Goal: Task Accomplishment & Management: Manage account settings

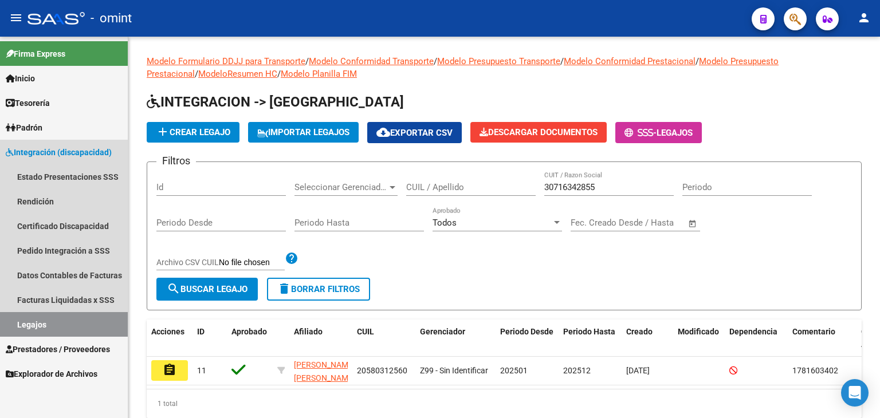
click at [48, 320] on link "Legajos" at bounding box center [64, 324] width 128 height 25
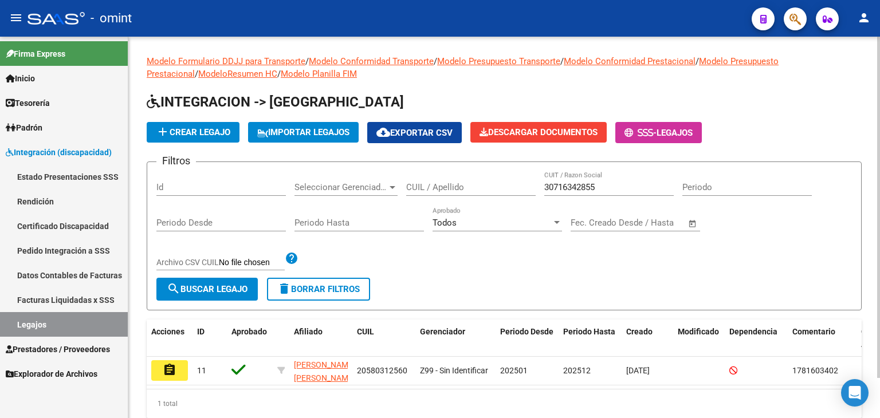
click at [448, 184] on input "CUIL / Apellido" at bounding box center [470, 187] width 129 height 10
paste input "30716342855"
type input "30716342855"
click at [581, 186] on input "30716342855" at bounding box center [608, 187] width 129 height 10
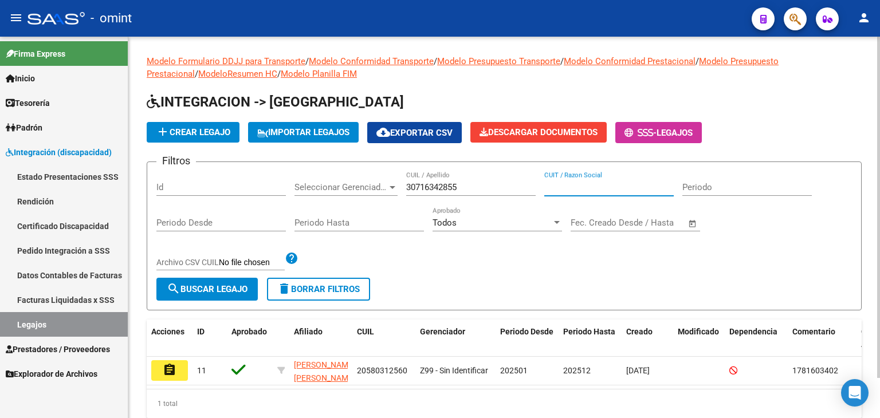
click at [249, 294] on button "search Buscar Legajo" at bounding box center [206, 289] width 101 height 23
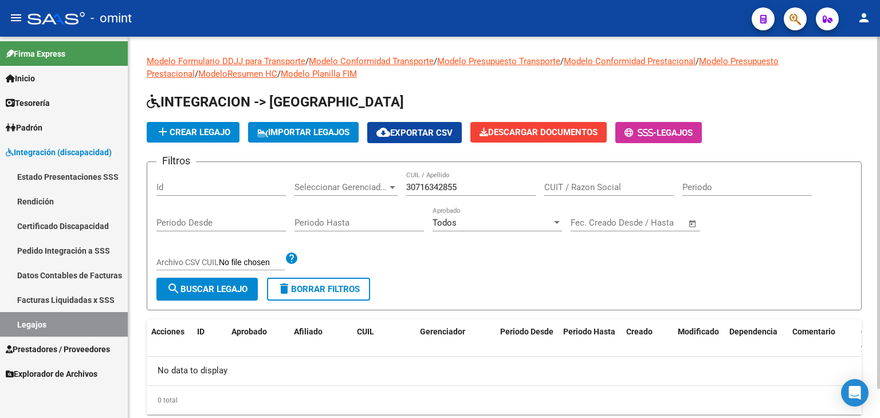
click at [475, 188] on input "30716342855" at bounding box center [470, 187] width 129 height 10
drag, startPoint x: 501, startPoint y: 188, endPoint x: 283, endPoint y: 187, distance: 217.7
click at [283, 187] on div "Filtros Id Seleccionar Gerenciador Seleccionar Gerenciador 30716342855 CUIL / A…" at bounding box center [503, 224] width 695 height 107
click at [577, 187] on input "CUIT / Razon Social" at bounding box center [608, 187] width 129 height 10
paste input "30716427230"
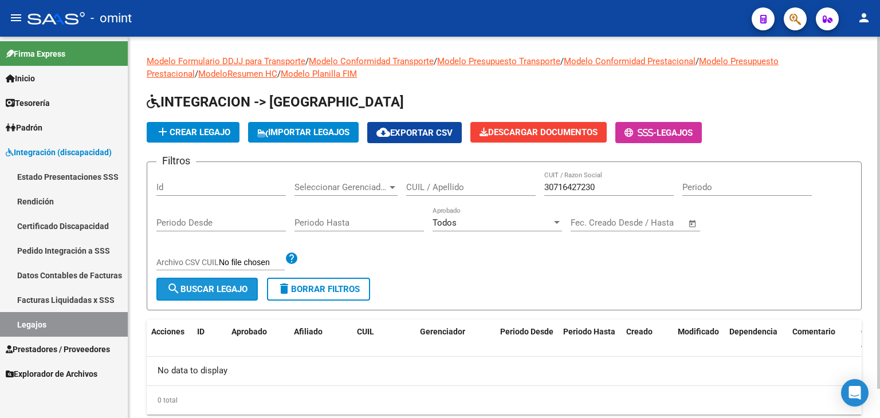
click at [225, 284] on span "search Buscar Legajo" at bounding box center [207, 289] width 81 height 10
click at [591, 184] on input "30716427230" at bounding box center [608, 187] width 129 height 10
click at [182, 284] on span "search Buscar Legajo" at bounding box center [207, 289] width 81 height 10
click at [572, 191] on input "30-71642723-0" at bounding box center [608, 187] width 129 height 10
click at [571, 187] on input "30-71642723-0" at bounding box center [608, 187] width 129 height 10
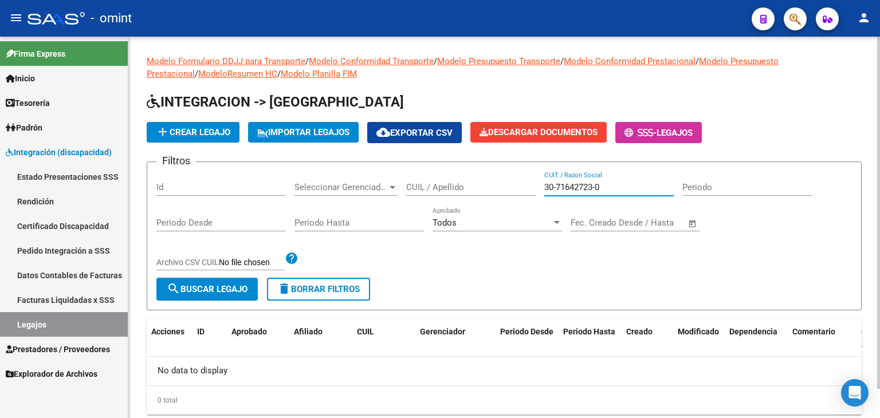
click at [571, 187] on input "30-71642723-0" at bounding box center [608, 187] width 129 height 10
paste input "27327508372"
type input "27327508372"
click at [238, 286] on span "search Buscar Legajo" at bounding box center [207, 289] width 81 height 10
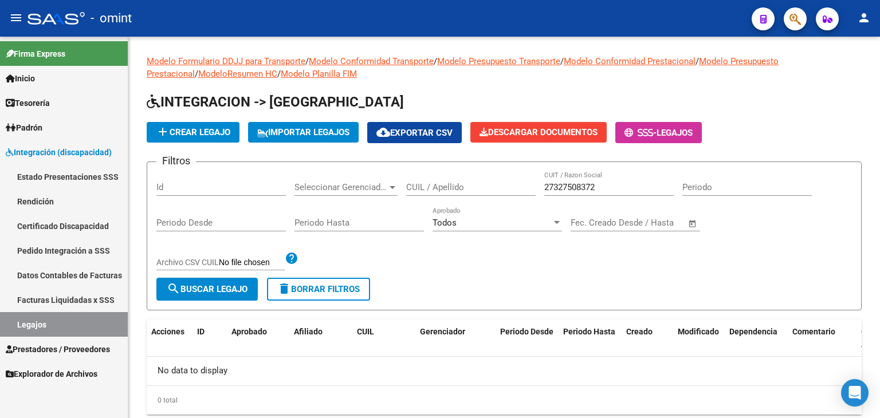
click at [54, 149] on span "Integración (discapacidad)" at bounding box center [59, 152] width 106 height 13
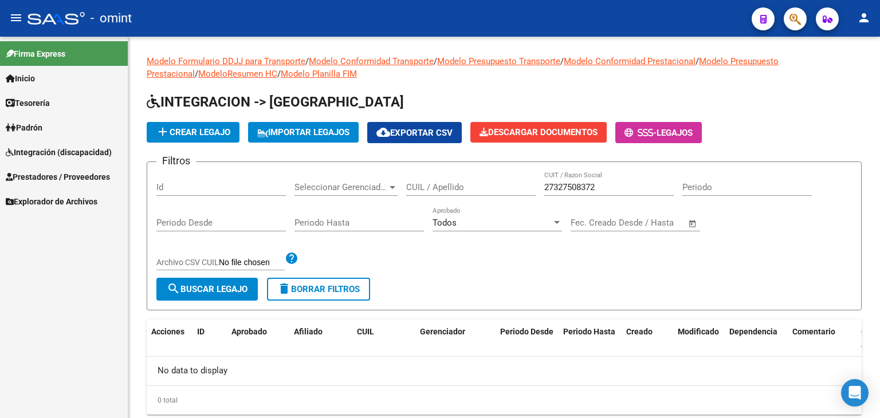
click at [46, 184] on link "Prestadores / Proveedores" at bounding box center [64, 176] width 128 height 25
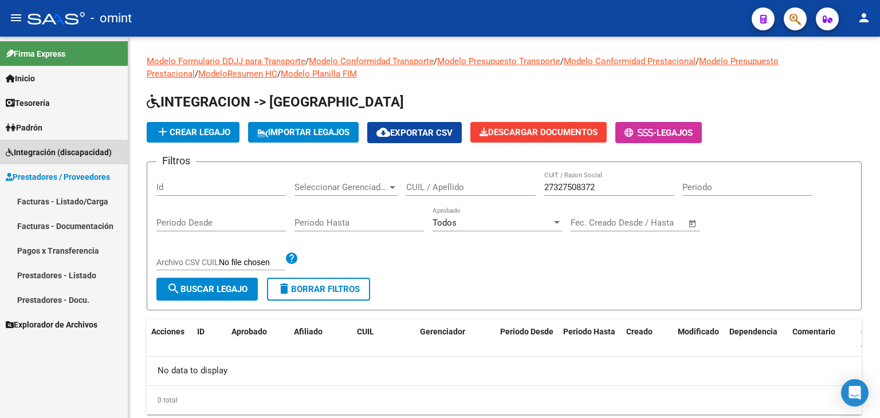
click at [44, 150] on span "Integración (discapacidad)" at bounding box center [59, 152] width 106 height 13
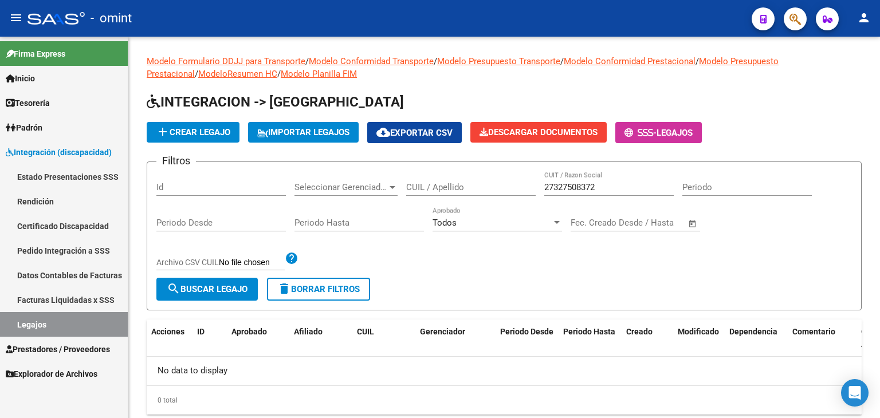
click at [73, 258] on link "Pedido Integración a SSS" at bounding box center [64, 250] width 128 height 25
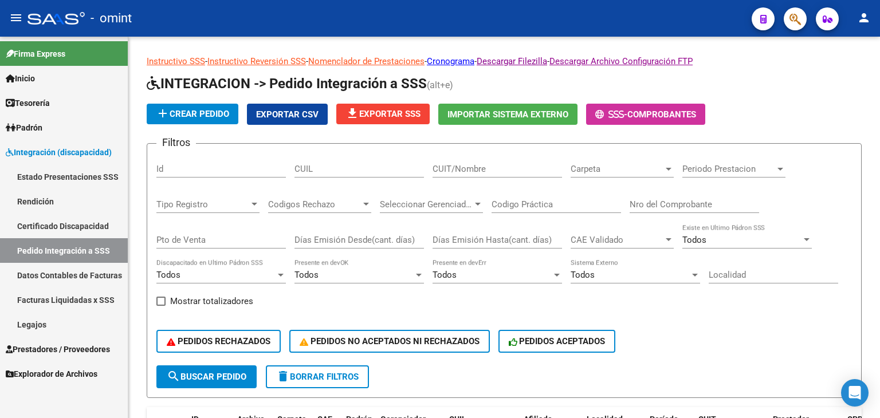
click at [41, 146] on span "Integración (discapacidad)" at bounding box center [59, 152] width 106 height 13
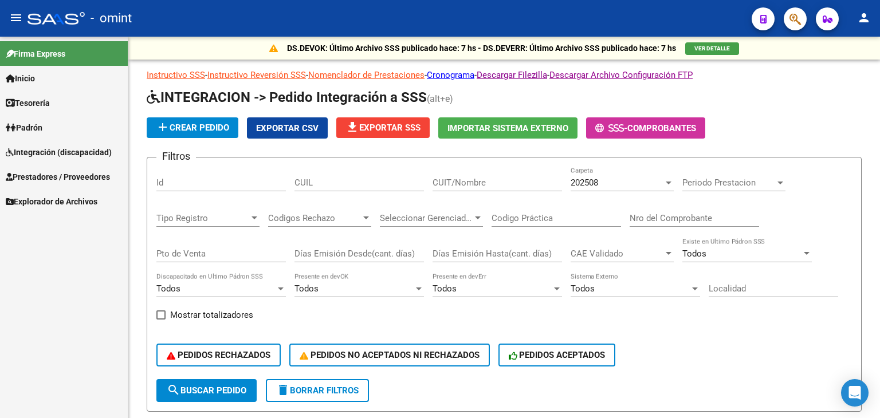
click at [32, 143] on link "Integración (discapacidad)" at bounding box center [64, 152] width 128 height 25
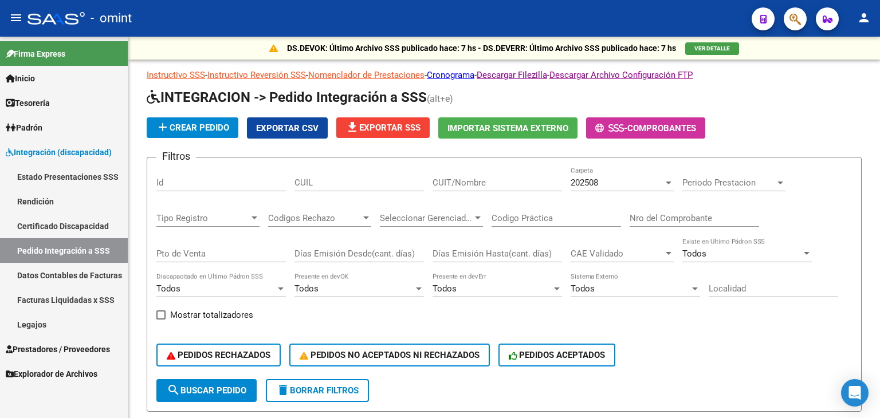
click at [37, 326] on link "Legajos" at bounding box center [64, 324] width 128 height 25
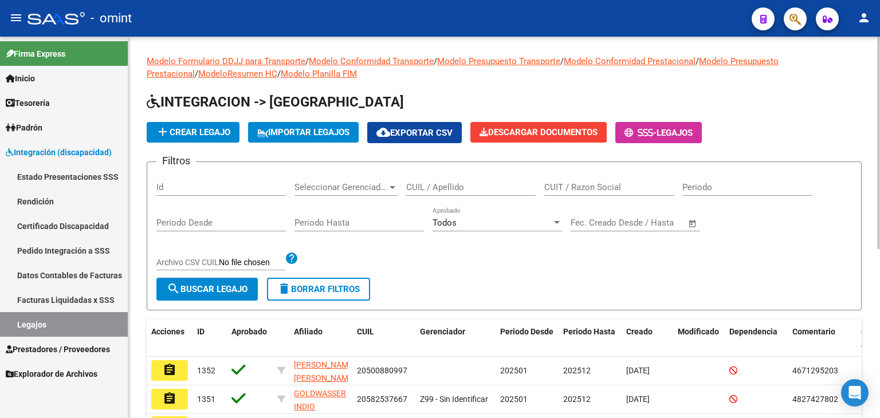
click at [623, 188] on input "CUIT / Razon Social" at bounding box center [608, 187] width 129 height 10
paste input "27327508372"
type input "27327508372"
drag, startPoint x: 241, startPoint y: 295, endPoint x: 236, endPoint y: 290, distance: 6.9
click at [240, 294] on button "search Buscar Legajo" at bounding box center [206, 289] width 101 height 23
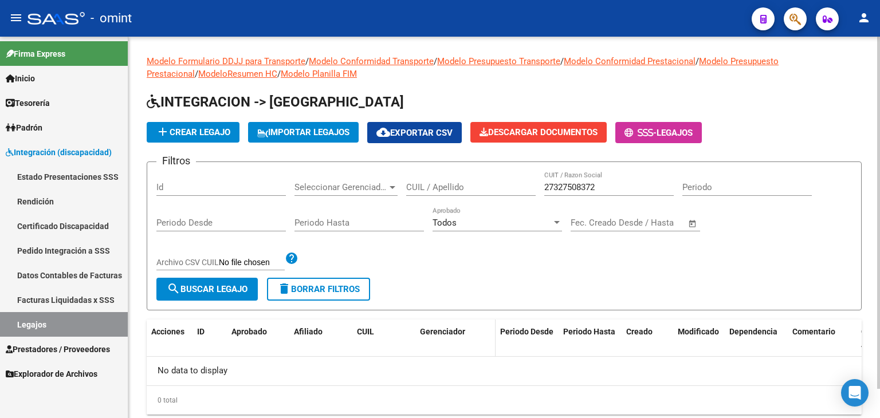
scroll to position [32, 0]
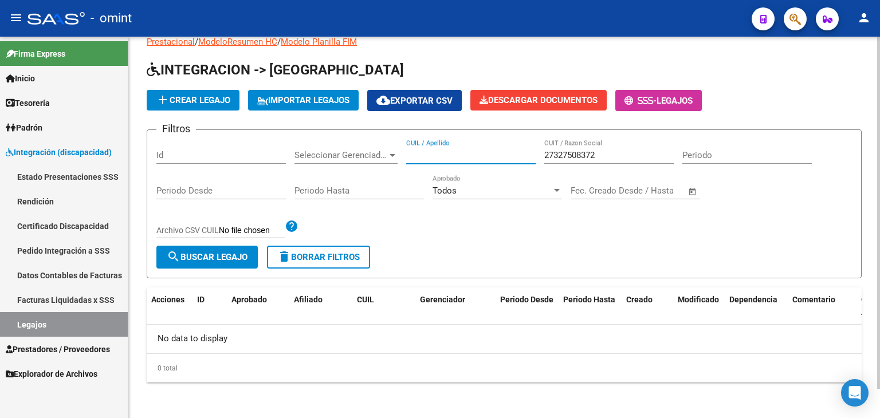
click at [436, 155] on input "CUIL / Apellido" at bounding box center [470, 155] width 129 height 10
click at [82, 343] on span "Prestadores / Proveedores" at bounding box center [58, 349] width 104 height 13
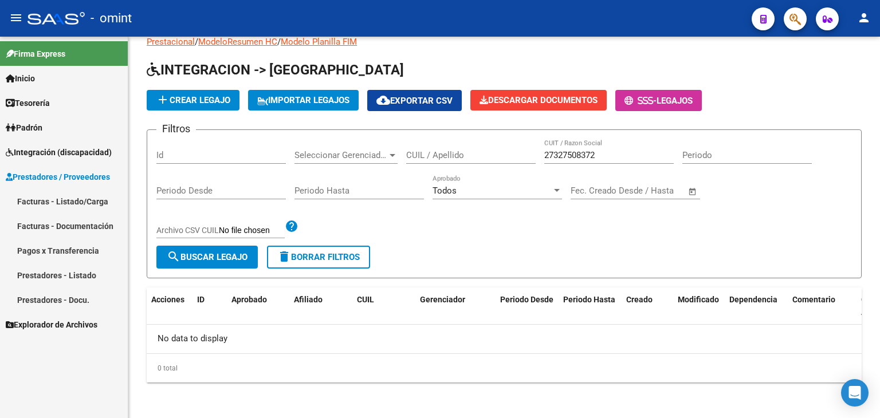
click at [70, 178] on span "Prestadores / Proveedores" at bounding box center [58, 177] width 104 height 13
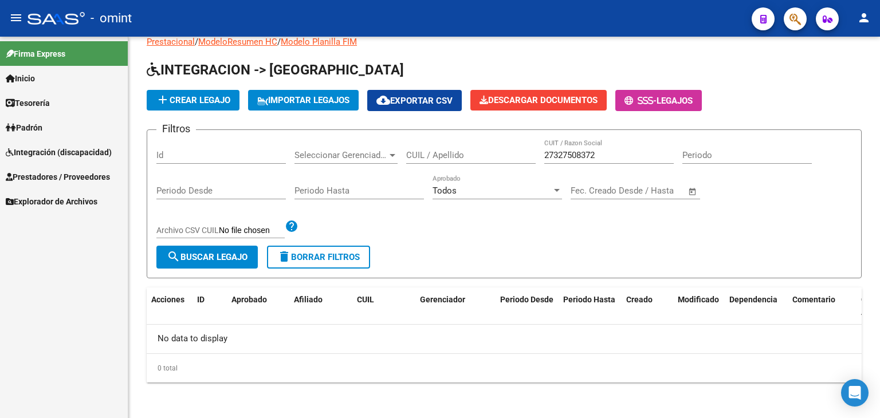
click at [70, 178] on span "Prestadores / Proveedores" at bounding box center [58, 177] width 104 height 13
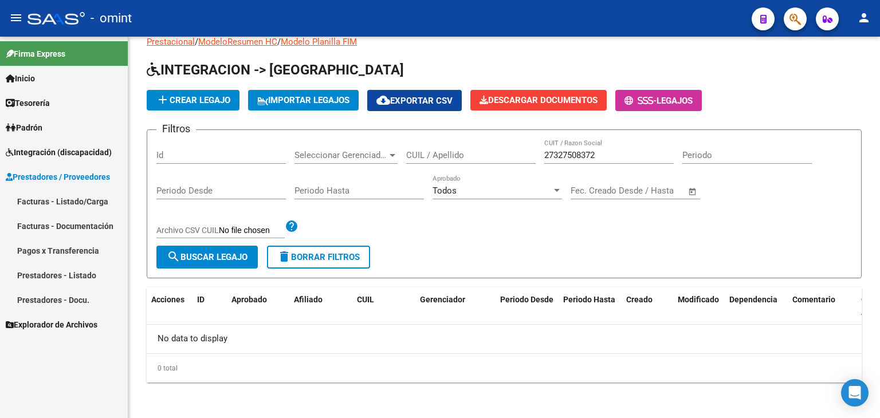
click at [62, 200] on link "Facturas - Listado/Carga" at bounding box center [64, 201] width 128 height 25
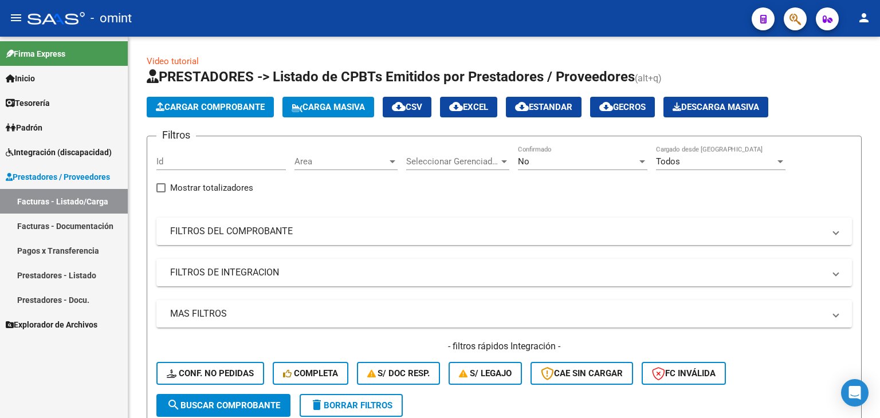
click at [36, 128] on span "Padrón" at bounding box center [24, 127] width 37 height 13
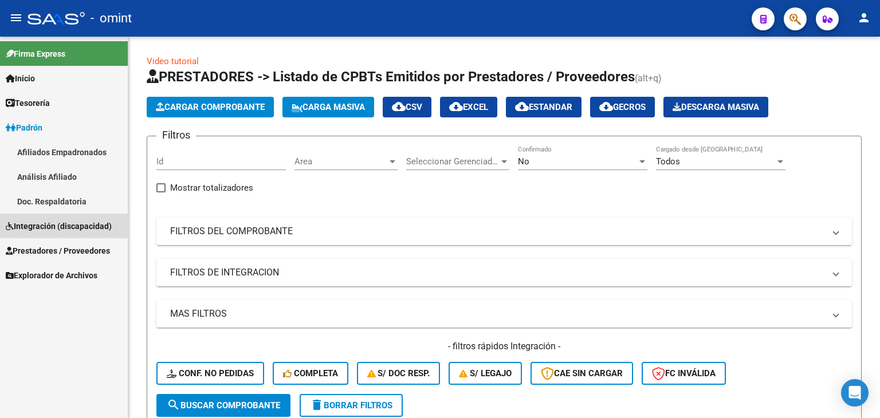
click at [43, 223] on span "Integración (discapacidad)" at bounding box center [59, 226] width 106 height 13
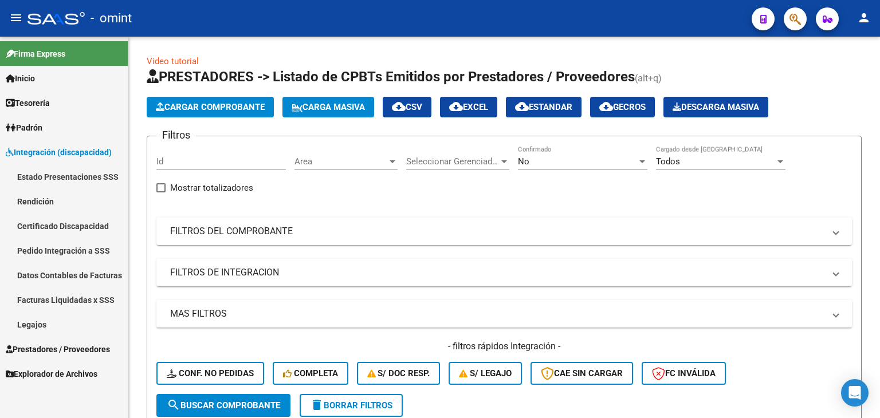
click at [39, 323] on link "Legajos" at bounding box center [64, 324] width 128 height 25
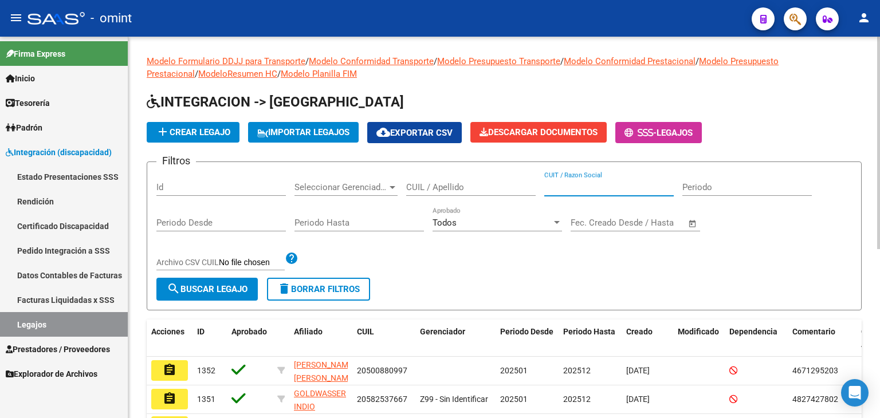
click at [593, 190] on input "CUIT / Razon Social" at bounding box center [608, 187] width 129 height 10
paste input "27327508372"
type input "27327508372"
click at [225, 281] on button "search Buscar Legajo" at bounding box center [206, 289] width 101 height 23
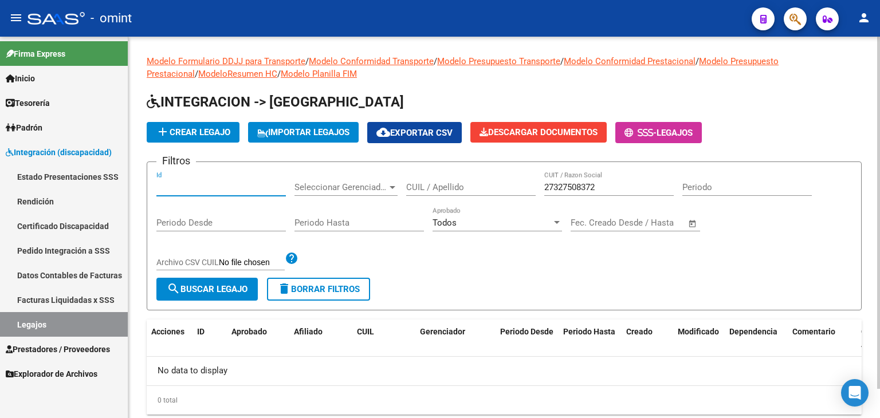
click at [160, 185] on input "Id" at bounding box center [220, 187] width 129 height 10
paste input "19374"
type input "19374"
click at [586, 186] on input "27327508372" at bounding box center [608, 187] width 129 height 10
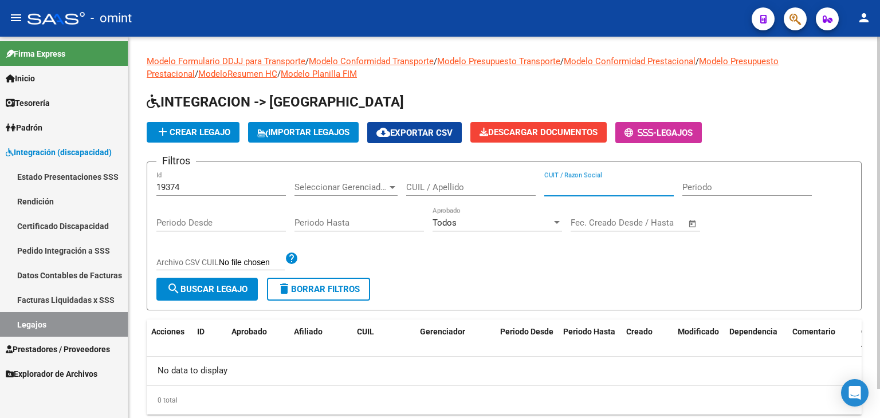
click at [229, 293] on span "search Buscar Legajo" at bounding box center [207, 289] width 81 height 10
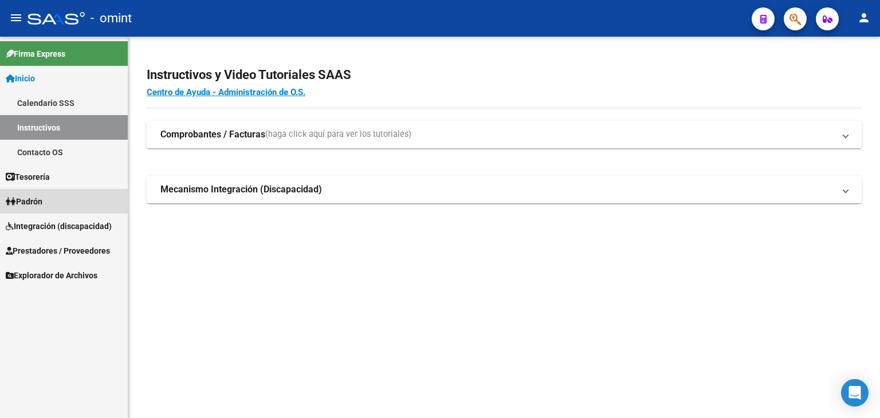
click at [31, 196] on span "Padrón" at bounding box center [24, 201] width 37 height 13
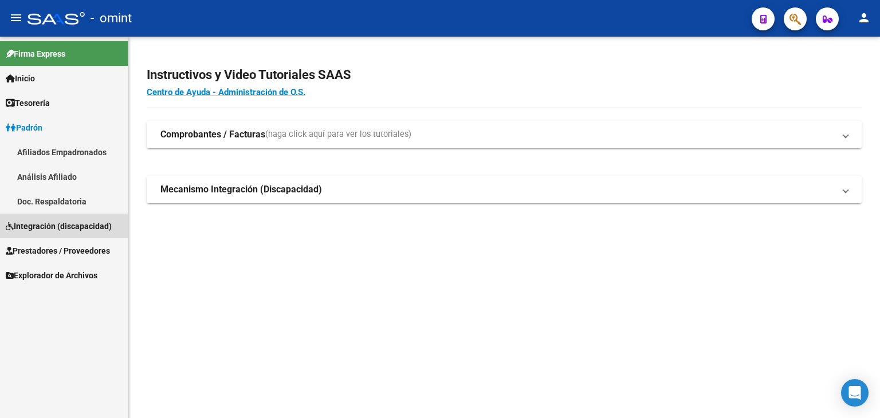
click at [38, 225] on span "Integración (discapacidad)" at bounding box center [59, 226] width 106 height 13
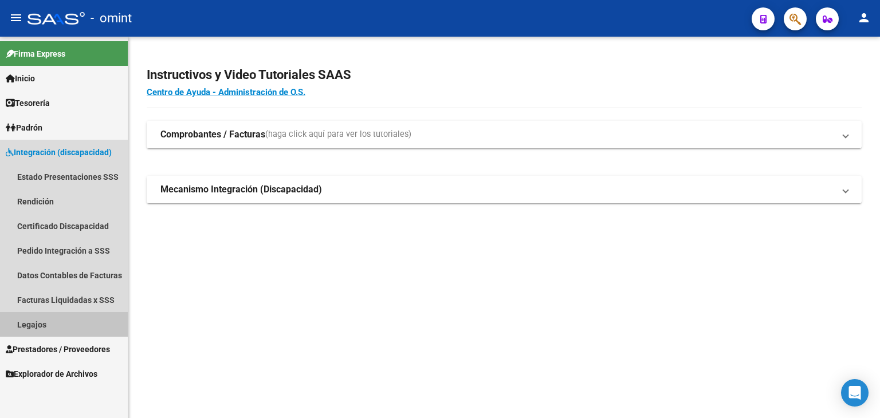
click at [41, 325] on link "Legajos" at bounding box center [64, 324] width 128 height 25
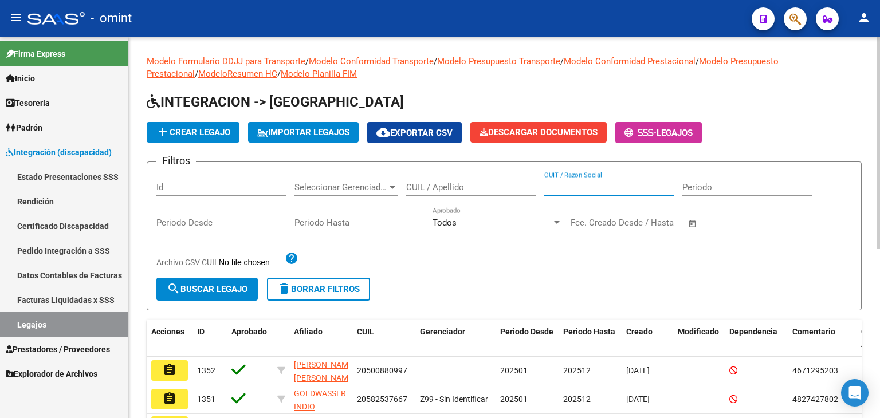
click at [589, 190] on input "CUIT / Razon Social" at bounding box center [608, 187] width 129 height 10
paste input "30716427230"
click at [197, 290] on span "search Buscar Legajo" at bounding box center [207, 289] width 81 height 10
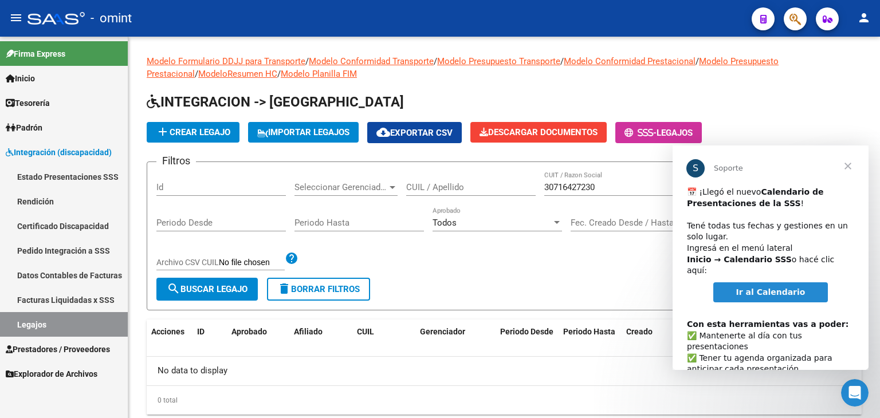
click at [852, 159] on span "Cerrar" at bounding box center [847, 165] width 41 height 41
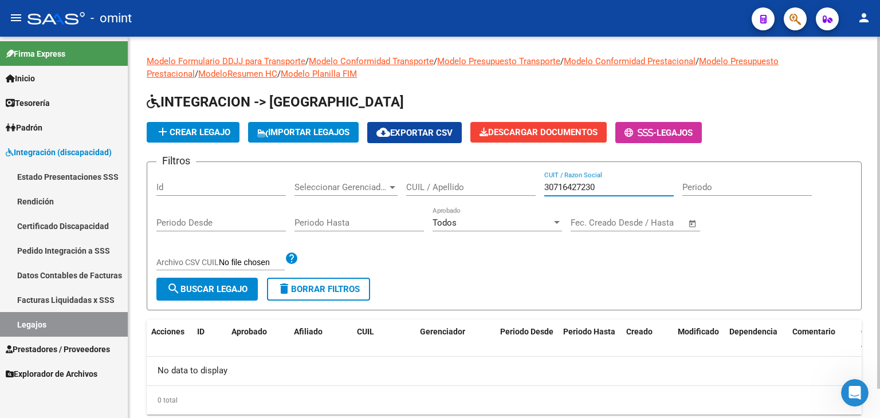
click at [592, 187] on input "30716427230" at bounding box center [608, 187] width 129 height 10
type input "30-71642723-0"
click at [229, 284] on span "search Buscar Legajo" at bounding box center [207, 289] width 81 height 10
click at [313, 291] on span "delete Borrar Filtros" at bounding box center [318, 289] width 82 height 10
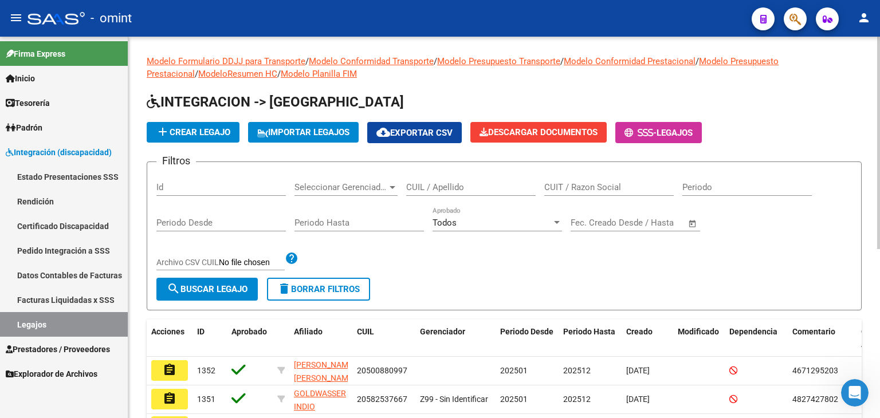
click at [588, 182] on input "CUIT / Razon Social" at bounding box center [608, 187] width 129 height 10
paste input "30716427230"
type input "30716427230"
click at [200, 285] on span "search Buscar Legajo" at bounding box center [207, 289] width 81 height 10
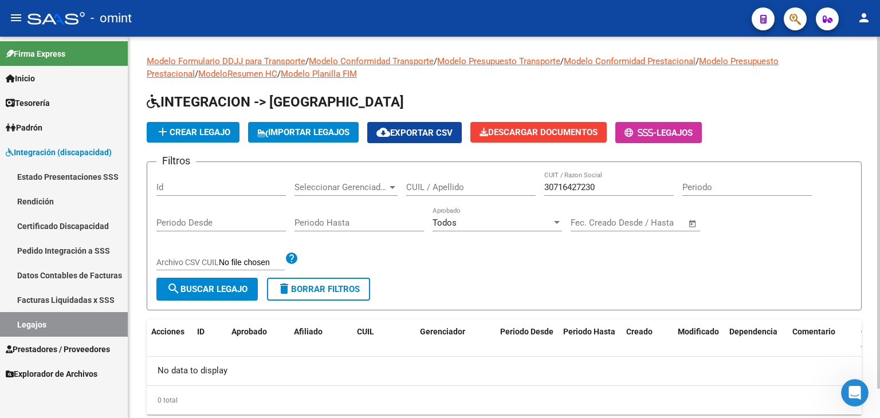
click at [463, 220] on div "Todos" at bounding box center [491, 223] width 119 height 10
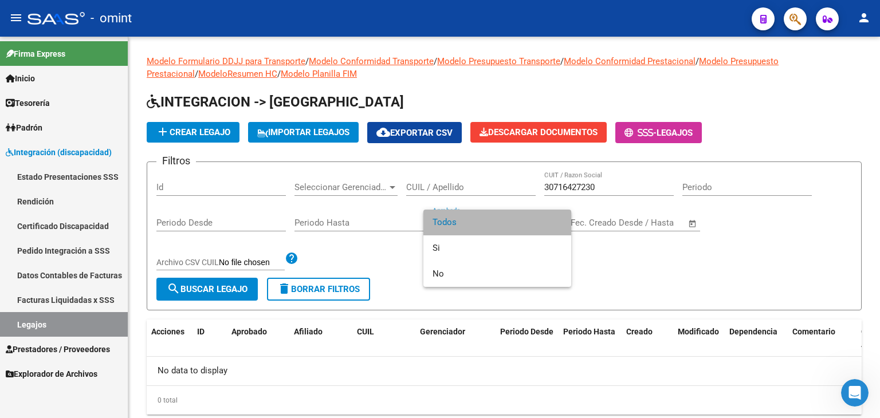
click at [466, 220] on span "Todos" at bounding box center [496, 223] width 129 height 26
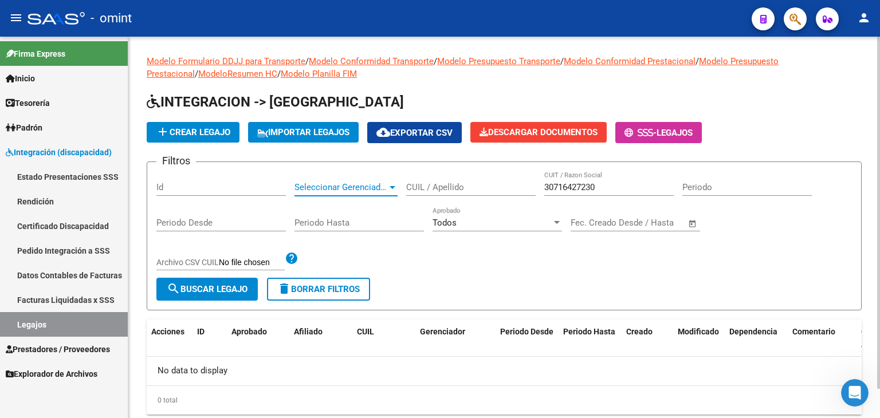
click at [341, 191] on span "Seleccionar Gerenciador" at bounding box center [340, 187] width 93 height 10
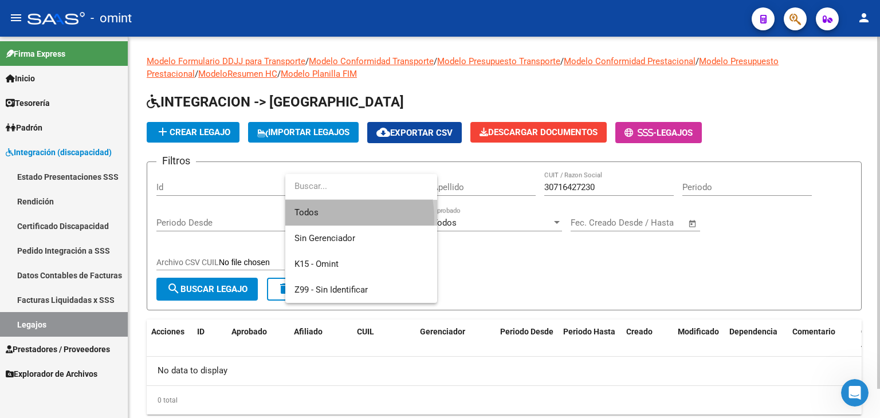
drag, startPoint x: 318, startPoint y: 219, endPoint x: 344, endPoint y: 211, distance: 27.0
click at [318, 219] on span "Todos" at bounding box center [360, 213] width 133 height 26
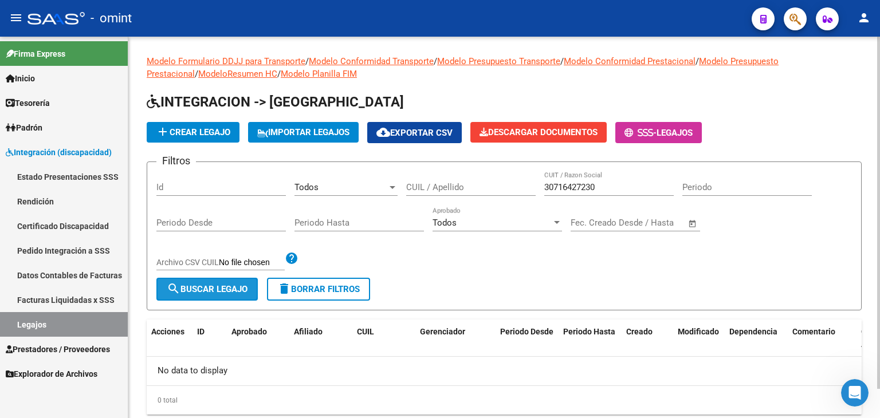
click at [172, 289] on mat-icon "search" at bounding box center [174, 289] width 14 height 14
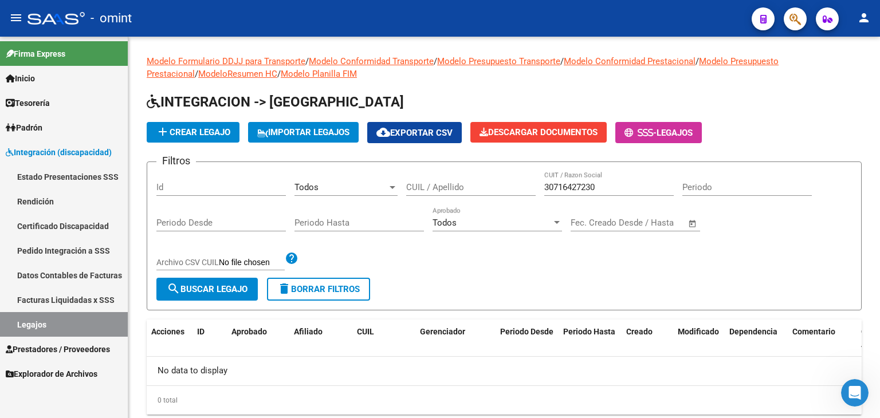
click at [50, 329] on link "Legajos" at bounding box center [64, 324] width 128 height 25
click at [49, 343] on span "Prestadores / Proveedores" at bounding box center [58, 349] width 104 height 13
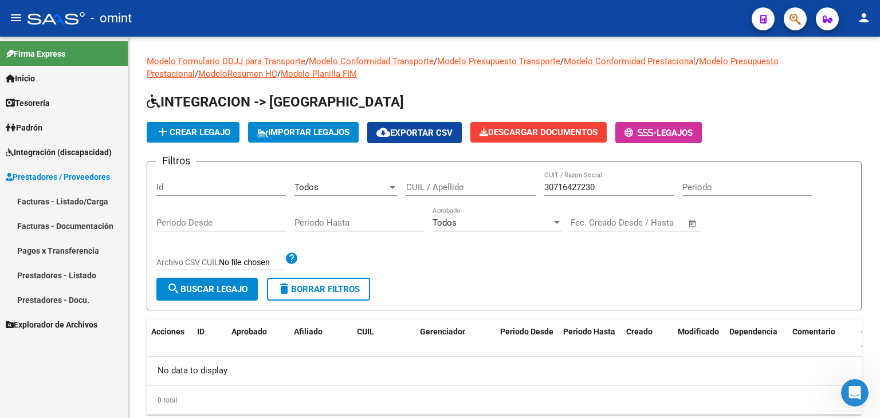
click at [34, 172] on span "Prestadores / Proveedores" at bounding box center [58, 177] width 104 height 13
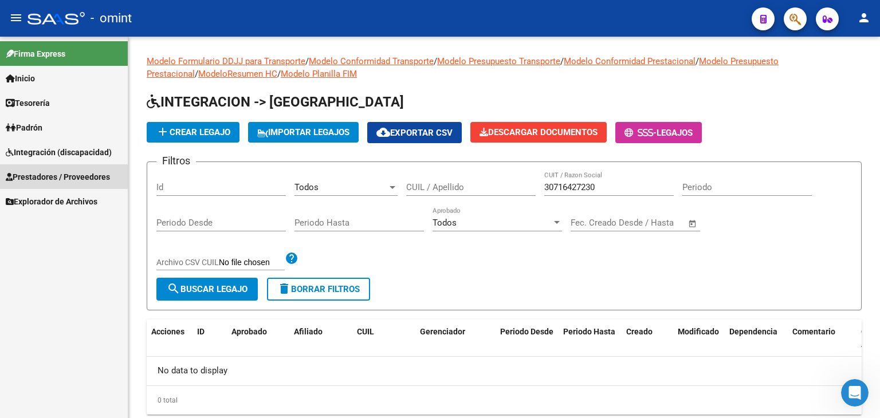
click at [34, 172] on span "Prestadores / Proveedores" at bounding box center [58, 177] width 104 height 13
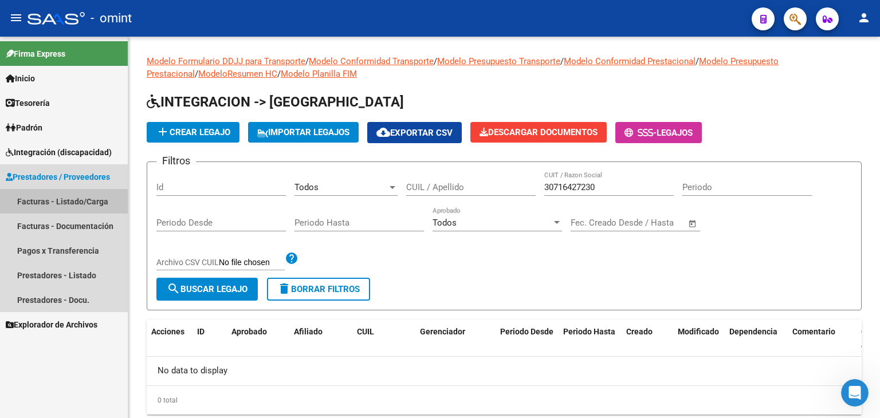
click at [48, 202] on link "Facturas - Listado/Carga" at bounding box center [64, 201] width 128 height 25
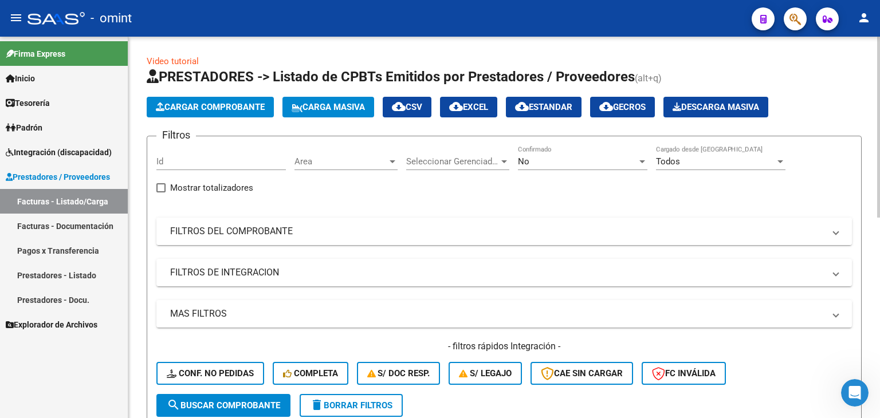
click at [225, 225] on mat-panel-title "FILTROS DEL COMPROBANTE" at bounding box center [497, 231] width 654 height 13
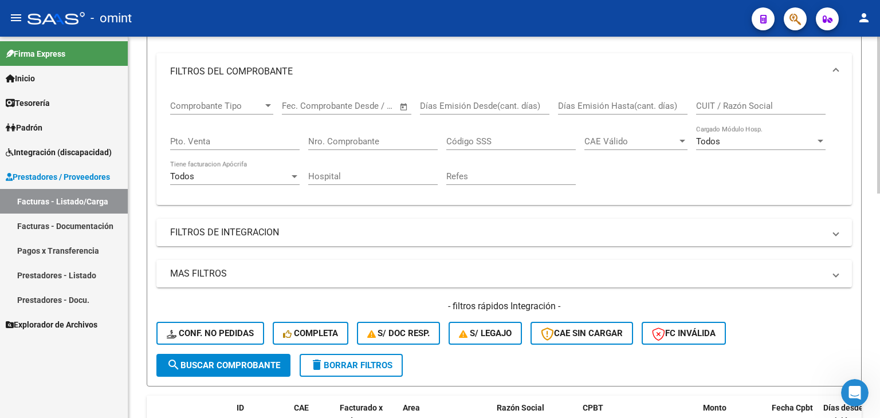
scroll to position [172, 0]
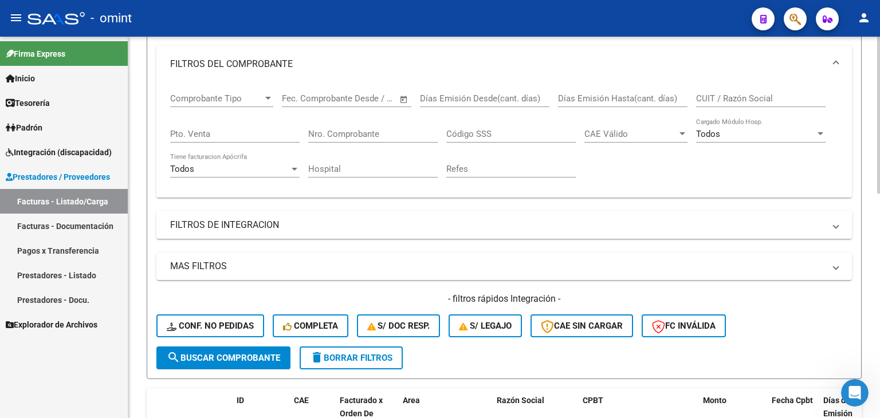
click at [746, 98] on input "CUIT / Razón Social" at bounding box center [760, 98] width 129 height 10
paste input "30716427230"
type input "30716427230"
click at [251, 356] on span "search Buscar Comprobante" at bounding box center [223, 358] width 113 height 10
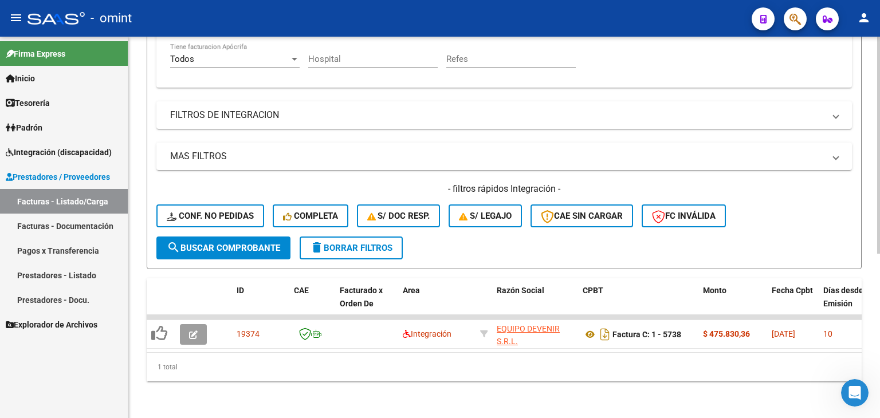
scroll to position [289, 0]
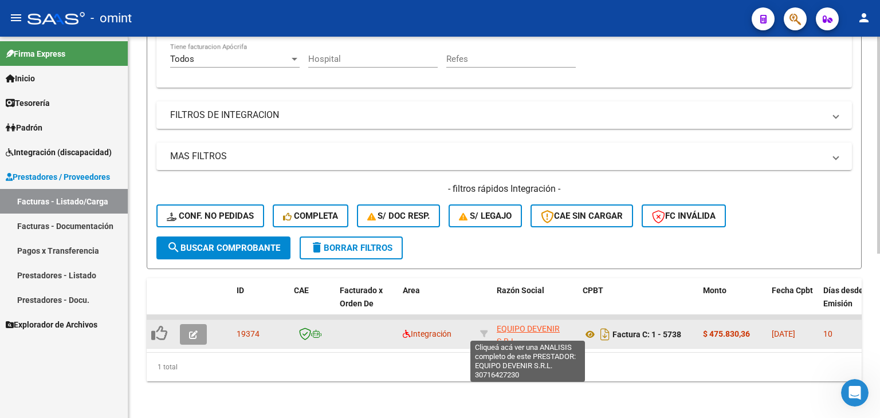
click at [504, 324] on span "EQUIPO DEVENIR S.R.L." at bounding box center [528, 335] width 63 height 22
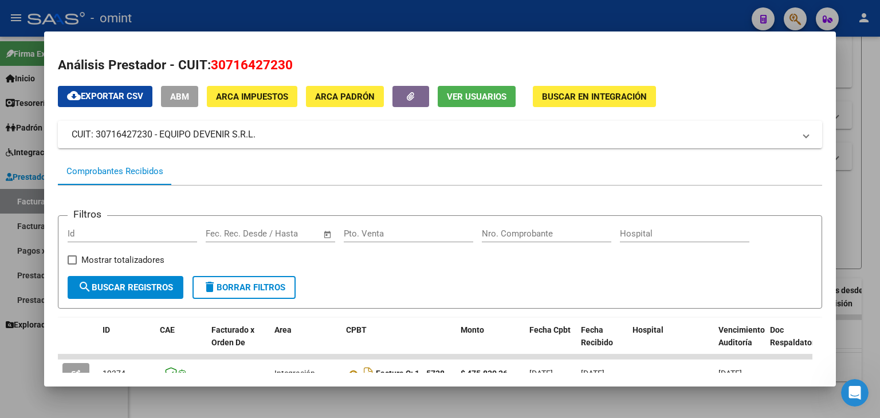
scroll to position [78, 0]
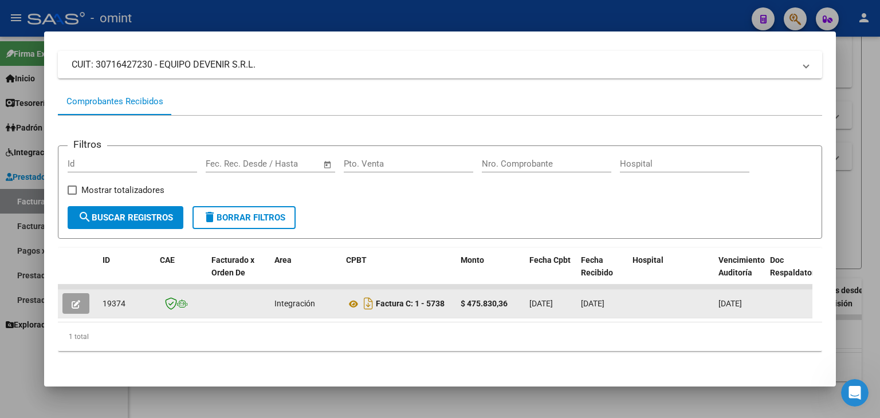
click at [70, 295] on button "button" at bounding box center [75, 303] width 27 height 21
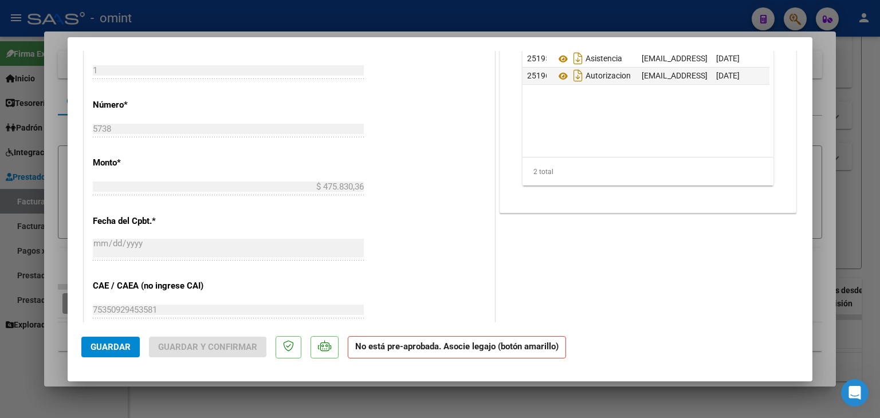
scroll to position [573, 0]
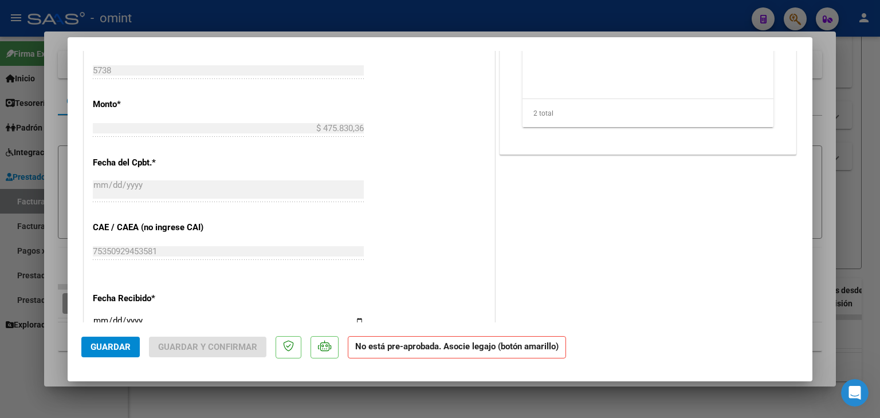
type input "$ 0,00"
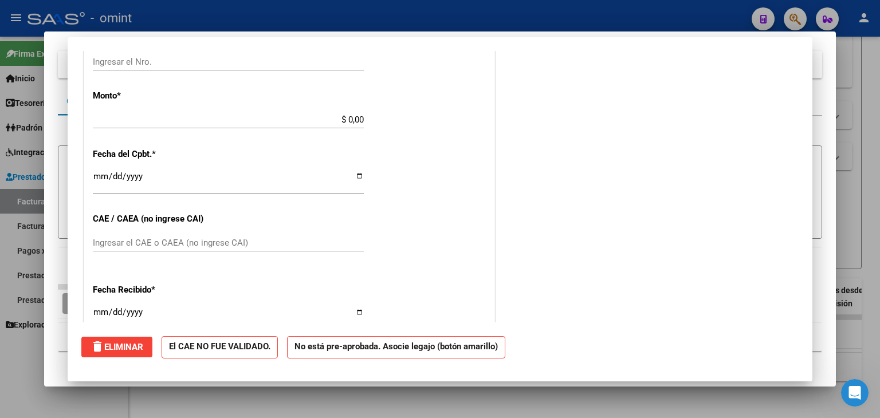
scroll to position [0, 0]
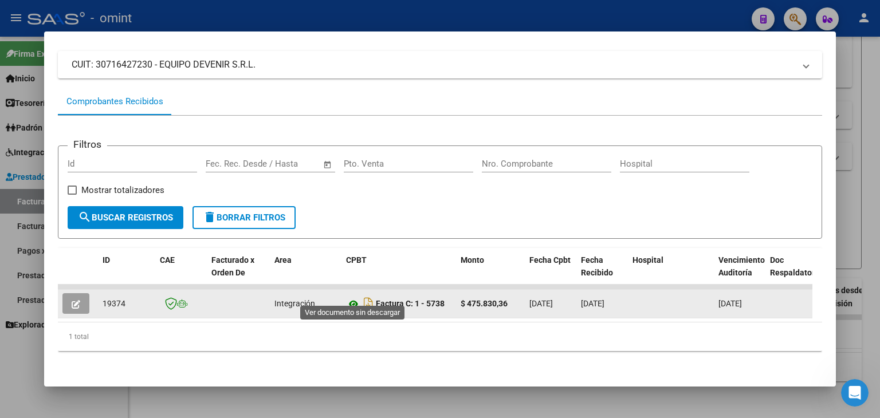
click at [353, 297] on icon at bounding box center [353, 304] width 15 height 14
click at [74, 300] on icon "button" at bounding box center [76, 304] width 9 height 9
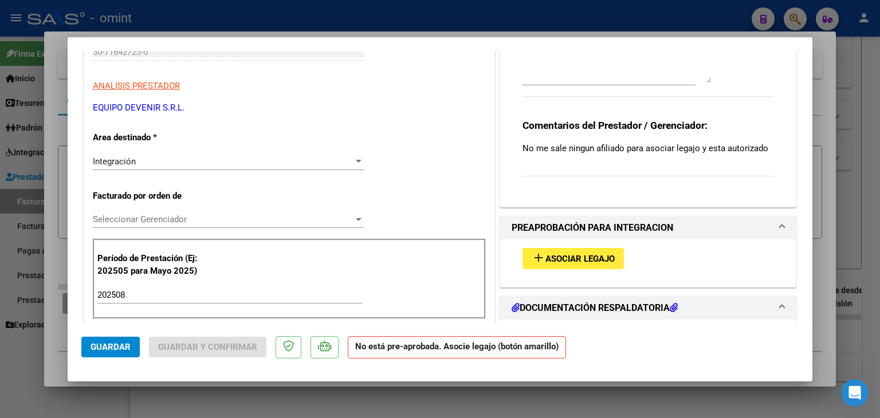
scroll to position [172, 0]
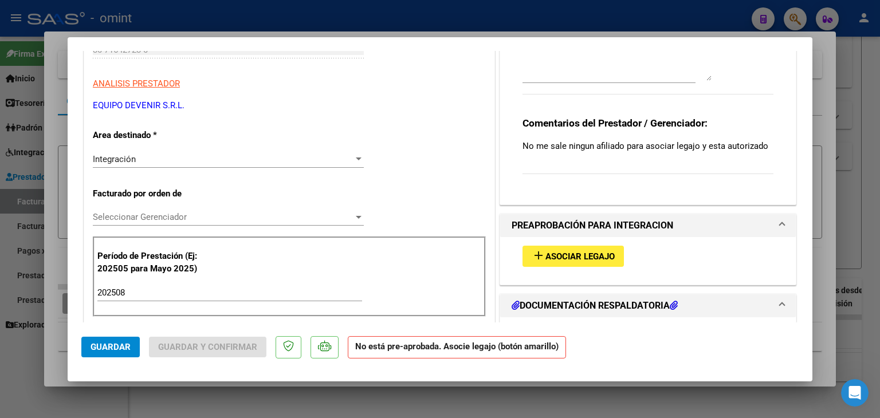
click at [559, 255] on span "Asociar Legajo" at bounding box center [579, 256] width 69 height 10
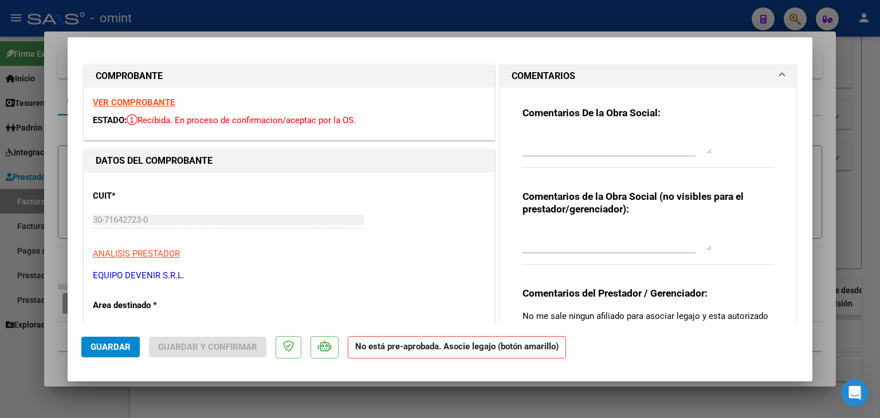
scroll to position [0, 0]
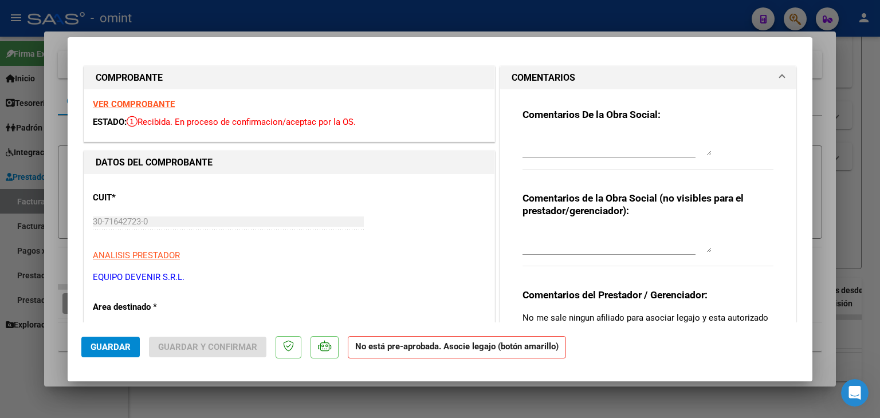
type input "$ 0,00"
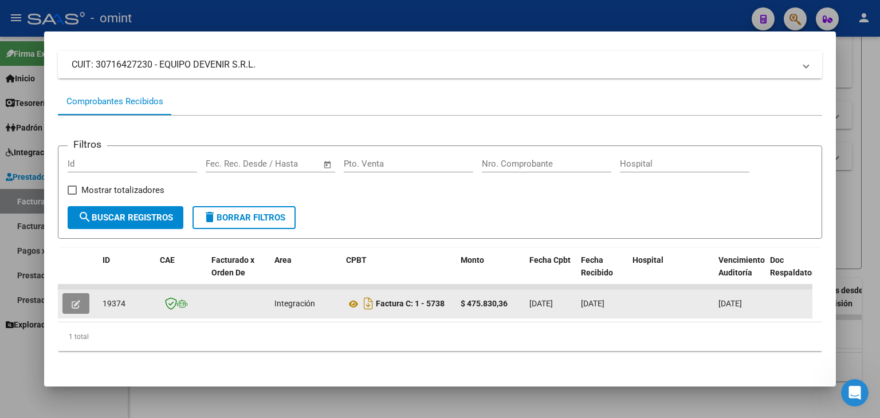
click at [80, 300] on icon "button" at bounding box center [76, 304] width 9 height 9
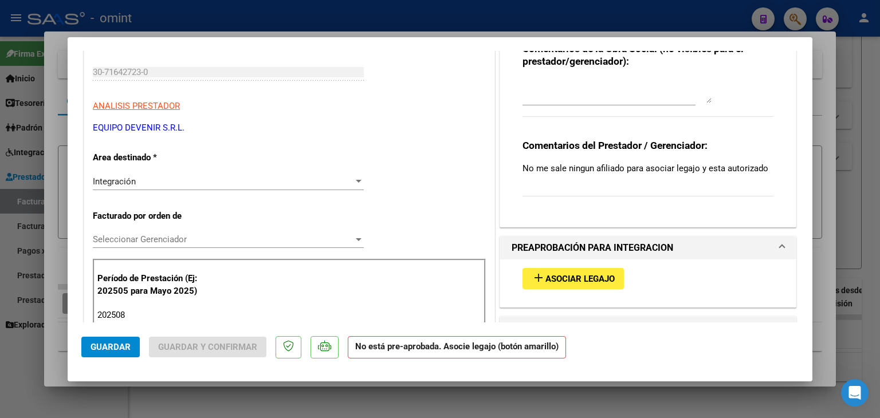
scroll to position [286, 0]
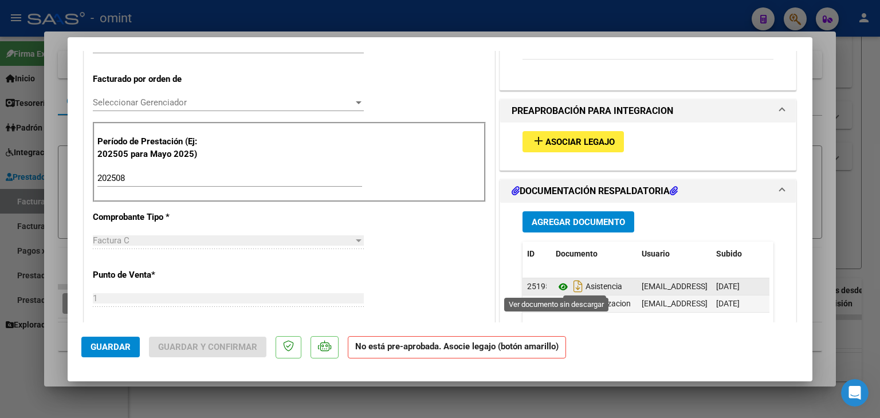
click at [556, 286] on icon at bounding box center [563, 287] width 15 height 14
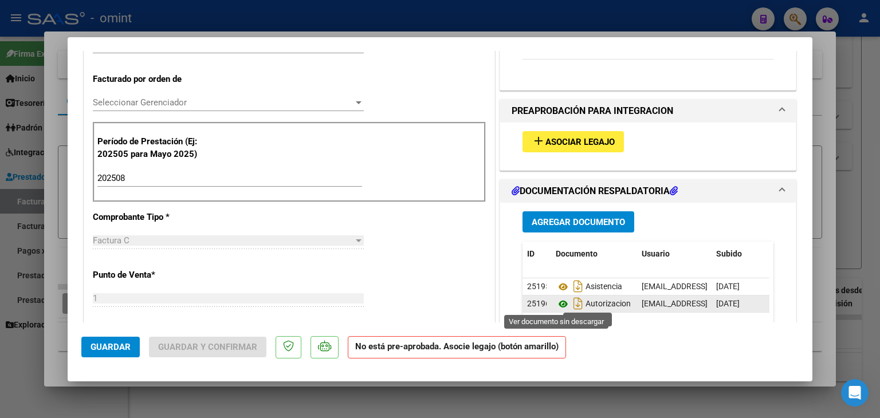
click at [556, 305] on icon at bounding box center [563, 304] width 15 height 14
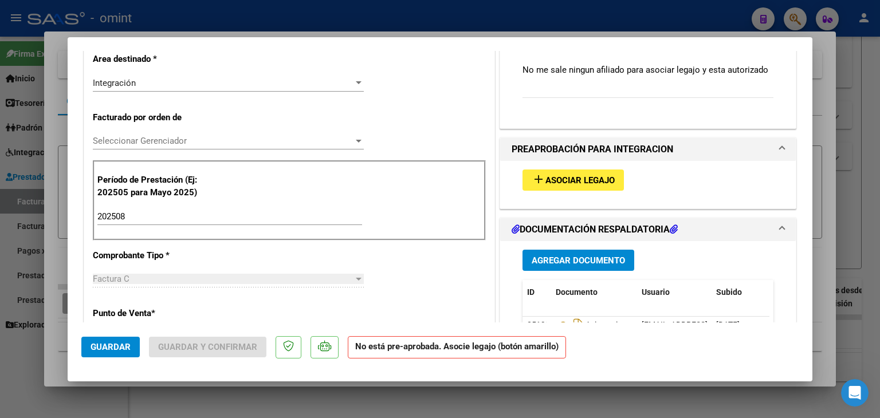
scroll to position [172, 0]
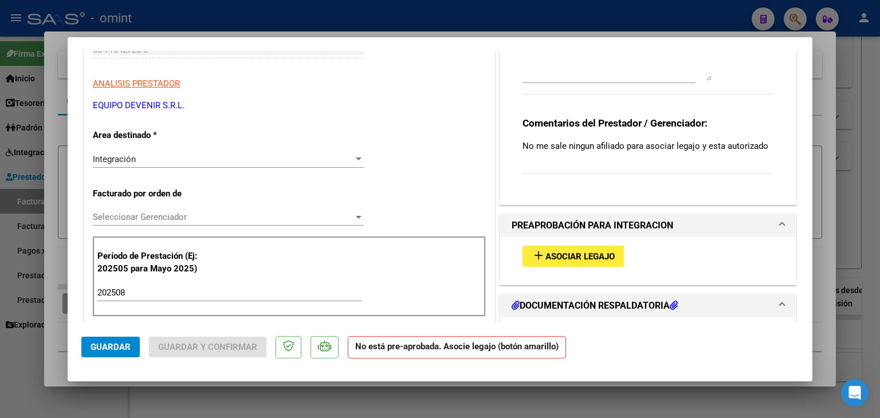
click at [167, 162] on div "Integración" at bounding box center [223, 159] width 261 height 10
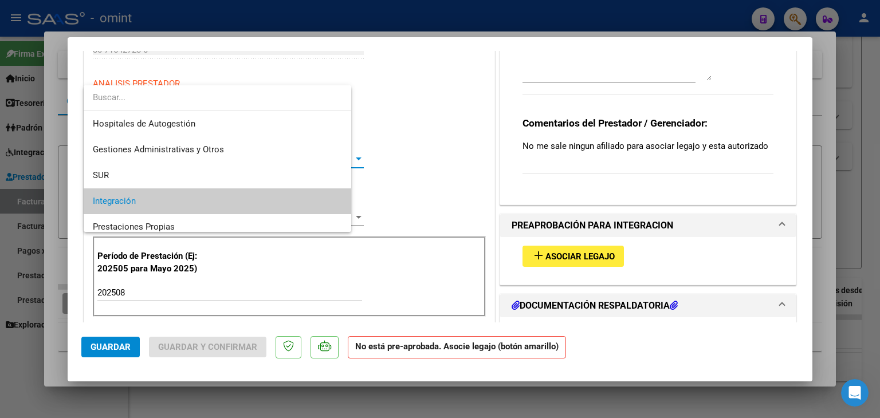
scroll to position [42, 0]
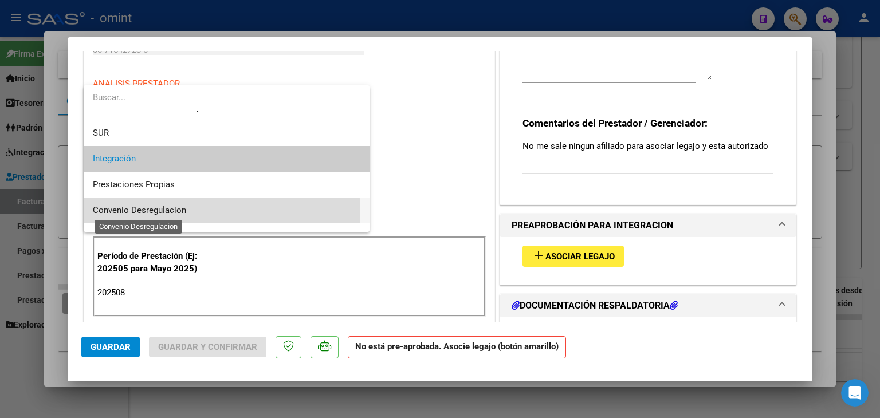
click at [144, 214] on span "Convenio Desregulacion" at bounding box center [139, 210] width 93 height 10
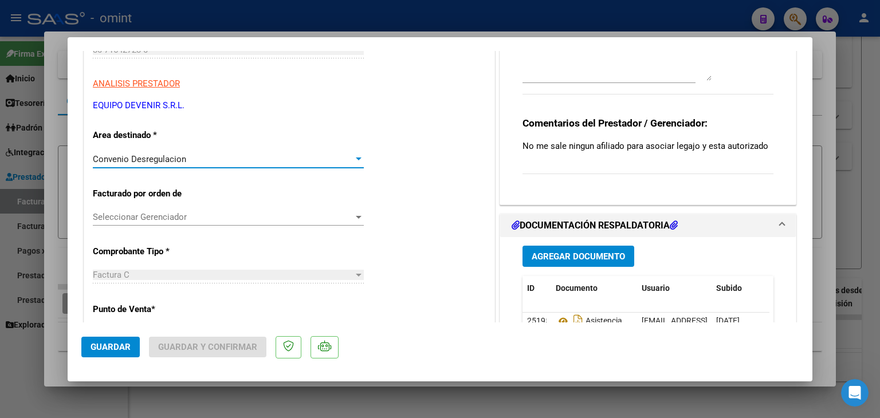
click at [151, 154] on span "Convenio Desregulacion" at bounding box center [139, 159] width 93 height 10
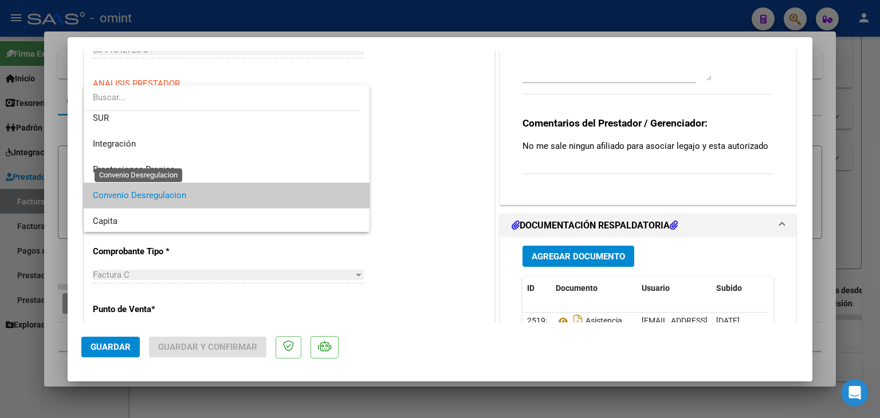
scroll to position [111, 0]
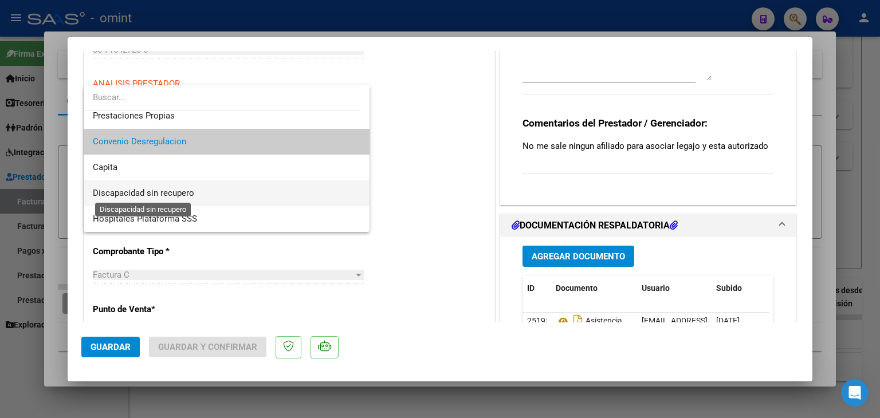
click at [182, 192] on span "Discapacidad sin recupero" at bounding box center [143, 193] width 101 height 10
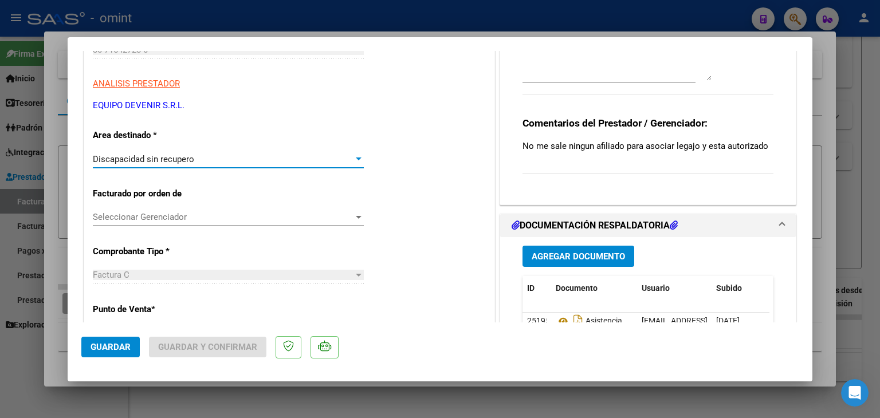
click at [172, 213] on span "Seleccionar Gerenciador" at bounding box center [223, 217] width 261 height 10
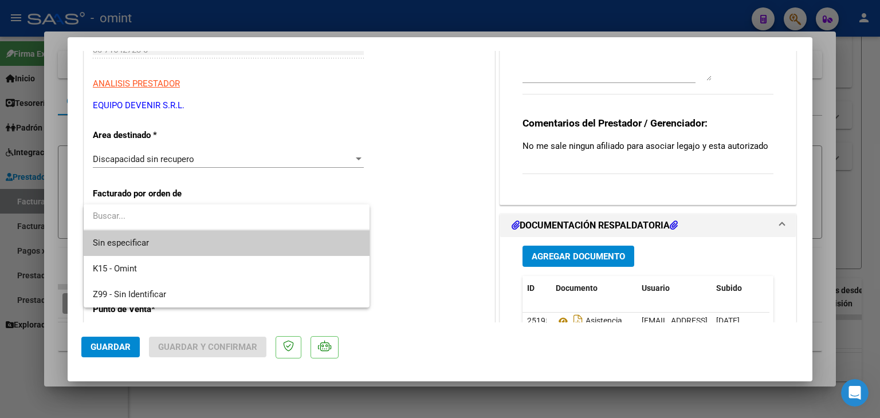
click at [125, 245] on span "Sin especificar" at bounding box center [227, 243] width 268 height 26
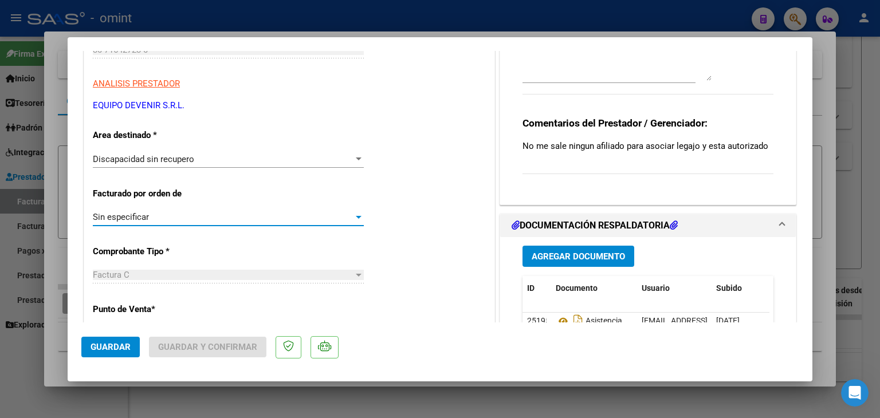
click at [120, 342] on span "Guardar" at bounding box center [111, 347] width 40 height 10
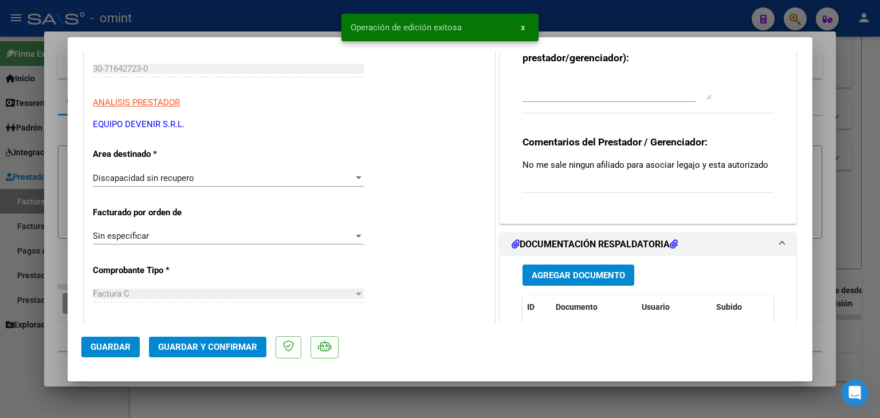
scroll to position [115, 0]
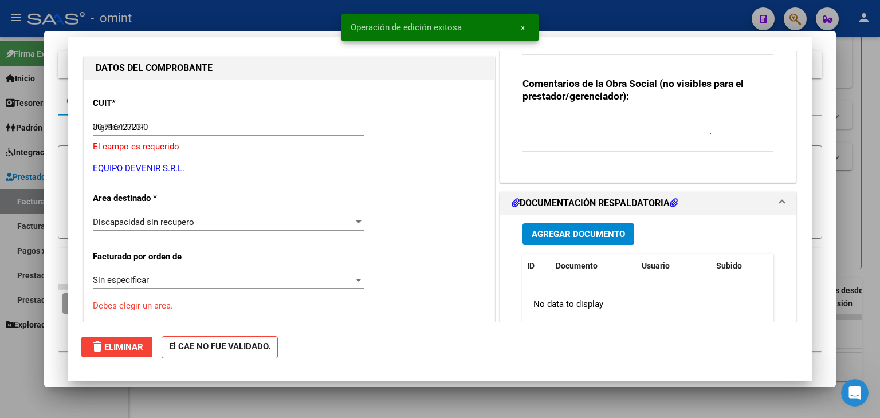
type input "$ 0,00"
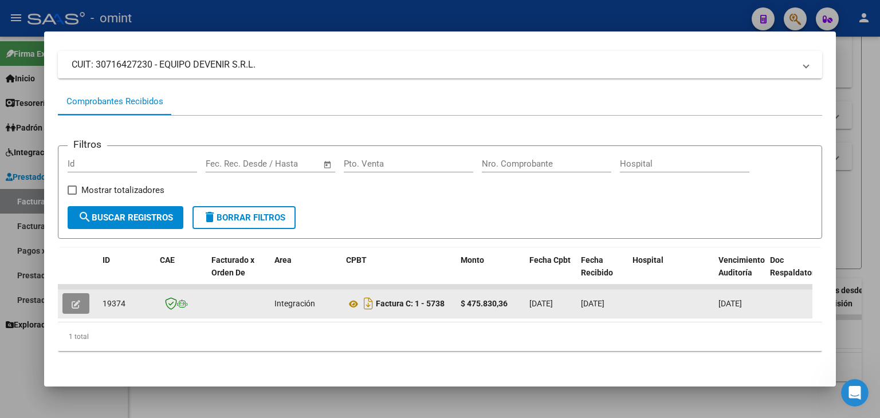
click at [72, 300] on icon "button" at bounding box center [76, 304] width 9 height 9
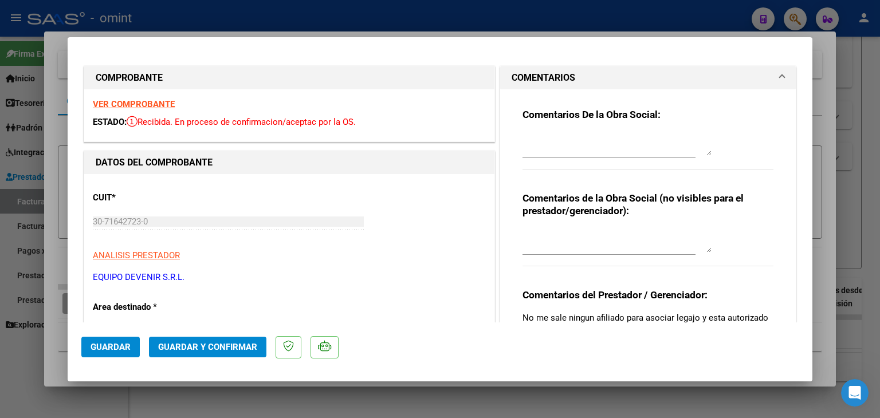
click at [108, 347] on span "Guardar" at bounding box center [111, 347] width 40 height 10
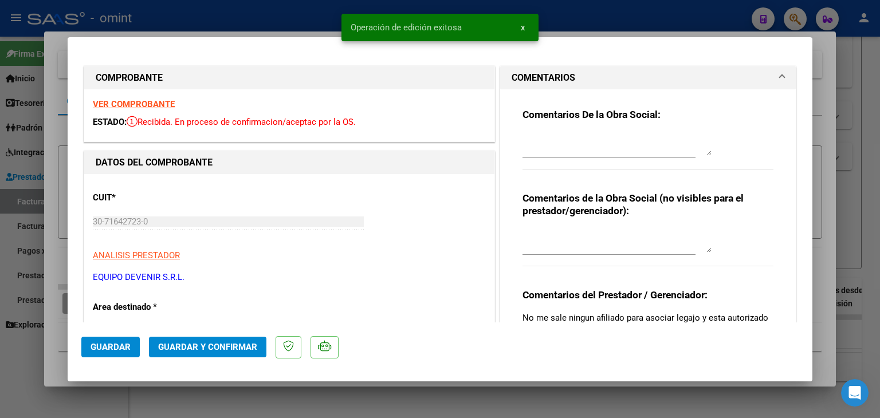
type input "$ 0,00"
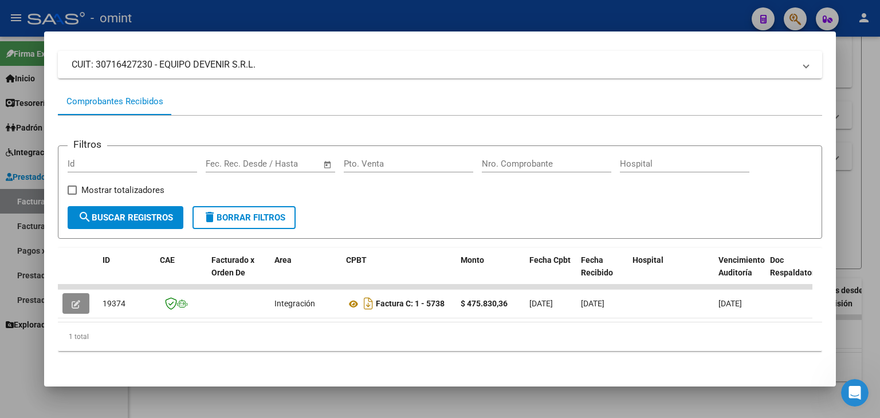
click at [367, 116] on div "Filtros Id Fecha inicio – Fecha fin Fec. Rec. Desde / Hasta Pto. Venta Nro. Com…" at bounding box center [440, 238] width 764 height 245
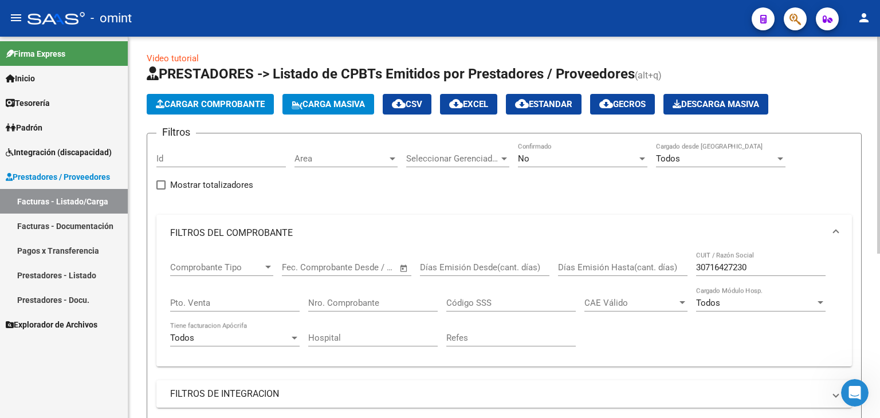
scroll to position [117, 0]
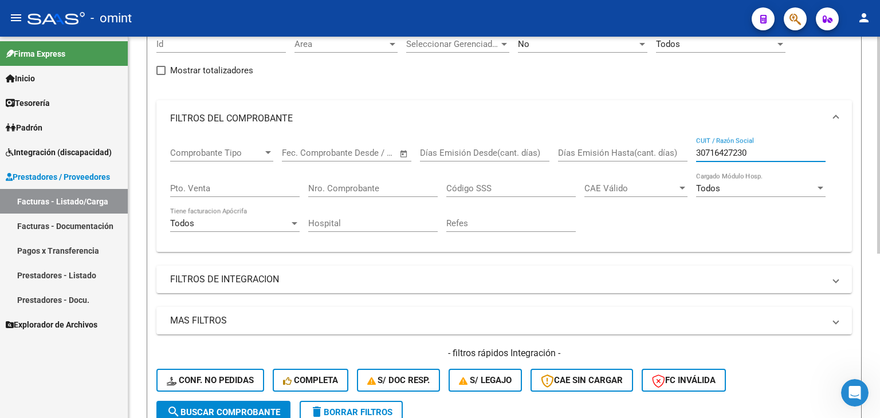
click at [715, 152] on input "30716427230" at bounding box center [760, 153] width 129 height 10
paste input "27327508372"
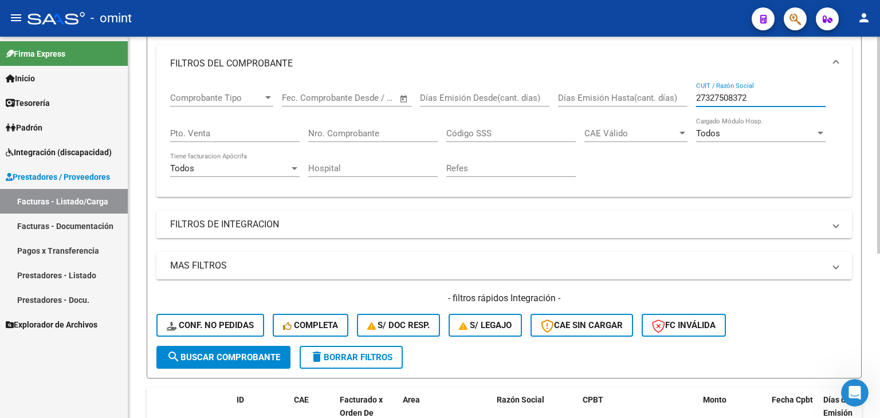
scroll to position [232, 0]
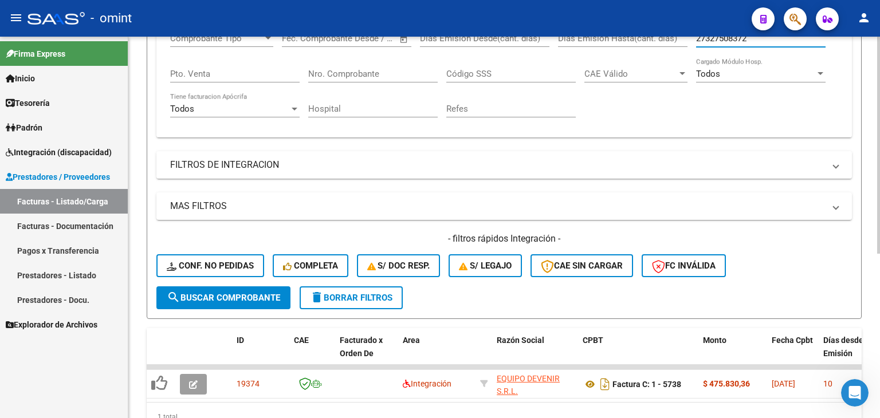
type input "27327508372"
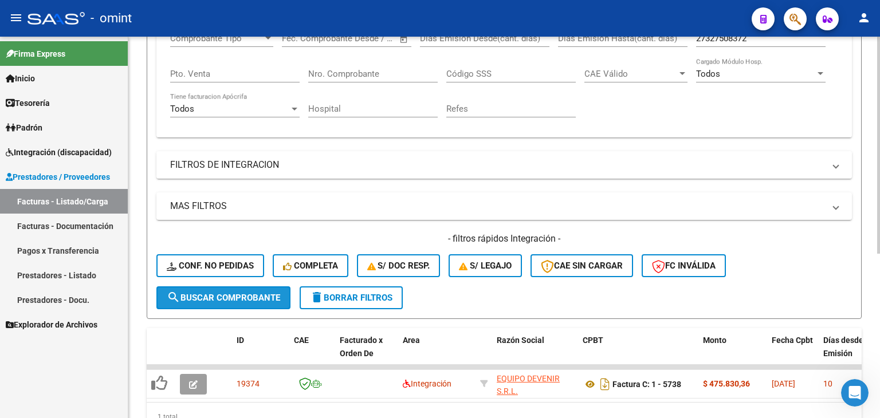
click at [229, 295] on span "search Buscar Comprobante" at bounding box center [223, 298] width 113 height 10
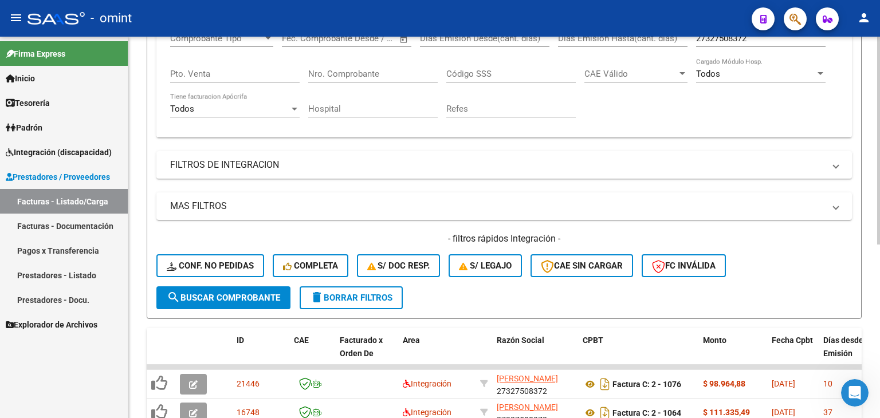
scroll to position [318, 0]
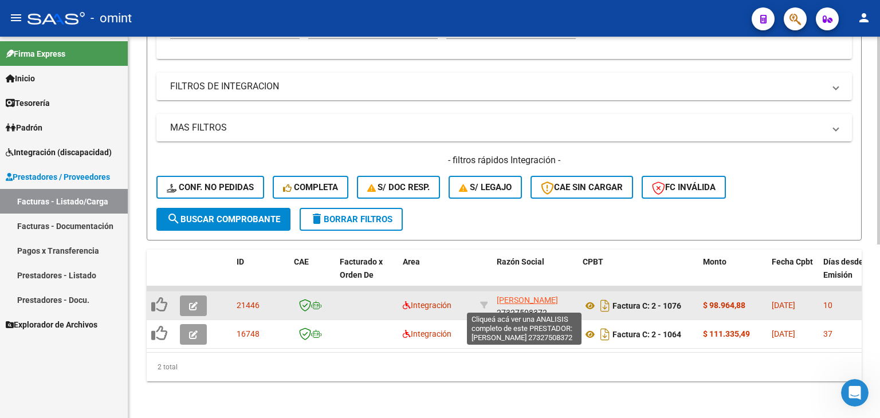
click at [514, 296] on span "ERRIO ROMINA VALERIA" at bounding box center [527, 300] width 61 height 9
type textarea "27327508372"
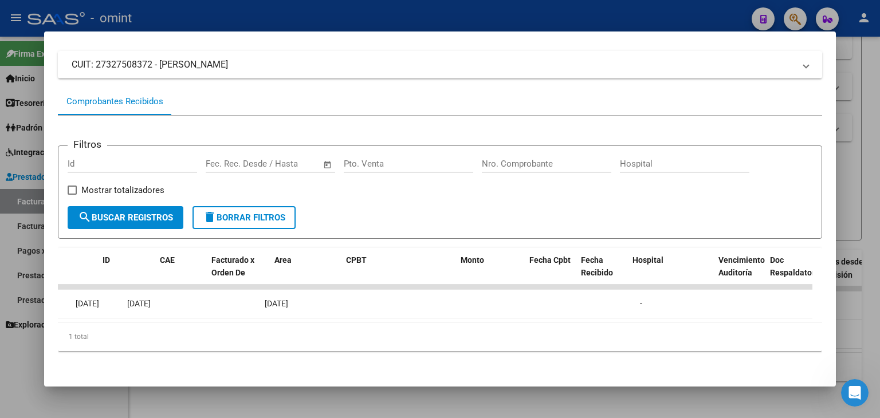
scroll to position [0, 0]
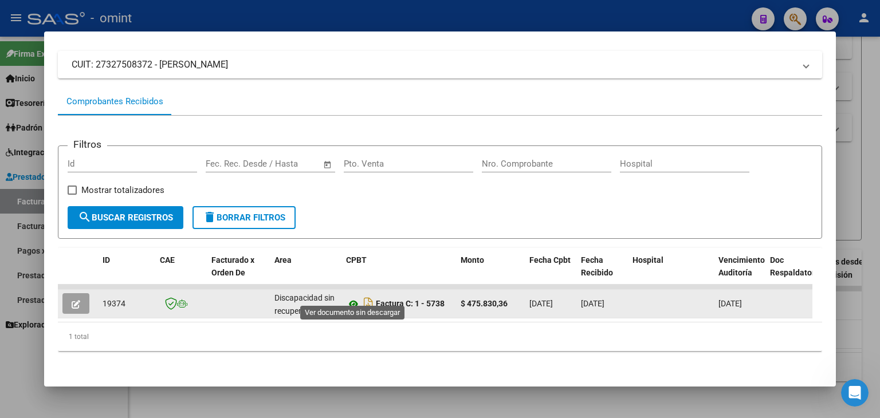
click at [348, 297] on icon at bounding box center [353, 304] width 15 height 14
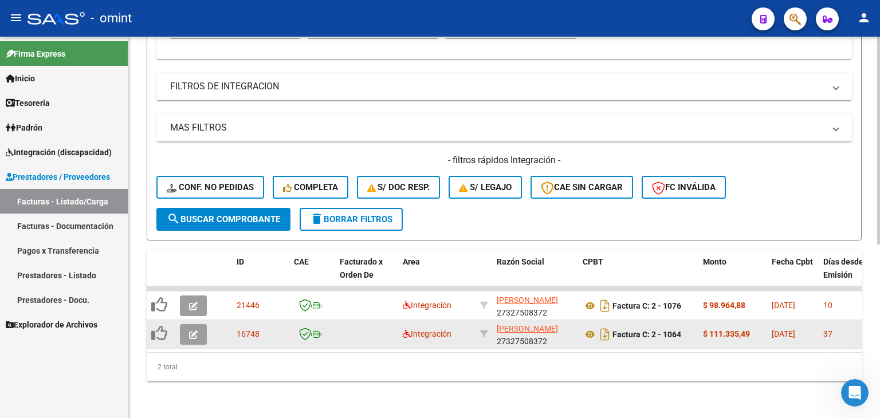
click at [509, 324] on app-link-go-to "ERRIO ROMINA VALERIA" at bounding box center [527, 329] width 61 height 13
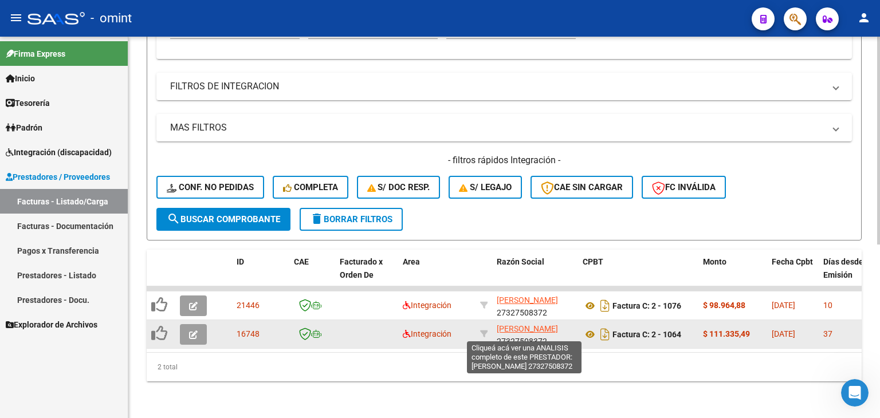
click at [506, 324] on span "ERRIO ROMINA VALERIA" at bounding box center [527, 328] width 61 height 9
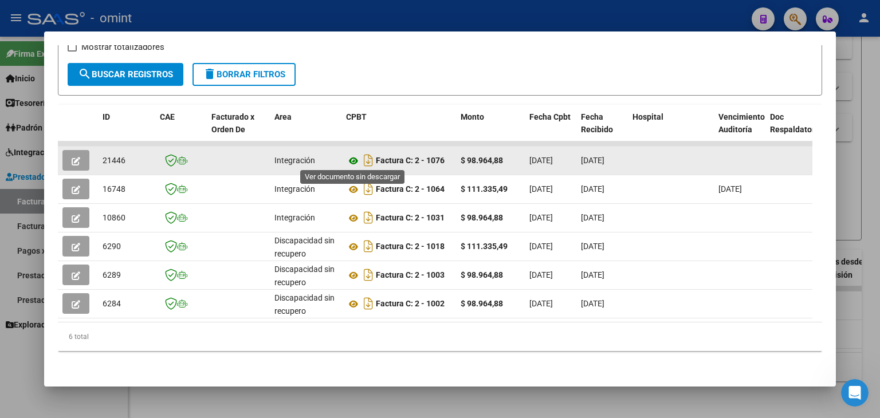
click at [350, 158] on icon at bounding box center [353, 161] width 15 height 14
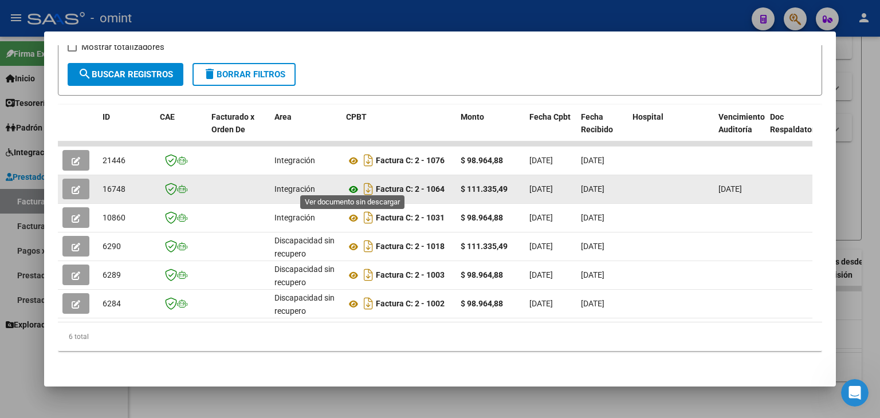
click at [351, 183] on icon at bounding box center [353, 190] width 15 height 14
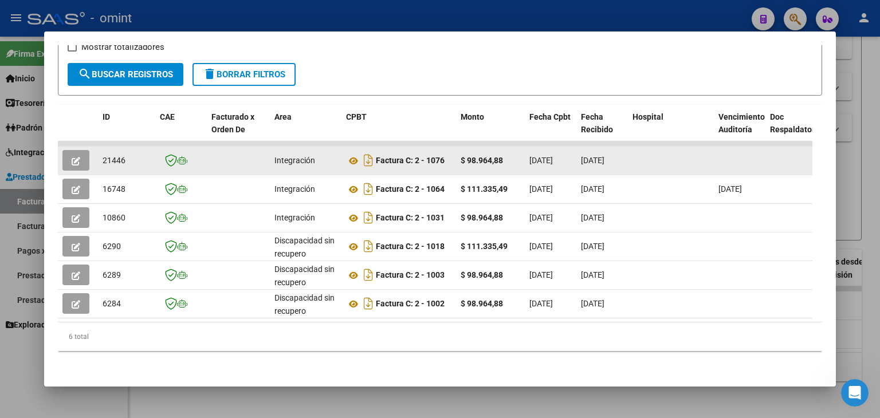
click at [73, 157] on icon "button" at bounding box center [76, 161] width 9 height 9
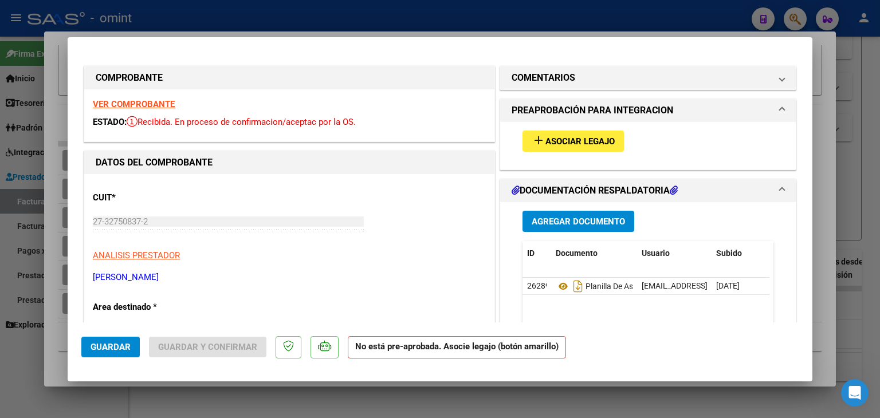
click at [580, 141] on span "Asociar Legajo" at bounding box center [579, 141] width 69 height 10
type input "$ 0,00"
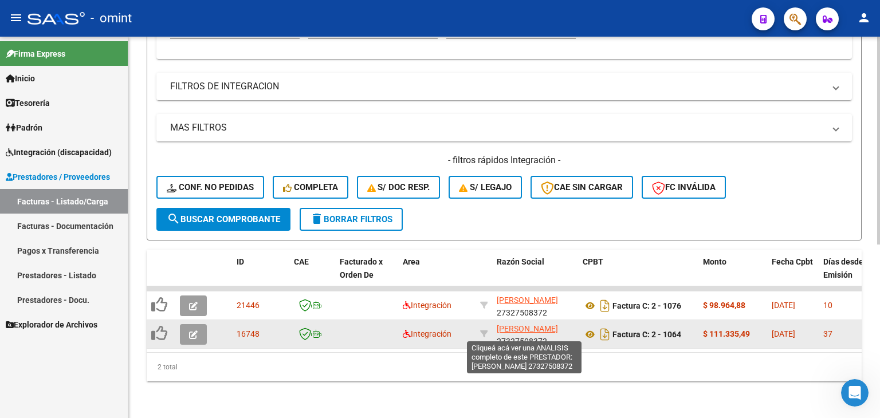
click at [506, 327] on span "ERRIO ROMINA VALERIA" at bounding box center [527, 328] width 61 height 9
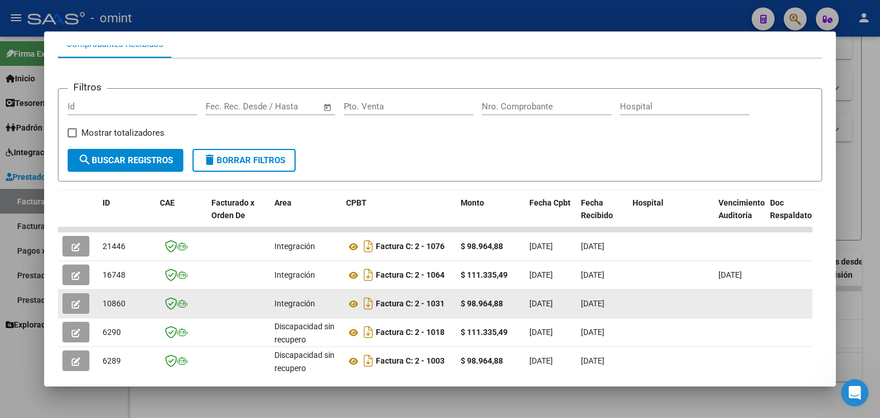
scroll to position [213, 0]
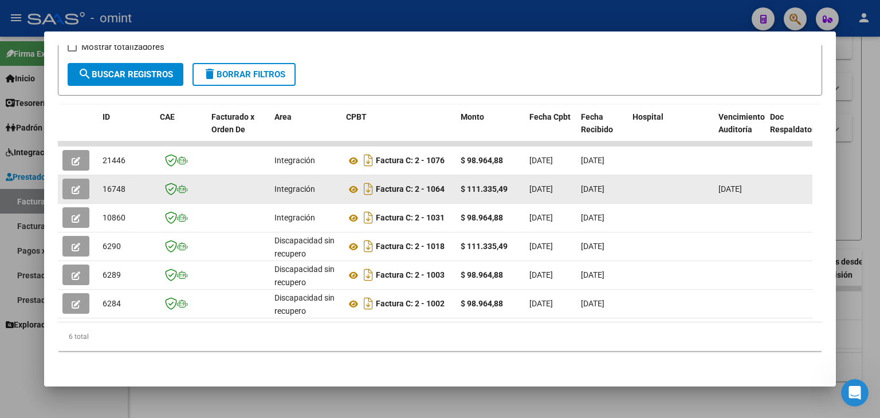
click at [74, 186] on icon "button" at bounding box center [76, 190] width 9 height 9
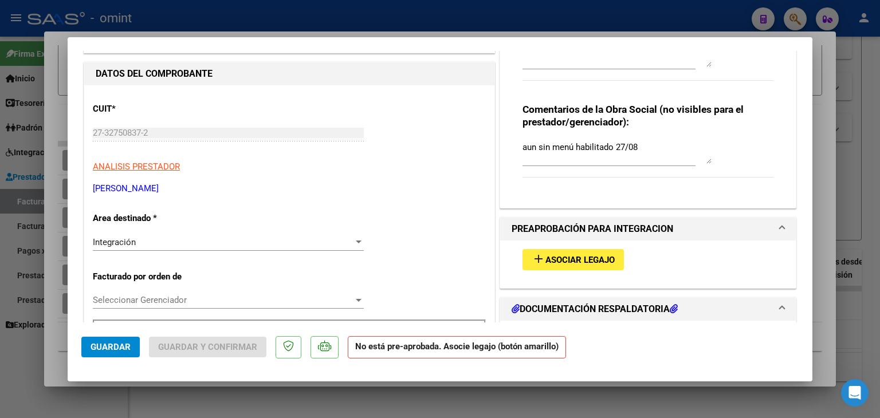
scroll to position [115, 0]
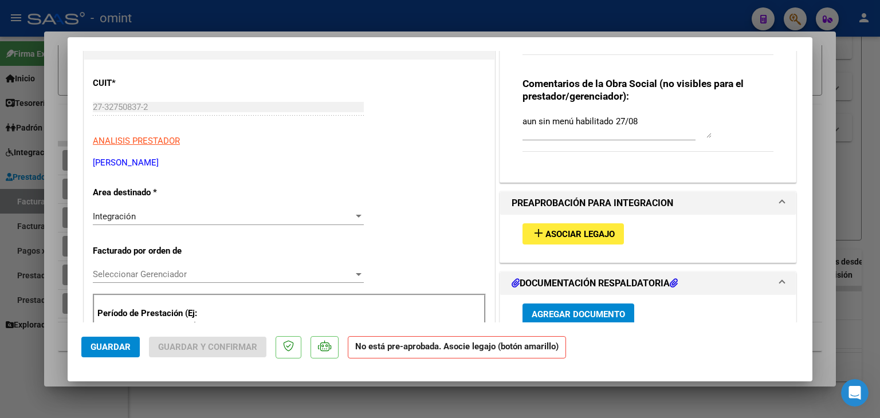
click at [587, 230] on span "Asociar Legajo" at bounding box center [579, 234] width 69 height 10
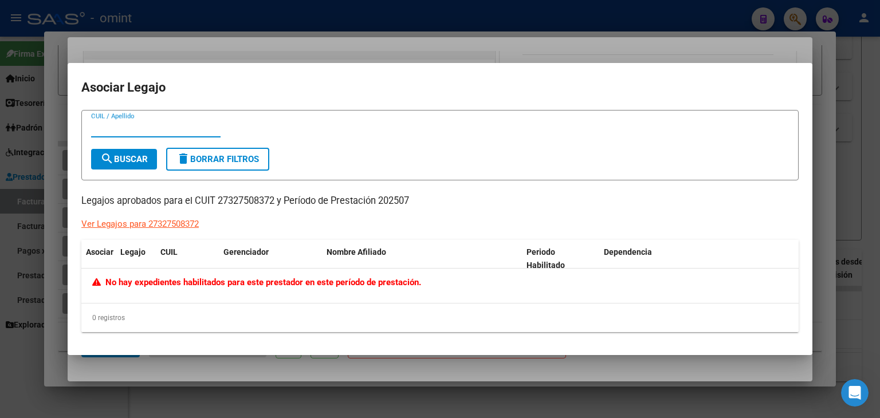
paste input "27327508372"
type input "27327508372"
click at [131, 169] on button "search Buscar" at bounding box center [124, 159] width 66 height 21
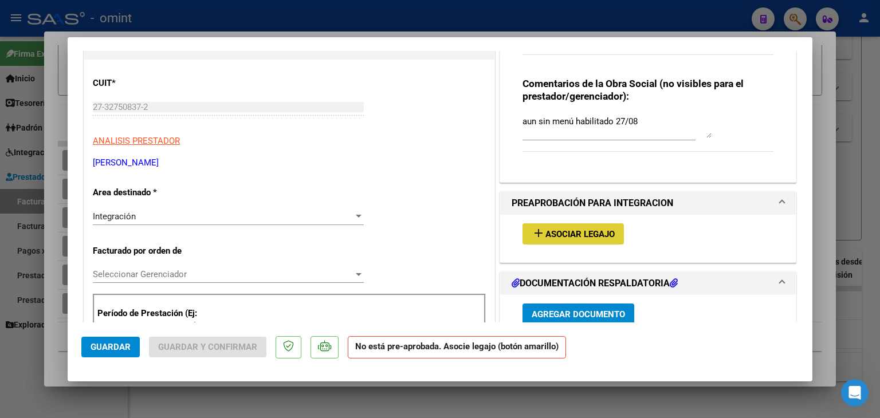
type input "$ 0,00"
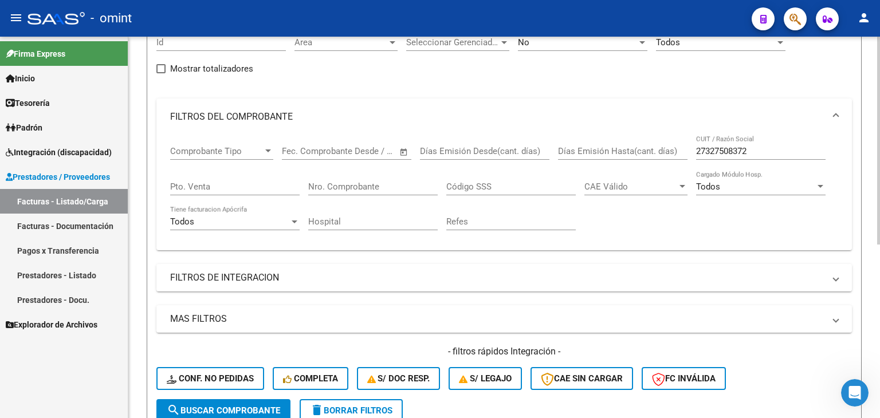
scroll to position [89, 0]
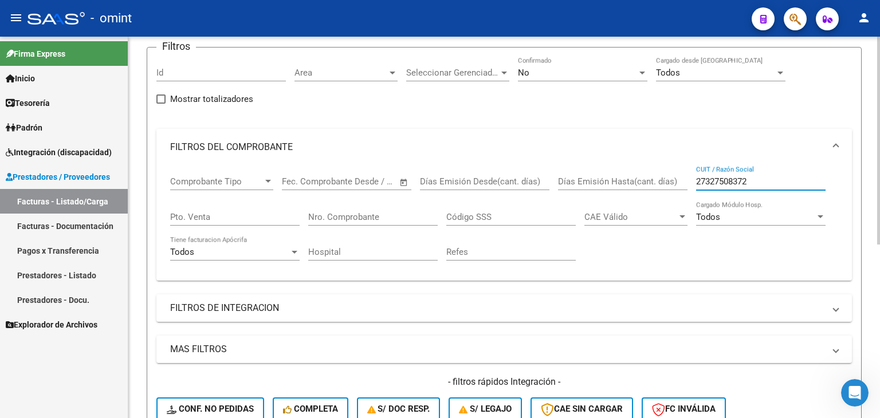
click at [706, 180] on input "27327508372" at bounding box center [760, 181] width 129 height 10
click at [707, 180] on input "27327508372" at bounding box center [760, 181] width 129 height 10
paste input "30714637556"
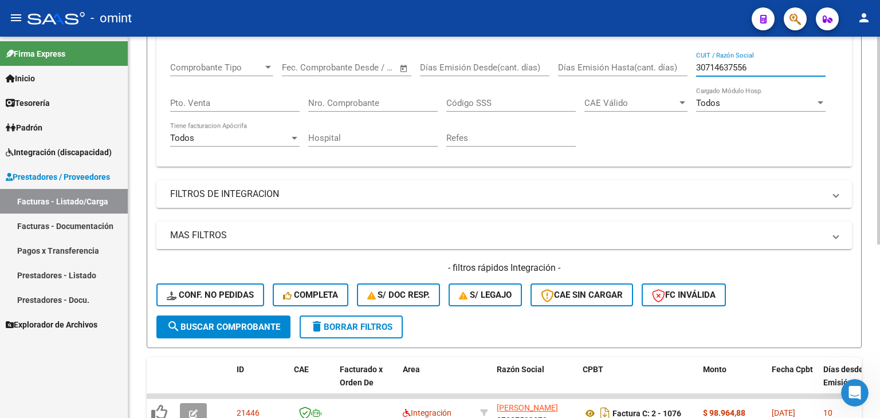
scroll to position [203, 0]
type input "30714637556"
click at [280, 327] on span "search Buscar Comprobante" at bounding box center [223, 326] width 113 height 10
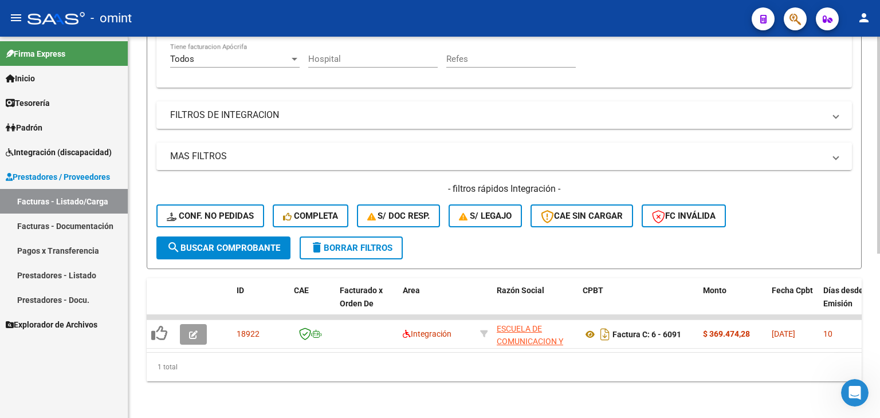
scroll to position [289, 0]
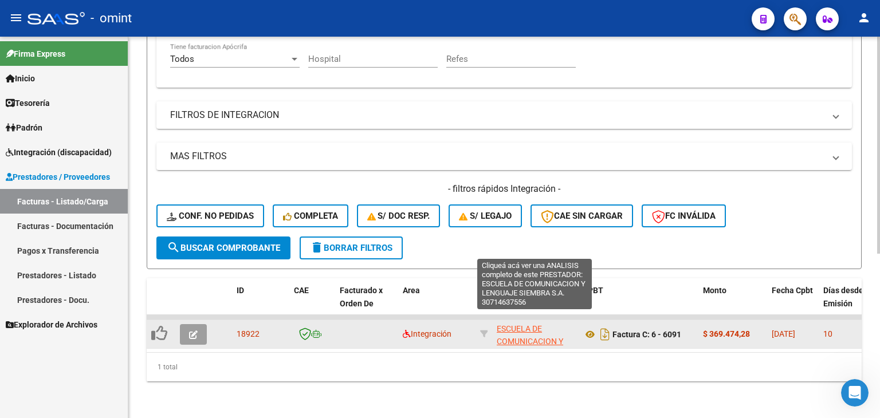
click at [520, 327] on span "ESCUELA DE COMUNICACION Y LENGUAJE SIEMBRA S.A." at bounding box center [535, 348] width 76 height 48
type textarea "30714637556"
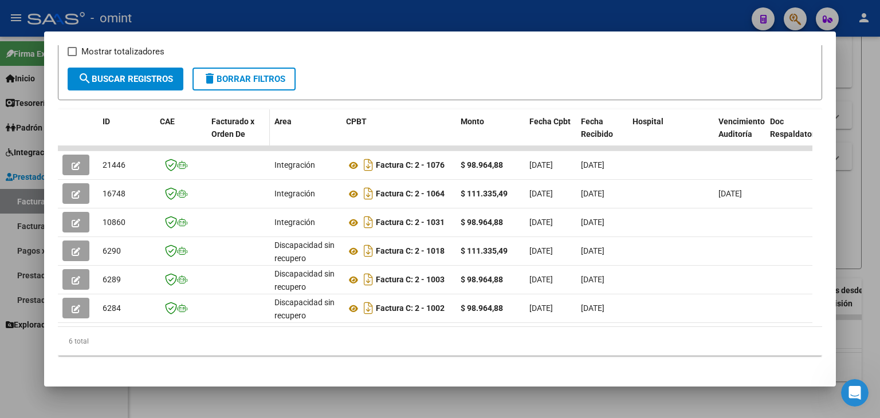
scroll to position [213, 0]
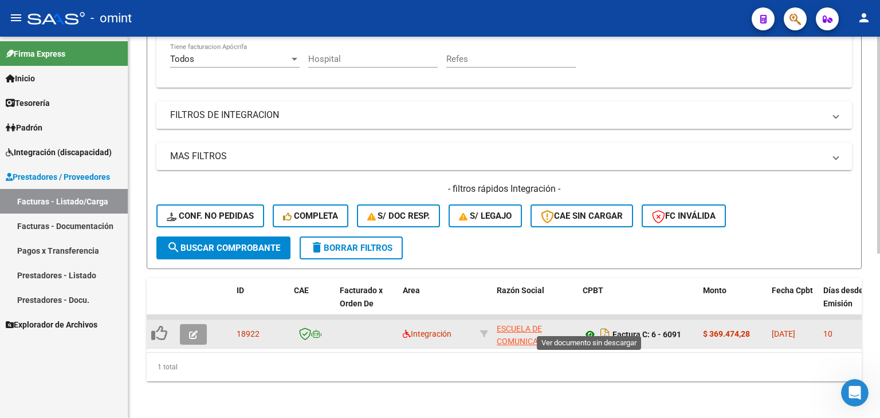
click at [586, 328] on icon at bounding box center [590, 335] width 15 height 14
click at [522, 324] on app-link-go-to "ESCUELA DE COMUNICACION Y LENGUAJE SIEMBRA S.A." at bounding box center [535, 349] width 77 height 52
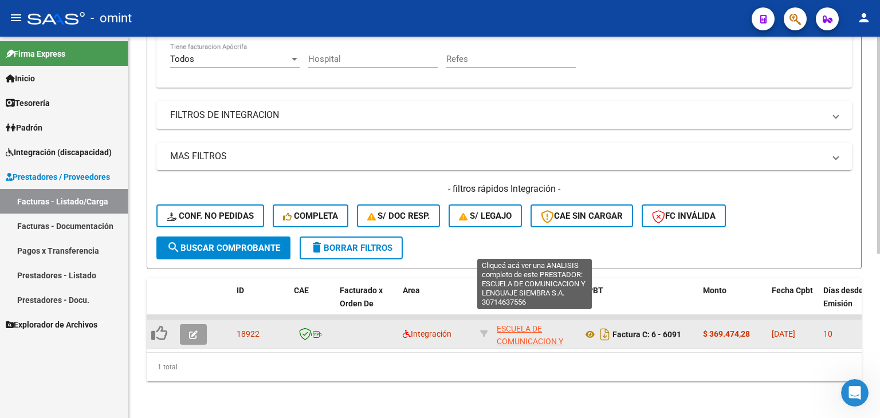
click at [517, 324] on span "ESCUELA DE COMUNICACION Y LENGUAJE SIEMBRA S.A." at bounding box center [535, 348] width 76 height 48
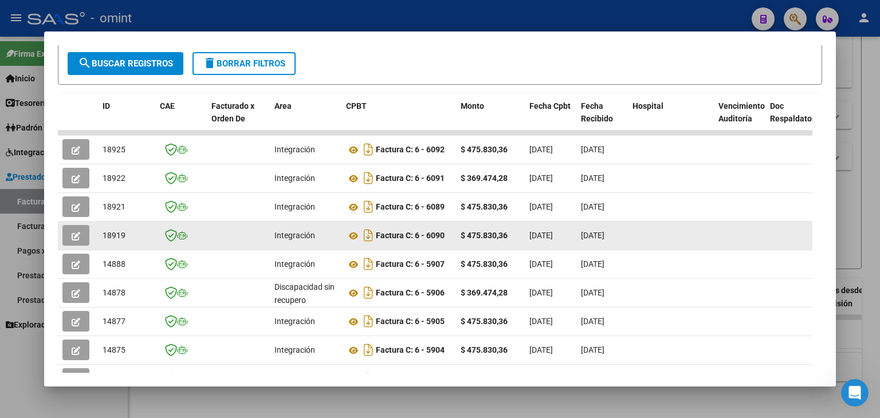
scroll to position [232, 0]
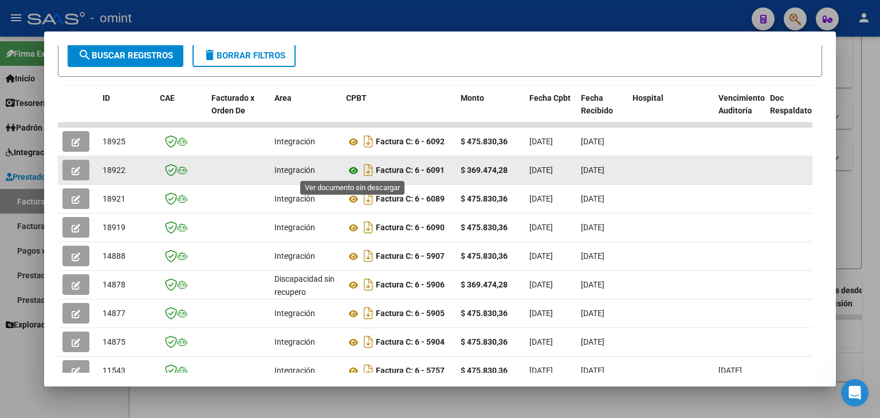
click at [353, 169] on icon at bounding box center [353, 171] width 15 height 14
click at [73, 170] on icon "button" at bounding box center [76, 171] width 9 height 9
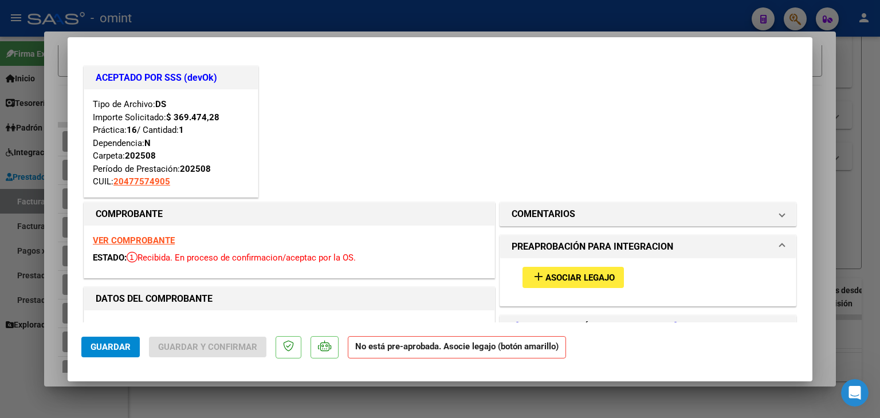
click at [556, 280] on span "Asociar Legajo" at bounding box center [579, 278] width 69 height 10
type input "$ 0,00"
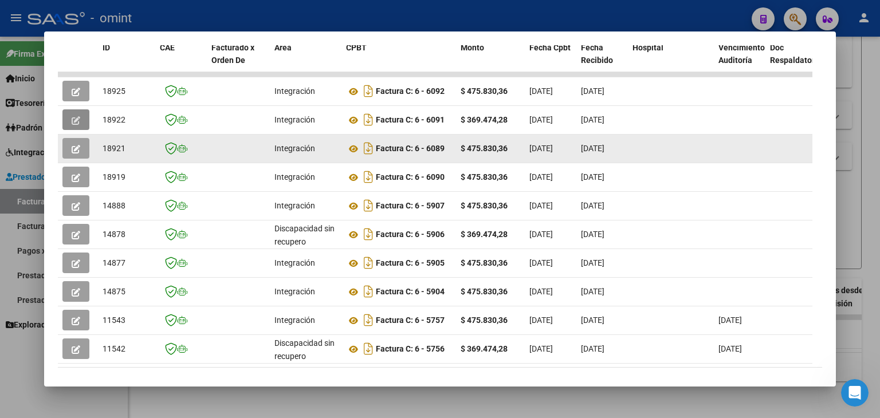
scroll to position [286, 0]
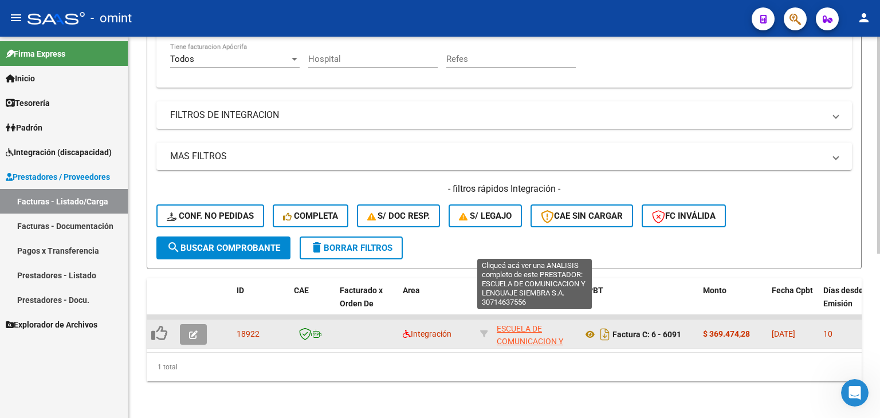
click at [527, 327] on span "ESCUELA DE COMUNICACION Y LENGUAJE SIEMBRA S.A." at bounding box center [535, 348] width 76 height 48
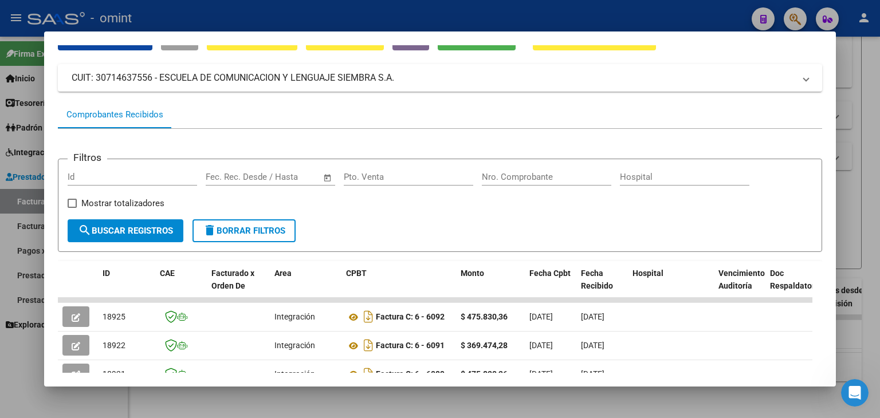
scroll to position [172, 0]
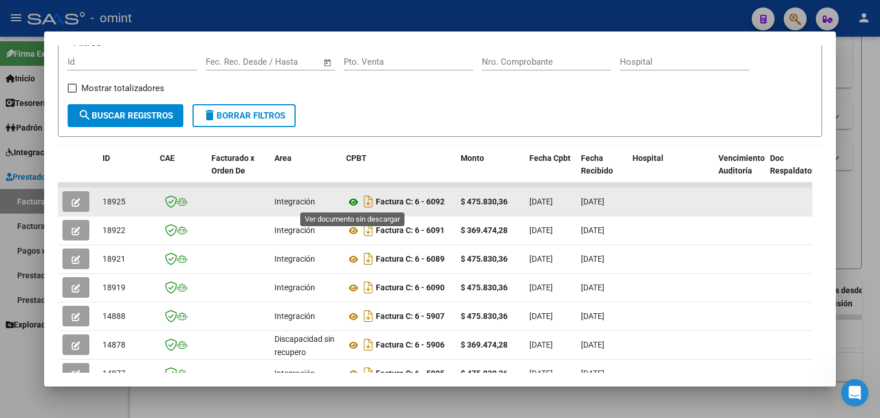
click at [353, 203] on icon at bounding box center [353, 202] width 15 height 14
click at [76, 200] on icon "button" at bounding box center [76, 202] width 9 height 9
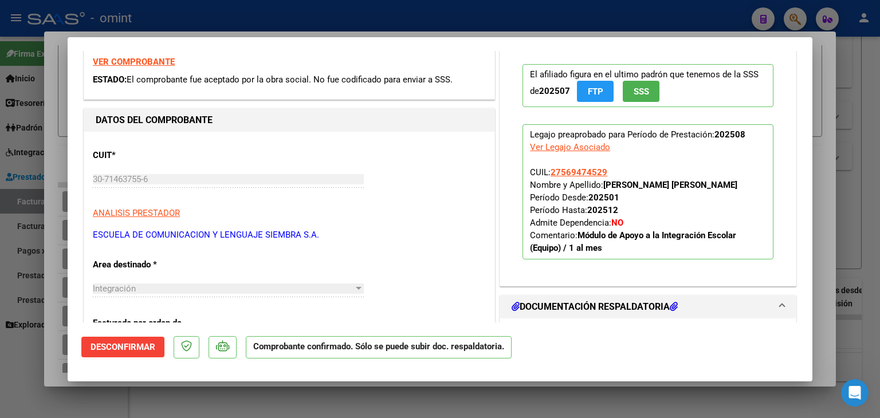
scroll to position [0, 0]
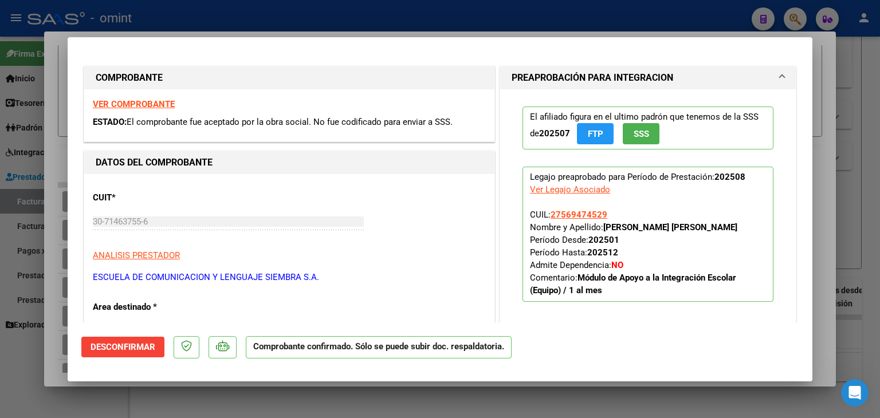
type input "$ 0,00"
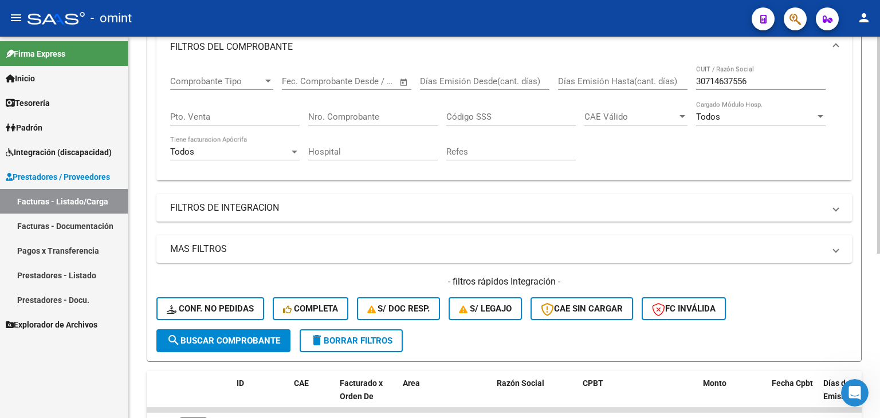
scroll to position [3, 0]
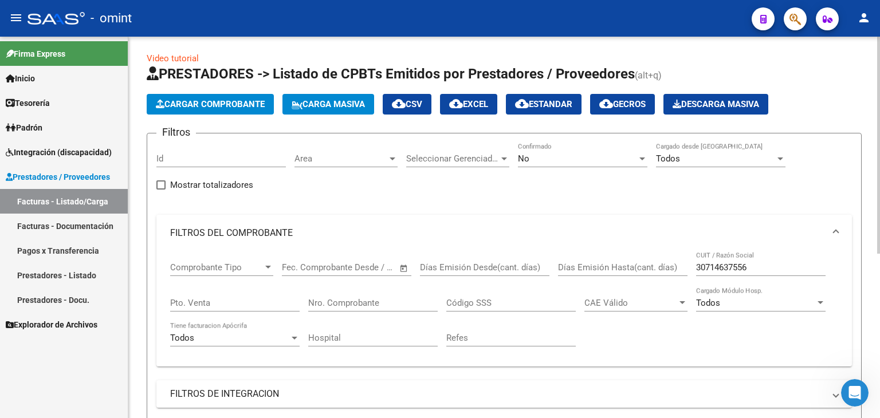
click at [710, 265] on input "30714637556" at bounding box center [760, 267] width 129 height 10
paste input "6776634"
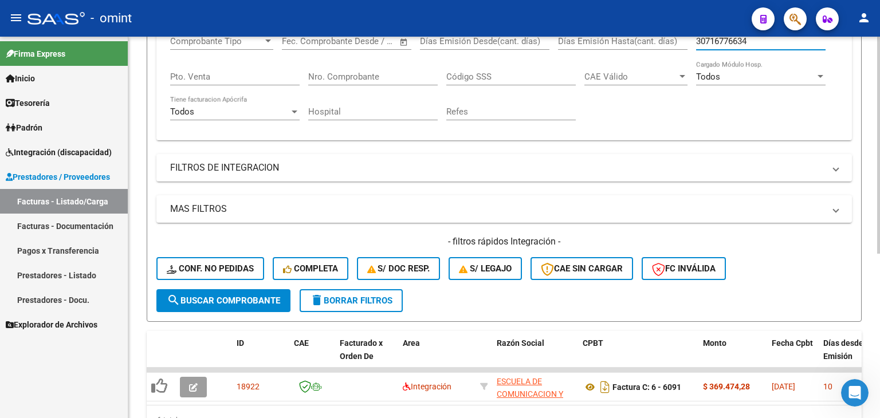
scroll to position [232, 0]
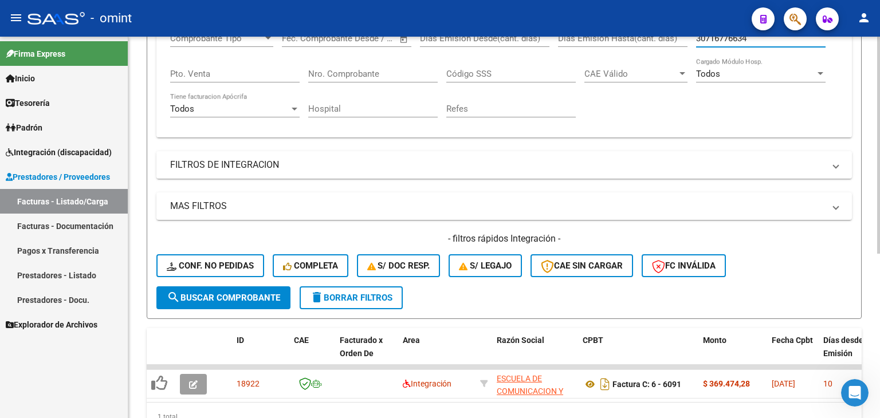
type input "30716776634"
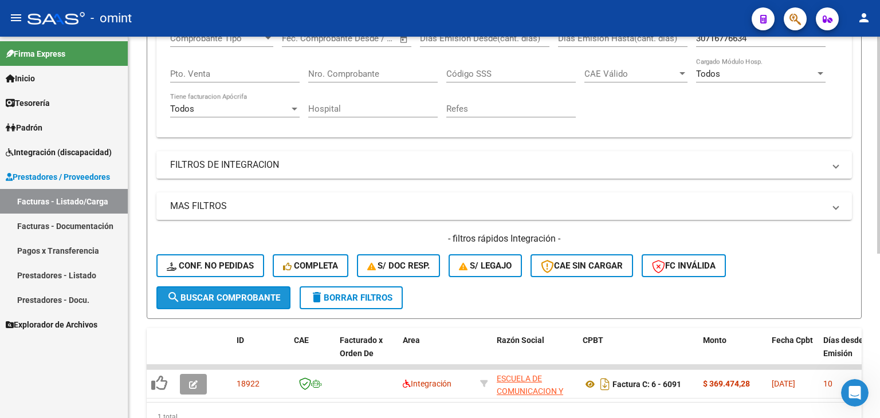
click at [243, 301] on button "search Buscar Comprobante" at bounding box center [223, 297] width 134 height 23
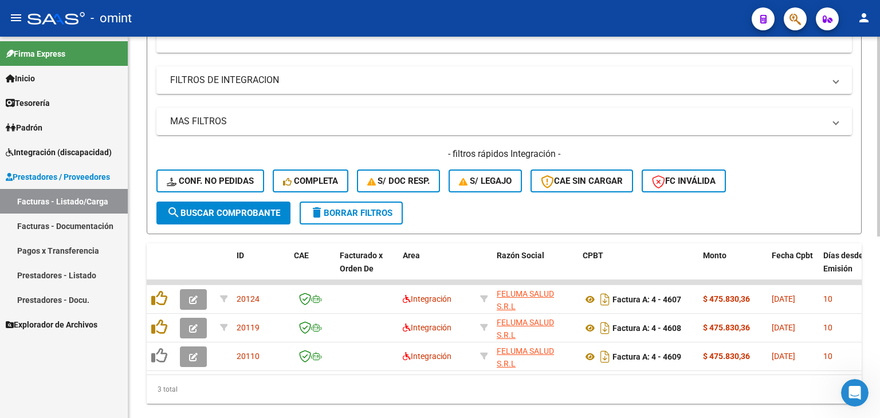
scroll to position [347, 0]
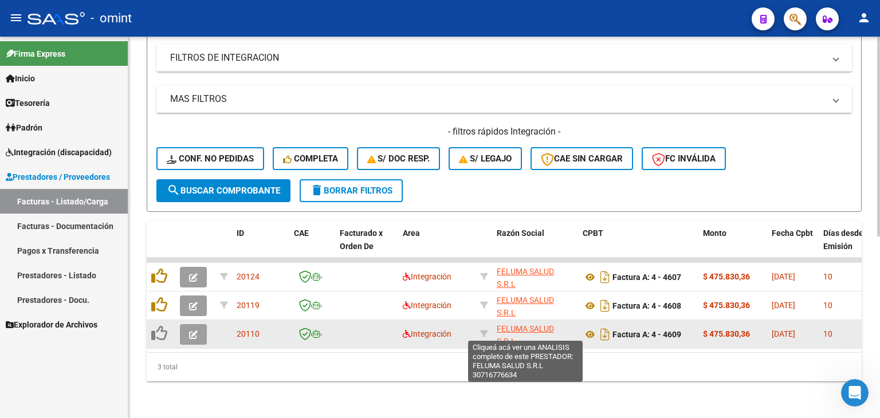
click at [504, 324] on span "FELUMA SALUD S.R.L" at bounding box center [525, 335] width 57 height 22
type textarea "30716776634"
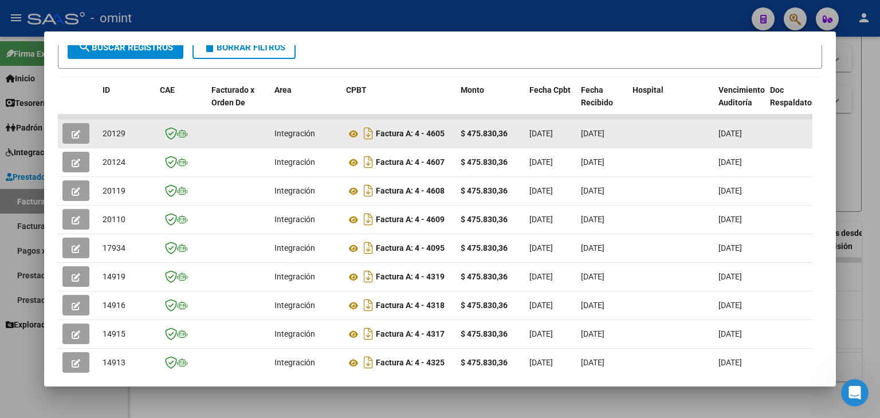
scroll to position [264, 0]
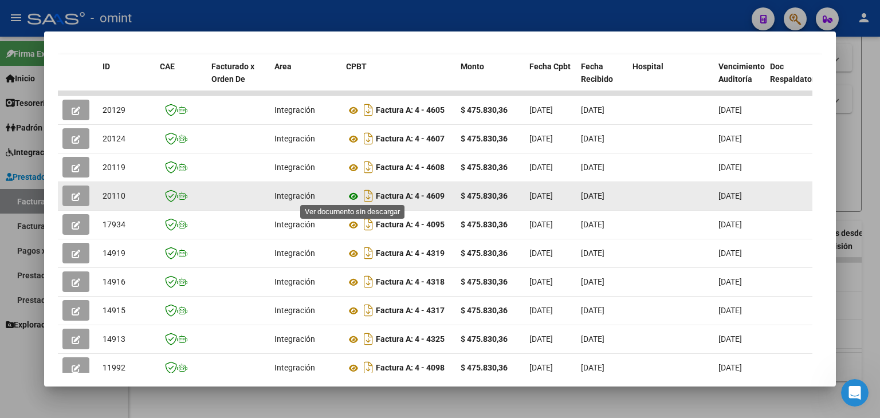
click at [355, 192] on icon at bounding box center [353, 197] width 15 height 14
click at [75, 192] on icon "button" at bounding box center [76, 196] width 9 height 9
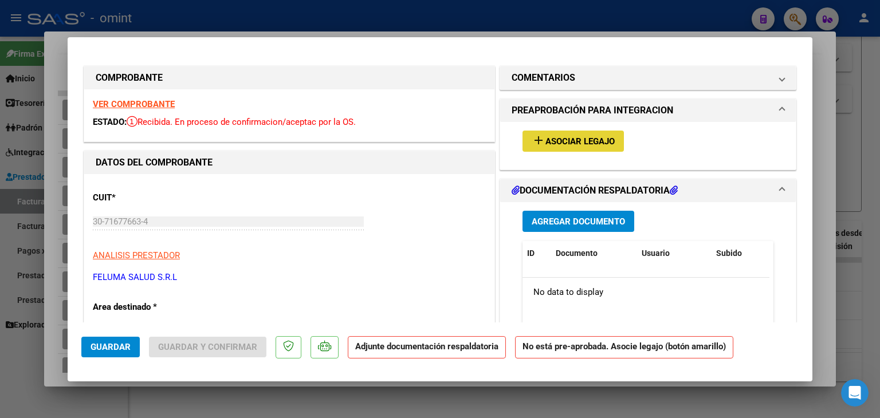
click at [567, 136] on span "Asociar Legajo" at bounding box center [579, 141] width 69 height 10
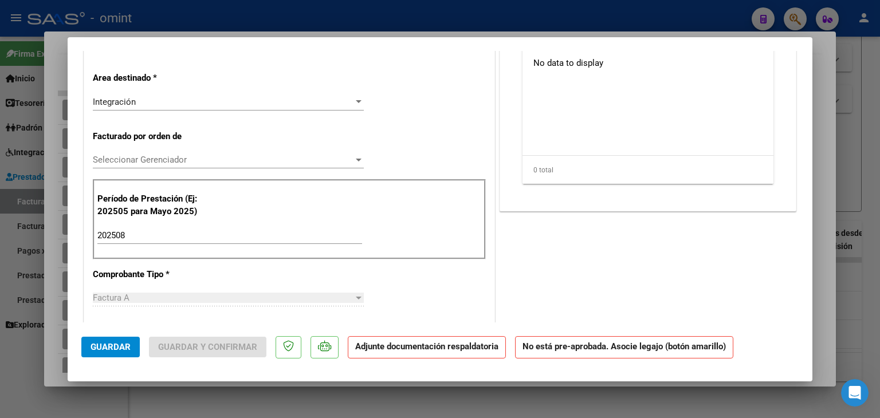
scroll to position [0, 0]
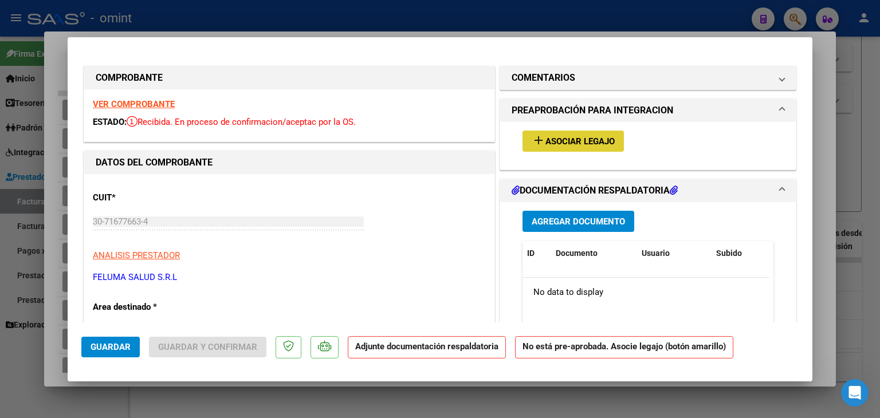
type input "$ 0,00"
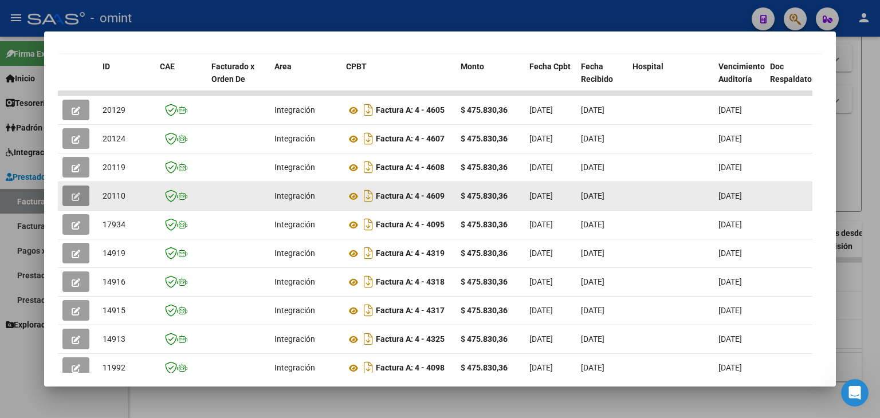
click at [69, 195] on button "button" at bounding box center [75, 196] width 27 height 21
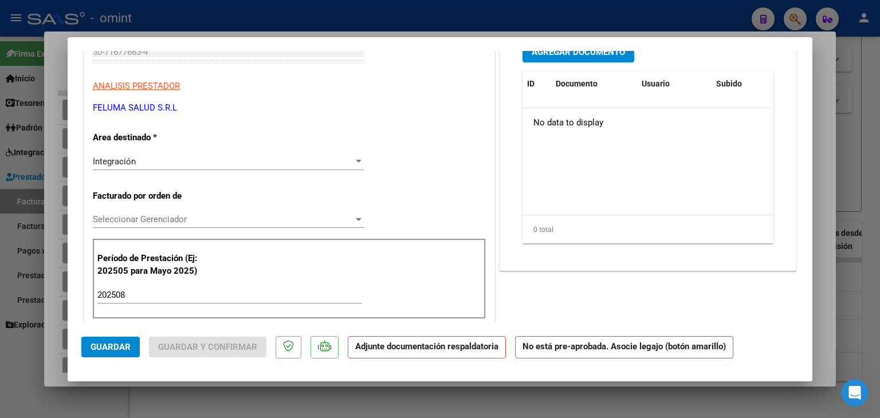
scroll to position [115, 0]
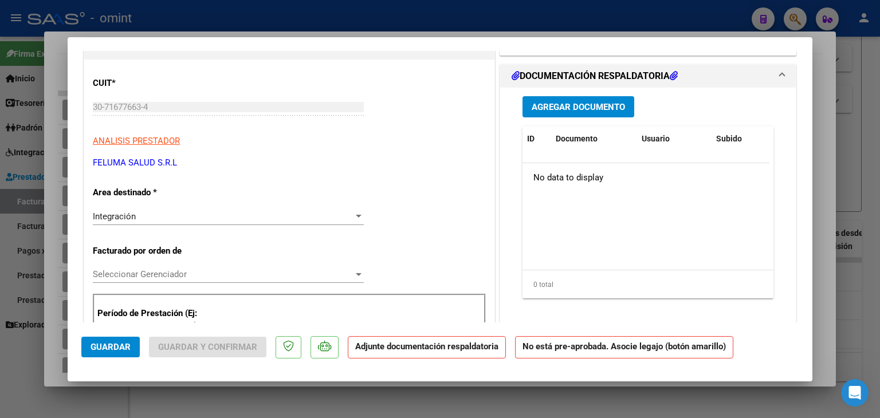
click at [121, 209] on div "Integración Seleccionar Area" at bounding box center [228, 216] width 271 height 17
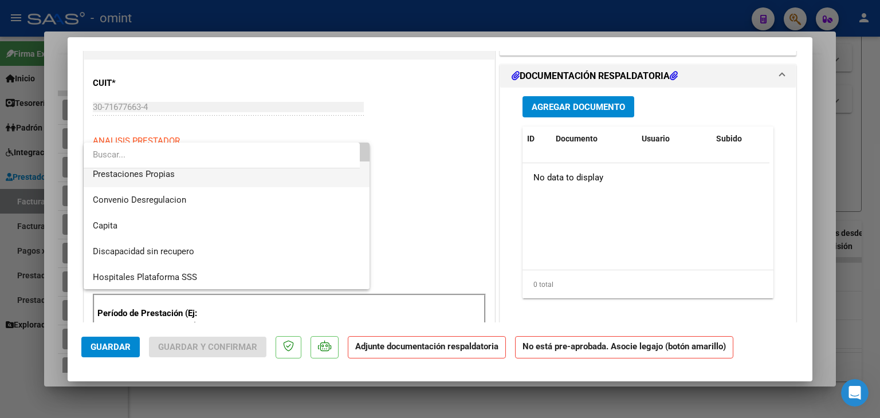
scroll to position [111, 0]
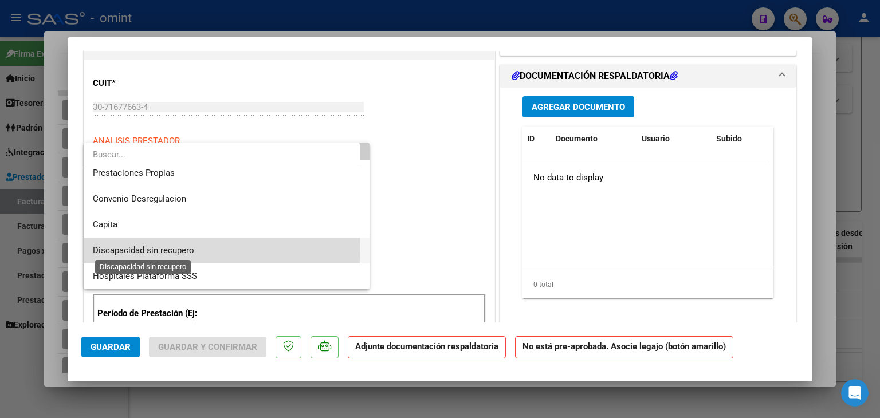
click at [132, 247] on span "Discapacidad sin recupero" at bounding box center [143, 250] width 101 height 10
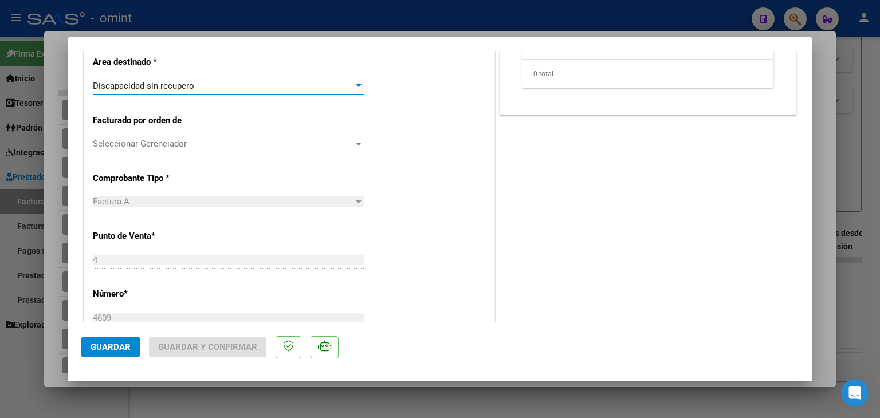
scroll to position [229, 0]
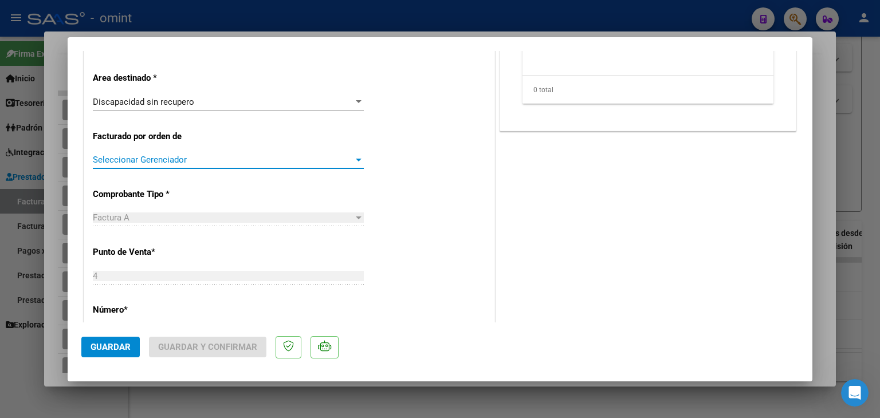
click at [150, 156] on span "Seleccionar Gerenciador" at bounding box center [223, 160] width 261 height 10
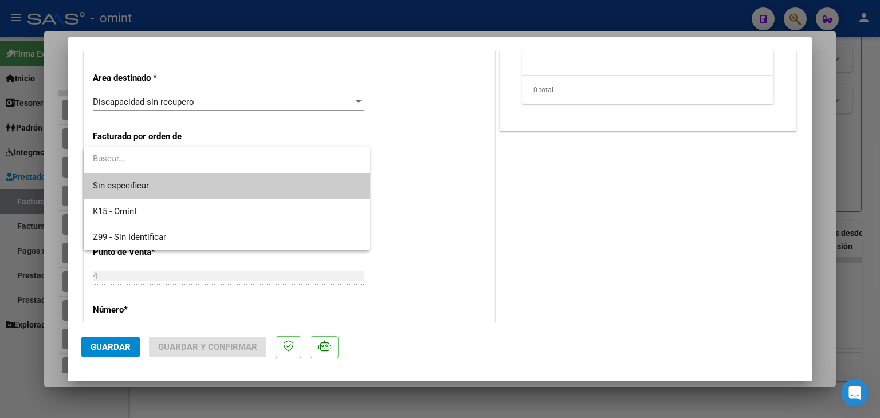
click at [137, 182] on span "Sin especificar" at bounding box center [227, 186] width 268 height 26
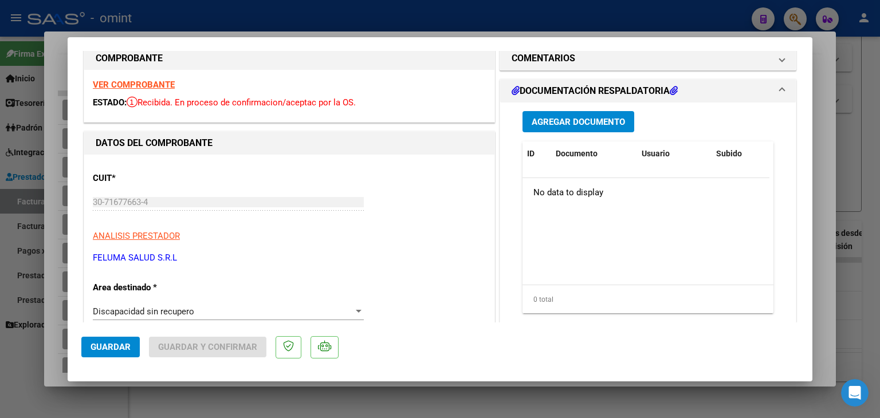
scroll to position [0, 0]
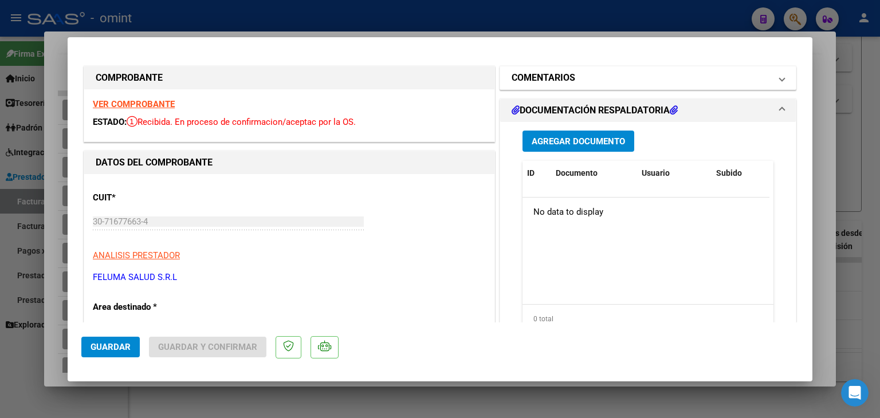
click at [549, 80] on h1 "COMENTARIOS" at bounding box center [544, 78] width 64 height 14
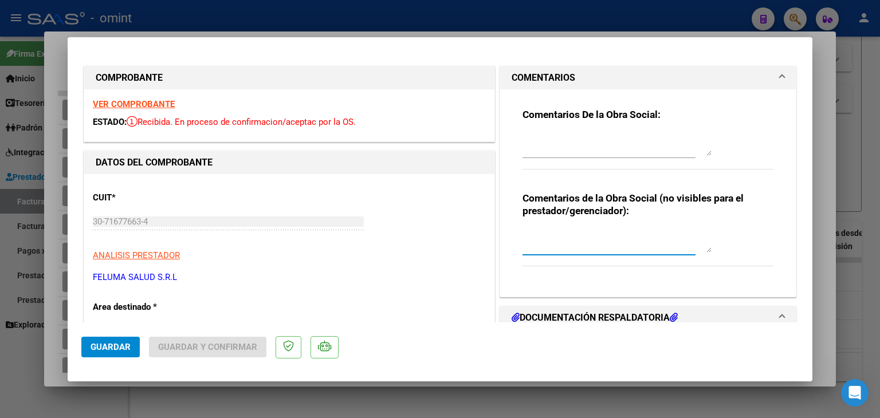
click at [589, 242] on textarea at bounding box center [616, 241] width 189 height 23
paste textarea "SOCIO DE BAJA Y SIN CODEM----"
type textarea "SOCIO DE BAJA Y SIN CODEM-"
click at [110, 346] on span "Guardar" at bounding box center [111, 347] width 40 height 10
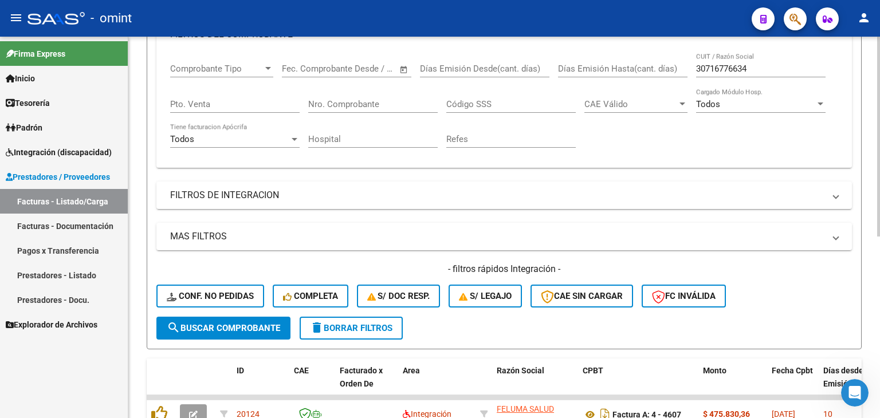
scroll to position [117, 0]
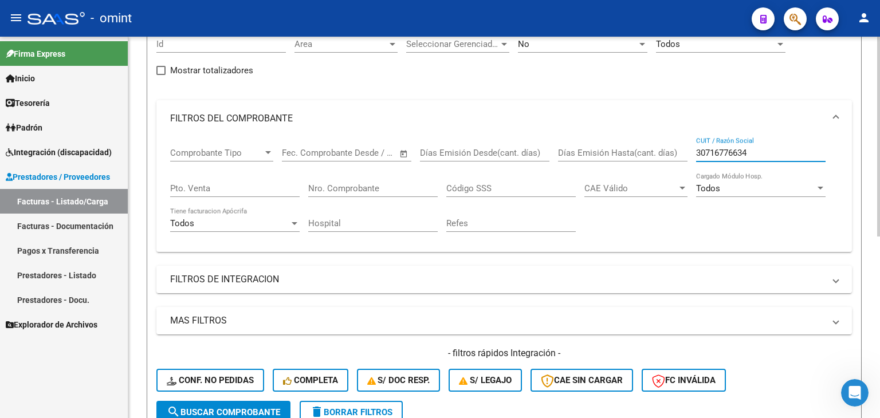
click at [715, 151] on input "30716776634" at bounding box center [760, 153] width 129 height 10
click at [714, 152] on input "30716776634" at bounding box center [760, 153] width 129 height 10
paste input "694689"
type input "30716694689"
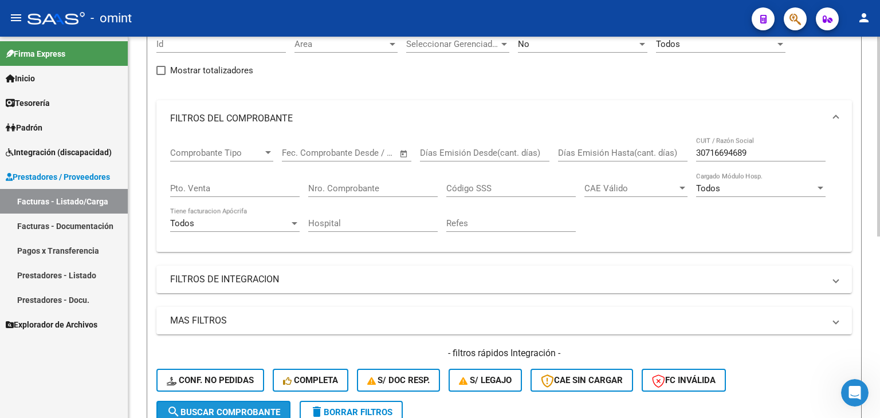
click at [234, 404] on button "search Buscar Comprobante" at bounding box center [223, 412] width 134 height 23
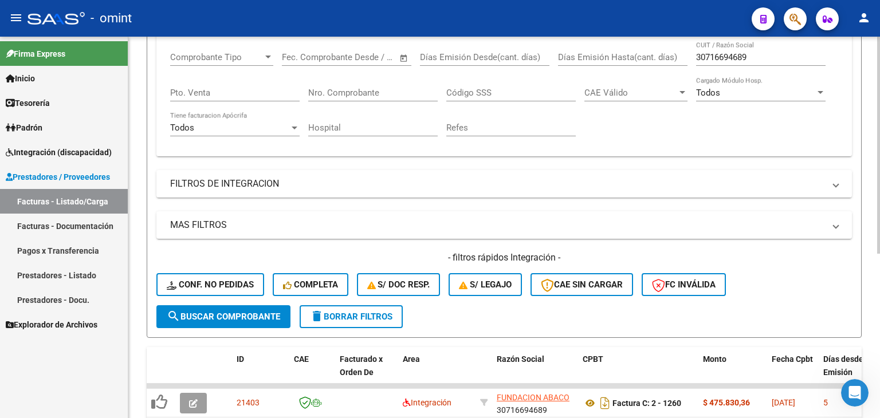
scroll to position [289, 0]
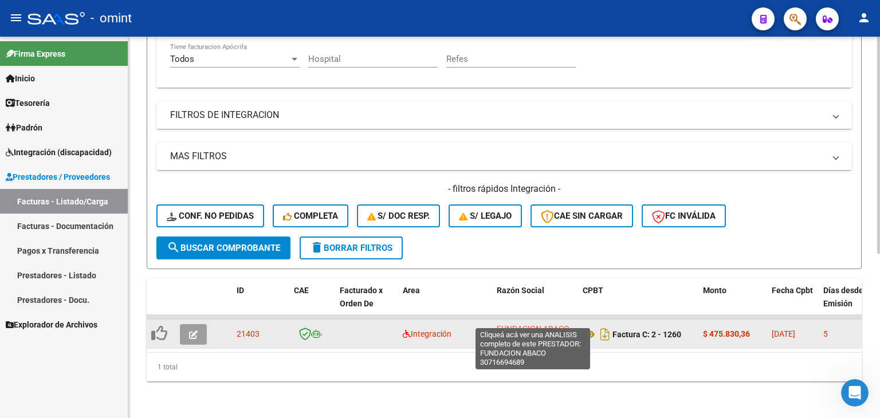
click at [515, 324] on span "FUNDACION ABACO" at bounding box center [533, 328] width 73 height 9
type textarea "30716694689"
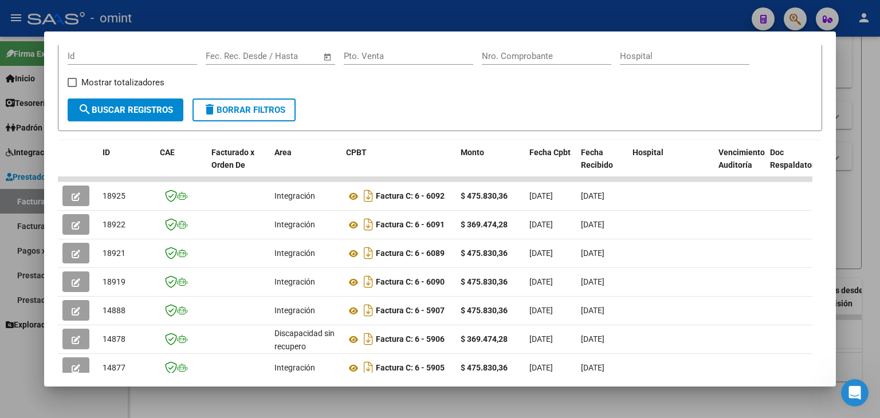
scroll to position [229, 0]
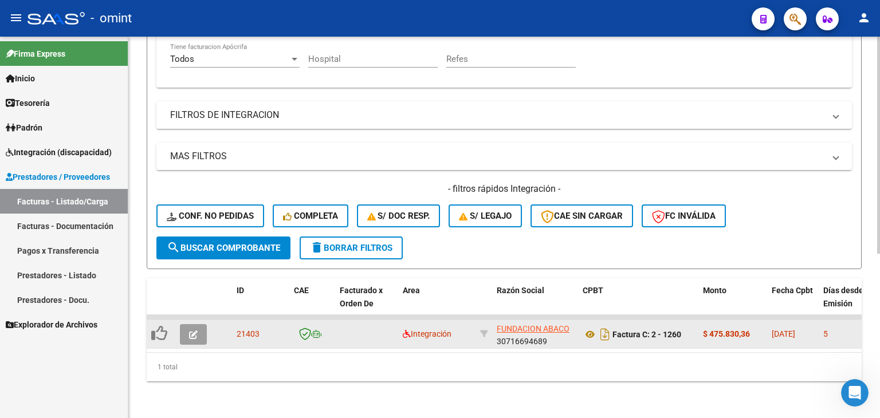
click at [684, 325] on div "Factura C: 2 - 1260" at bounding box center [638, 334] width 111 height 18
click at [591, 328] on icon at bounding box center [590, 335] width 15 height 14
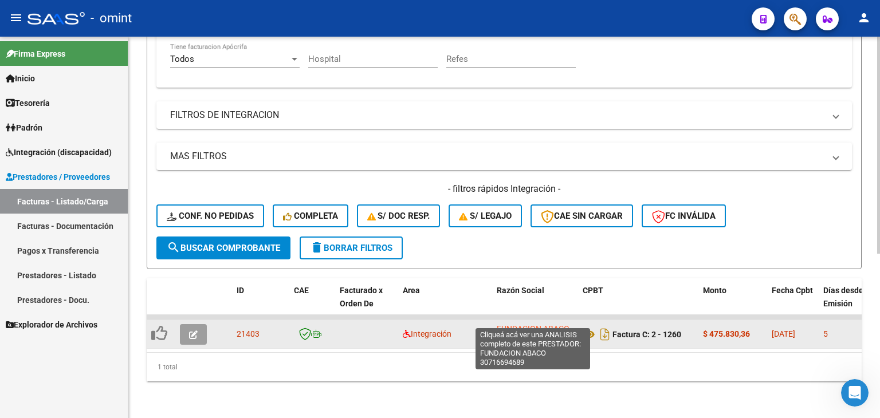
click at [537, 324] on span "FUNDACION ABACO" at bounding box center [533, 328] width 73 height 9
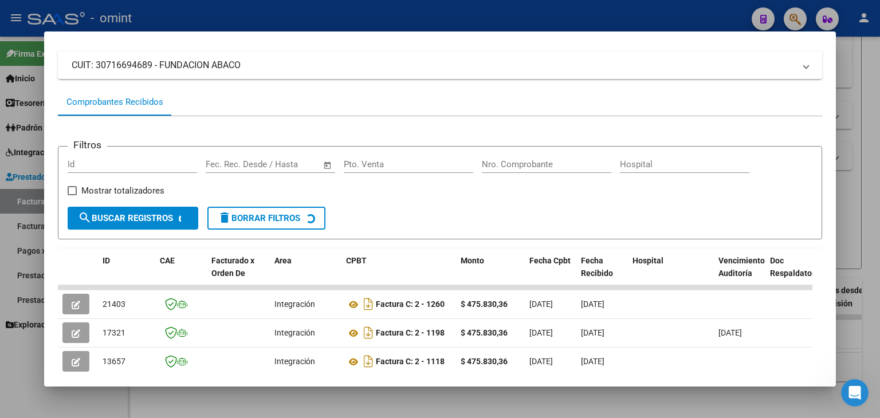
scroll to position [165, 0]
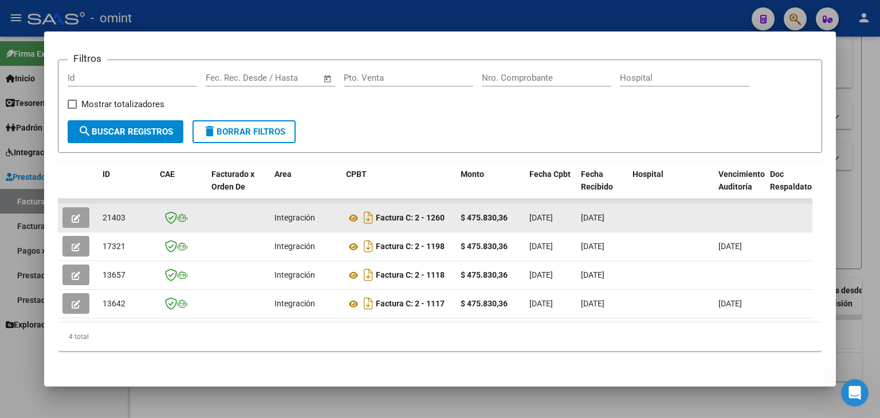
click at [71, 209] on button "button" at bounding box center [75, 217] width 27 height 21
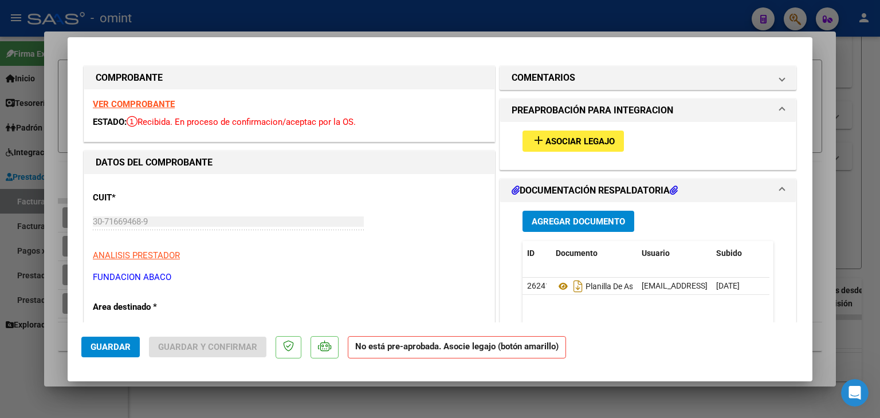
click at [572, 148] on button "add Asociar Legajo" at bounding box center [572, 141] width 101 height 21
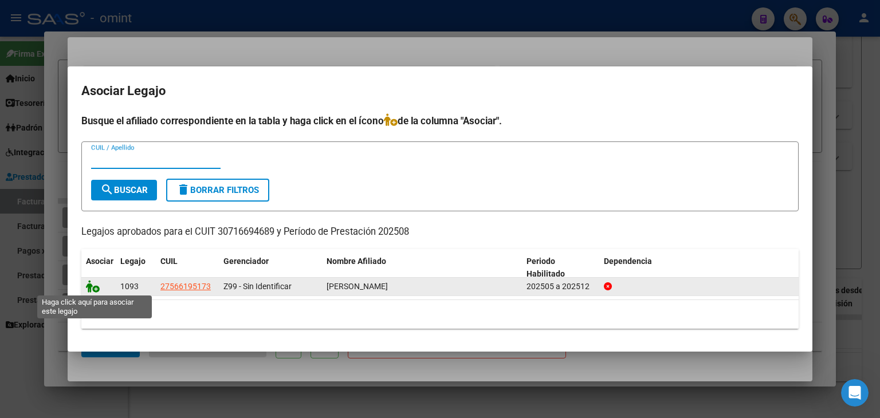
click at [95, 288] on icon at bounding box center [93, 286] width 14 height 13
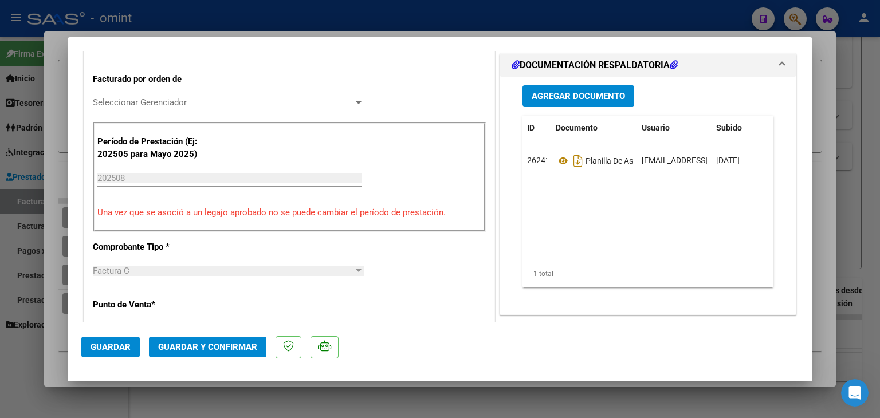
scroll to position [516, 0]
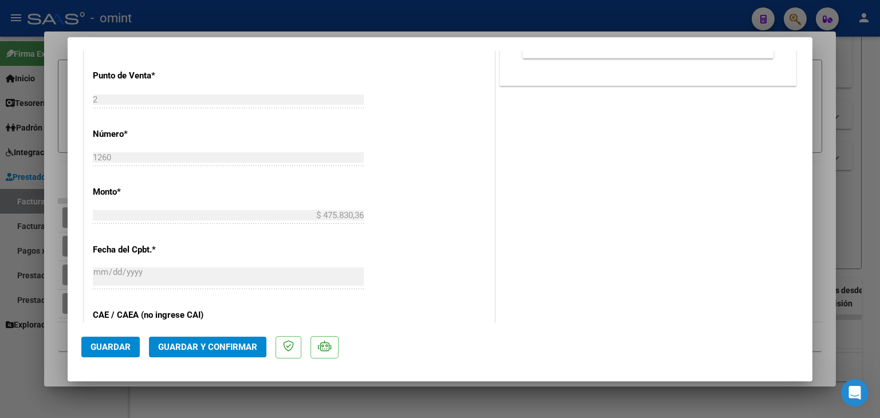
click at [120, 337] on button "Guardar" at bounding box center [110, 347] width 58 height 21
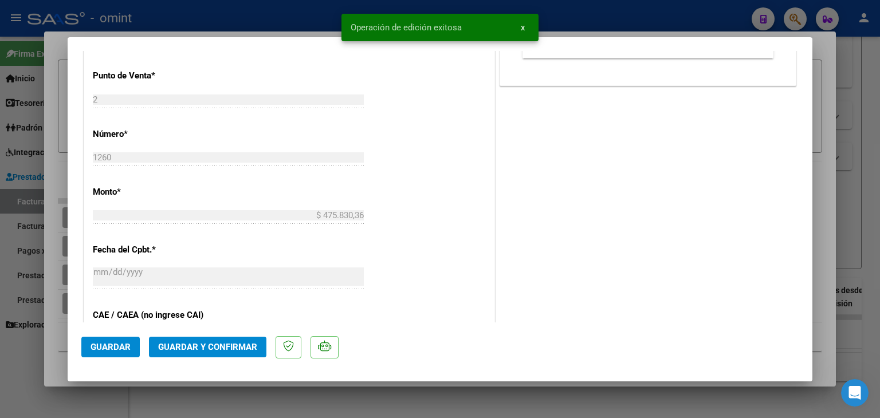
type input "$ 0,00"
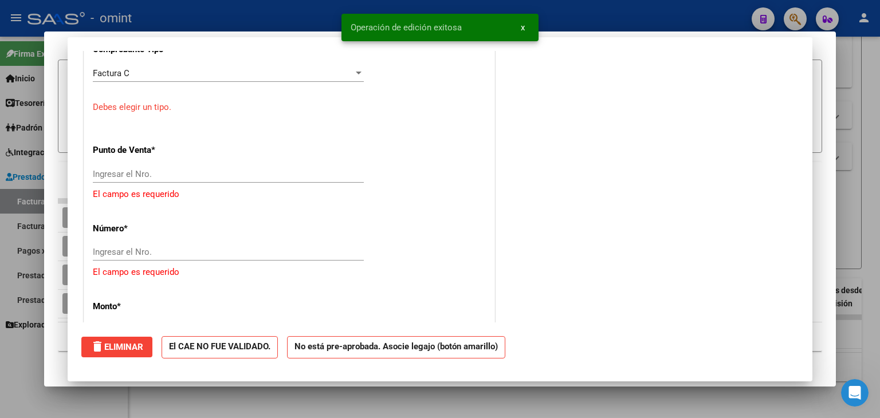
scroll to position [0, 0]
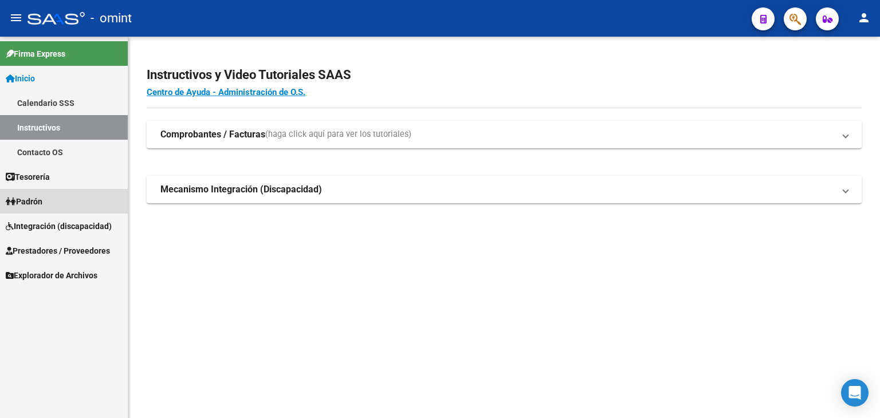
click at [42, 202] on span "Padrón" at bounding box center [24, 201] width 37 height 13
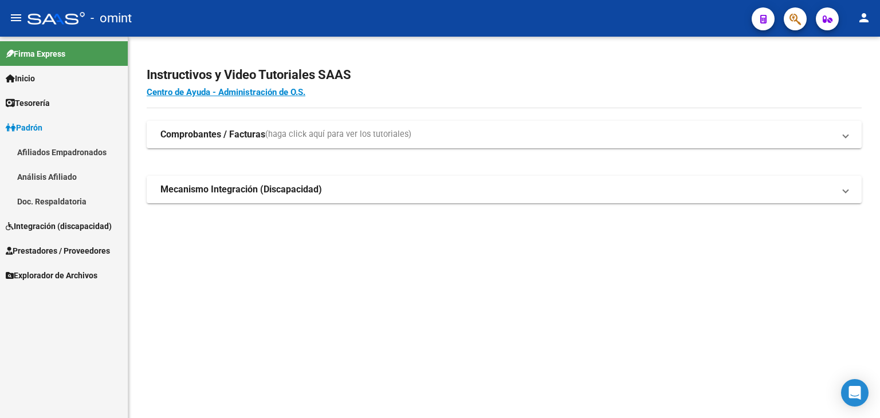
click at [37, 229] on span "Integración (discapacidad)" at bounding box center [59, 226] width 106 height 13
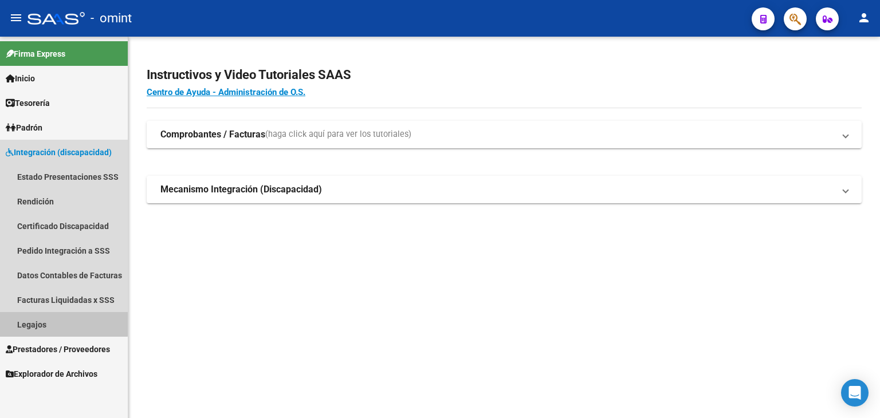
click at [36, 322] on link "Legajos" at bounding box center [64, 324] width 128 height 25
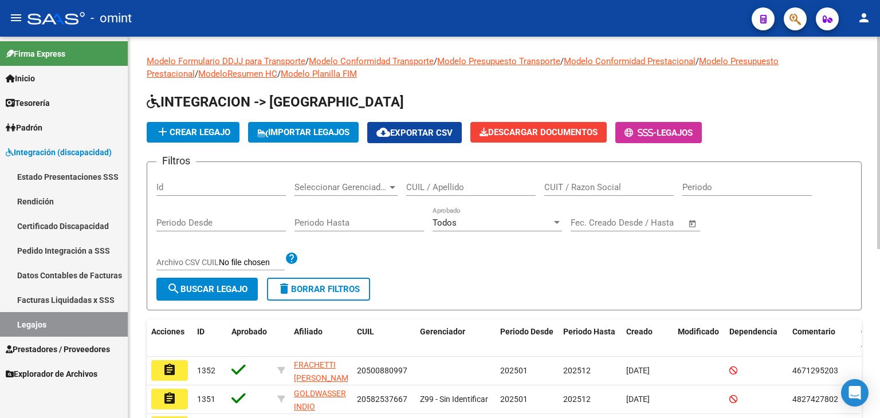
click at [431, 190] on input "CUIL / Apellido" at bounding box center [470, 187] width 129 height 10
paste input "27327508372"
click at [195, 292] on span "search Buscar Legajo" at bounding box center [207, 289] width 81 height 10
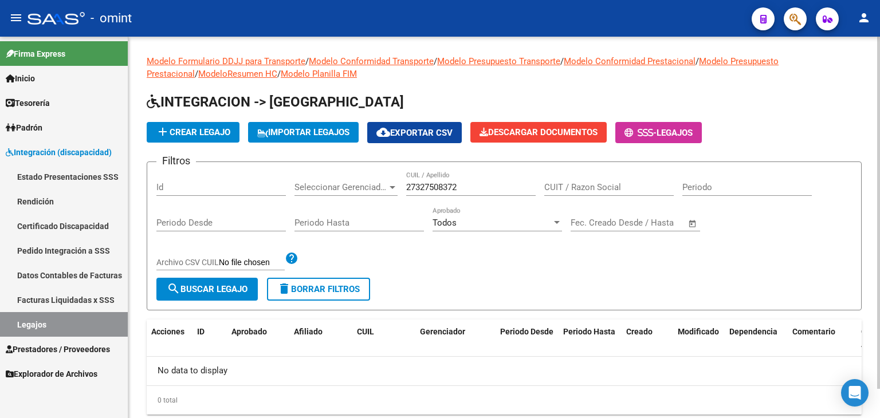
scroll to position [32, 0]
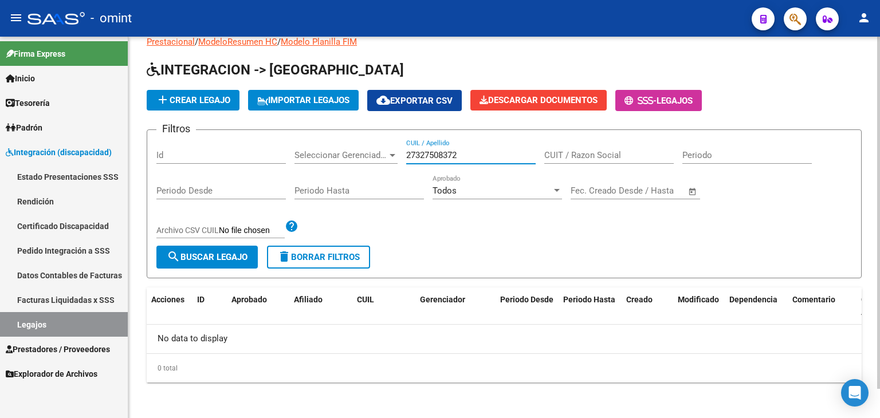
drag, startPoint x: 473, startPoint y: 152, endPoint x: 292, endPoint y: 145, distance: 180.6
click at [292, 145] on div "Filtros Id Seleccionar Gerenciador Seleccionar Gerenciador 27327508372 CUIL / A…" at bounding box center [503, 192] width 695 height 107
paste input "30714637556"
click at [221, 262] on button "search Buscar Legajo" at bounding box center [206, 257] width 101 height 23
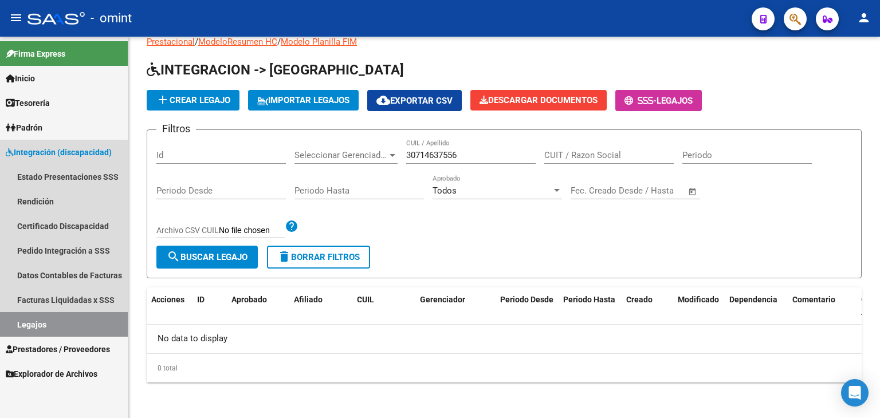
drag, startPoint x: 60, startPoint y: 323, endPoint x: 74, endPoint y: 327, distance: 14.9
click at [60, 323] on link "Legajos" at bounding box center [64, 324] width 128 height 25
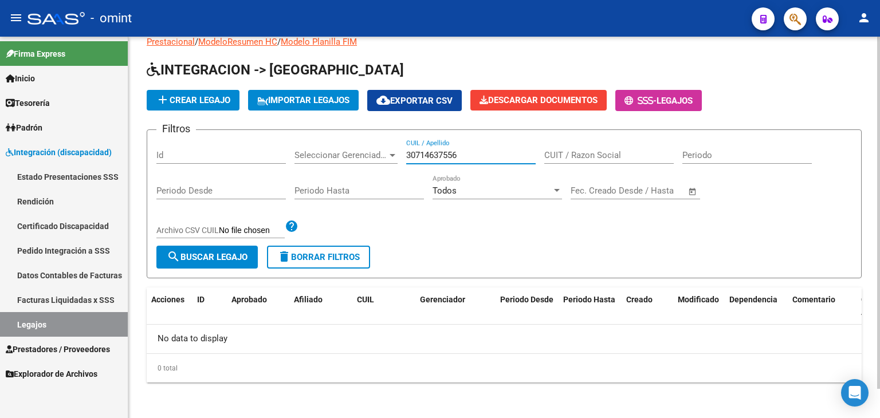
click at [439, 155] on input "30714637556" at bounding box center [470, 155] width 129 height 10
drag, startPoint x: 439, startPoint y: 155, endPoint x: 398, endPoint y: 164, distance: 42.8
click at [440, 154] on input "30714637556" at bounding box center [470, 155] width 129 height 10
paste input "20550671795"
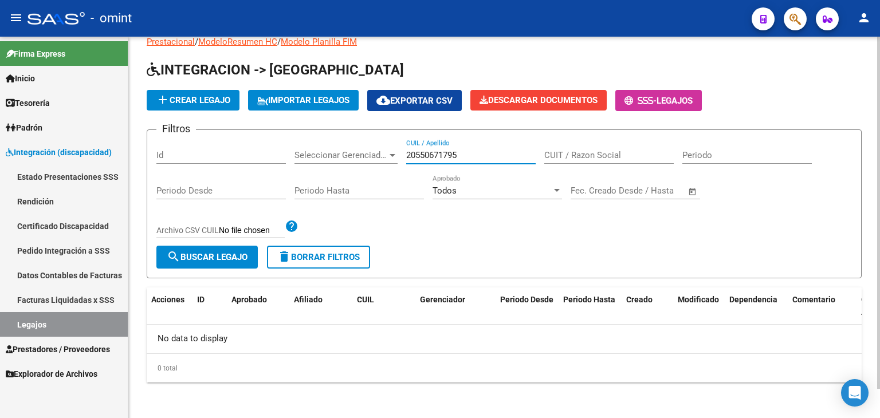
type input "20550671795"
click at [235, 254] on span "search Buscar Legajo" at bounding box center [207, 257] width 81 height 10
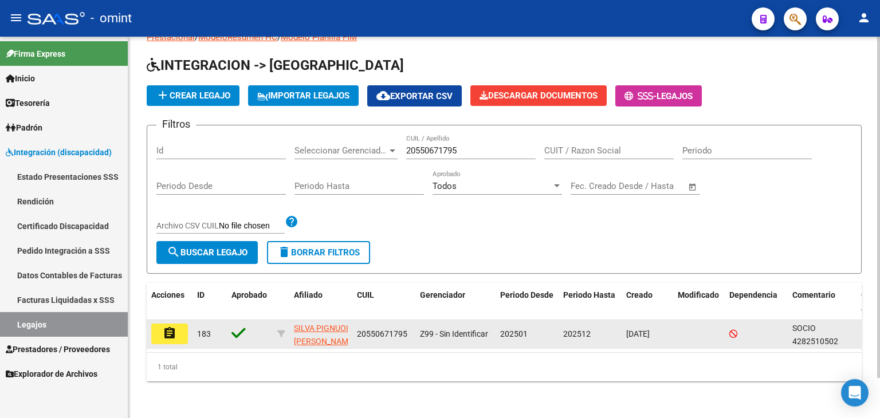
scroll to position [45, 0]
click at [305, 324] on span "SILVA PIGNUOLI TIZIANO" at bounding box center [324, 335] width 61 height 22
click at [167, 335] on datatable-body-cell "assignment" at bounding box center [170, 334] width 46 height 28
click at [171, 327] on mat-icon "assignment" at bounding box center [170, 334] width 14 height 14
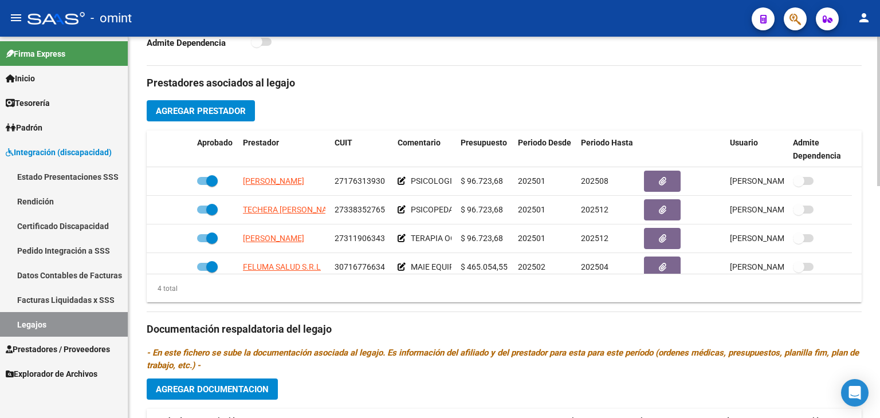
scroll to position [401, 0]
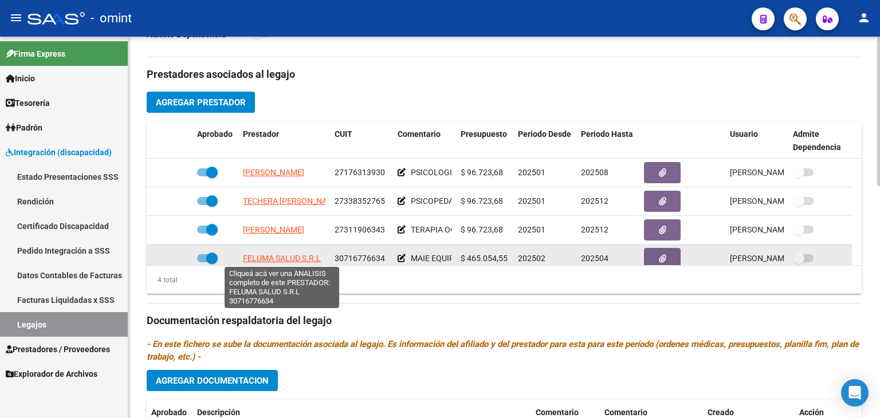
click at [266, 254] on span "FELUMA SALUD S.R.L" at bounding box center [282, 258] width 78 height 9
type textarea "30716776634"
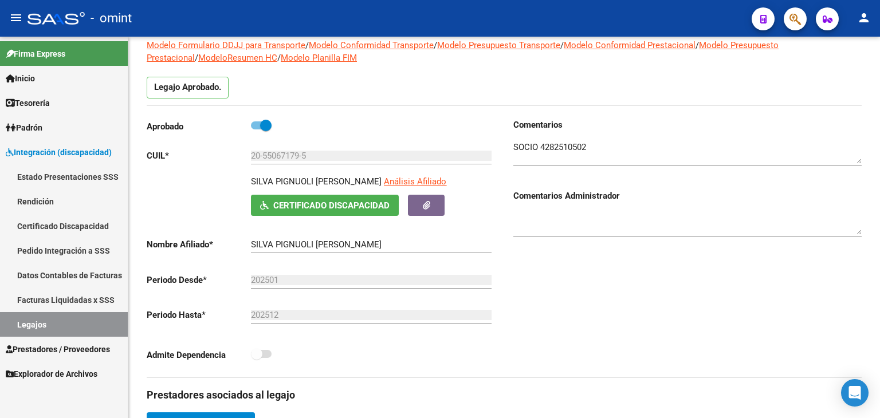
scroll to position [57, 0]
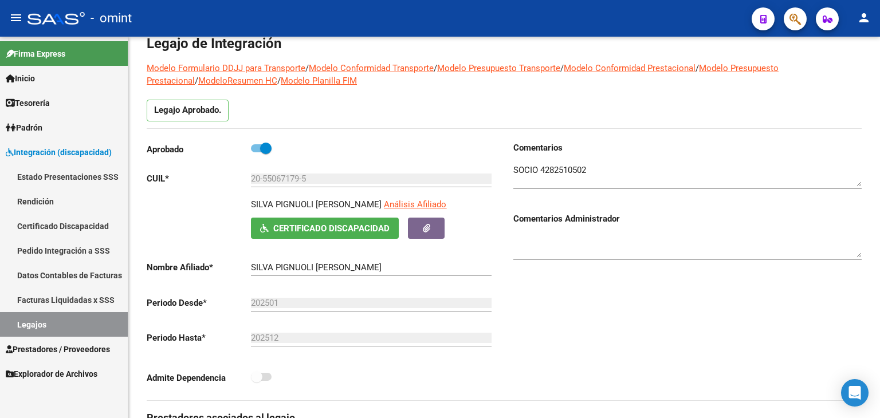
click at [37, 323] on link "Legajos" at bounding box center [64, 324] width 128 height 25
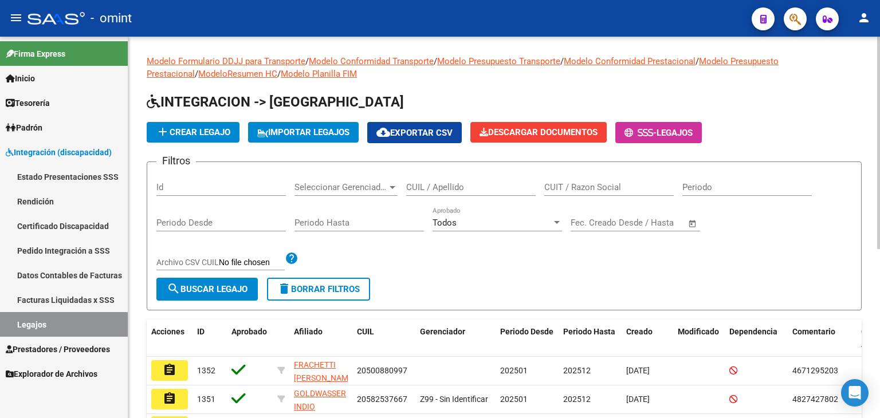
click at [461, 189] on input "CUIL / Apellido" at bounding box center [470, 187] width 129 height 10
paste input "20570205677"
type input "20570205677"
click at [232, 290] on span "search Buscar Legajo" at bounding box center [207, 289] width 81 height 10
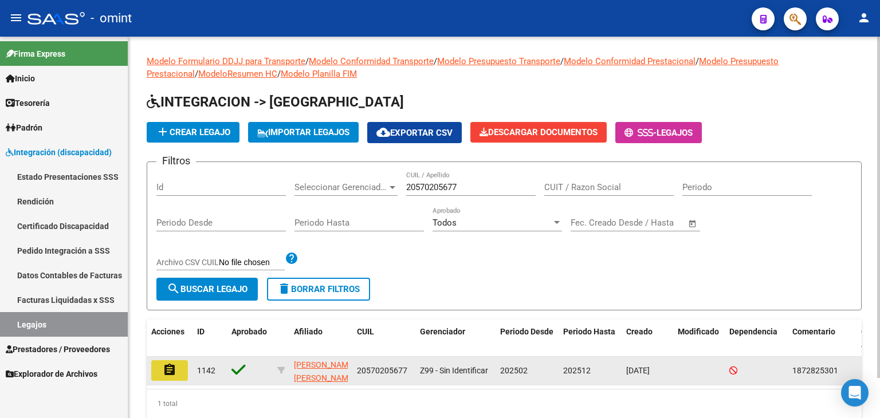
click at [182, 366] on button "assignment" at bounding box center [169, 370] width 37 height 21
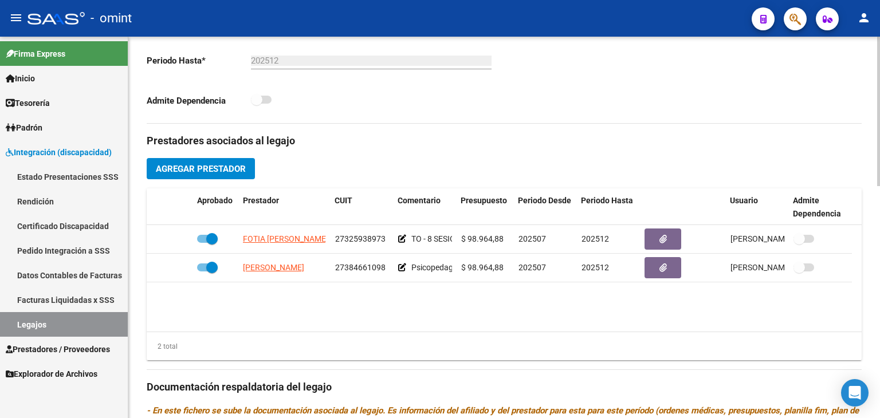
scroll to position [344, 0]
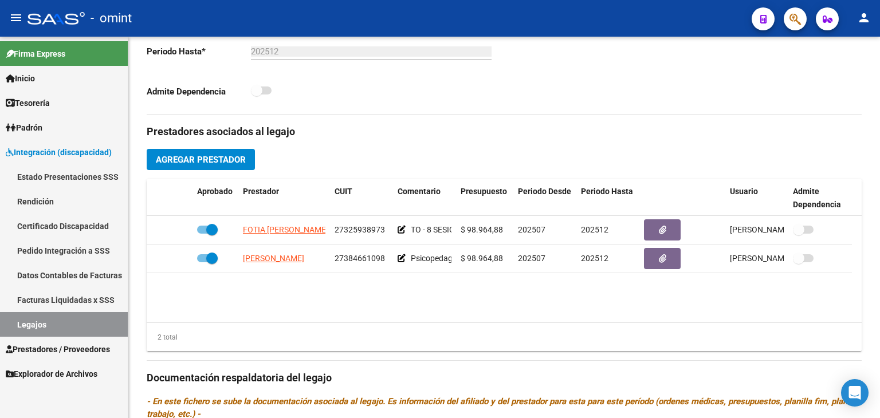
click at [80, 323] on link "Legajos" at bounding box center [64, 324] width 128 height 25
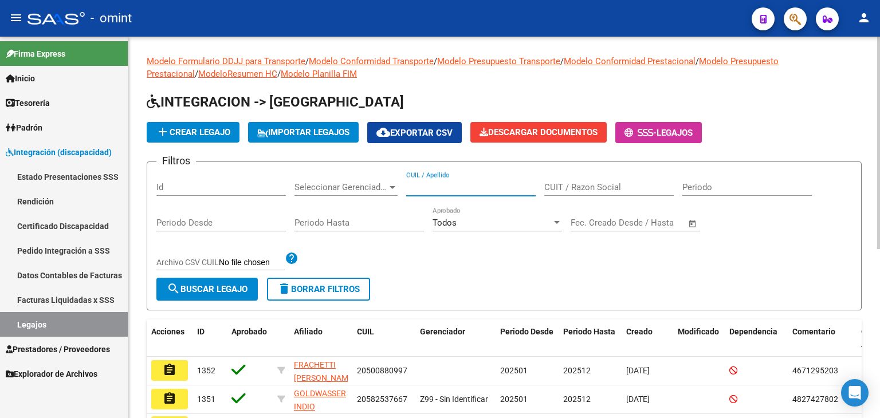
click at [441, 187] on input "CUIL / Apellido" at bounding box center [470, 187] width 129 height 10
paste input "20540598089"
type input "20540598089"
click at [217, 292] on span "search Buscar Legajo" at bounding box center [207, 289] width 81 height 10
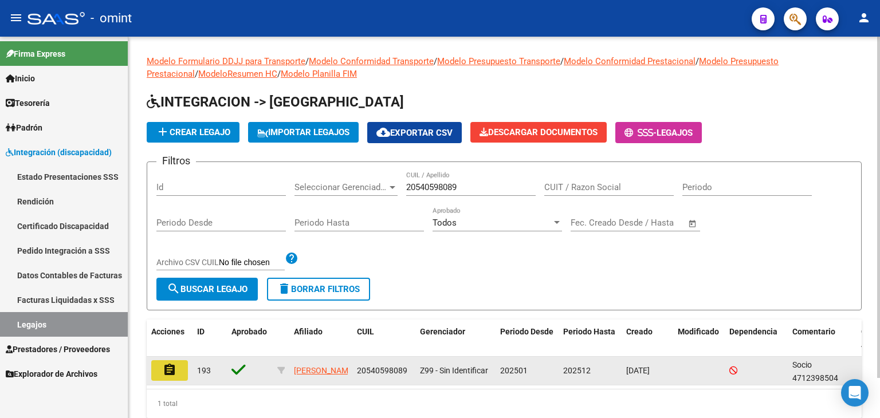
click at [174, 368] on mat-icon "assignment" at bounding box center [170, 370] width 14 height 14
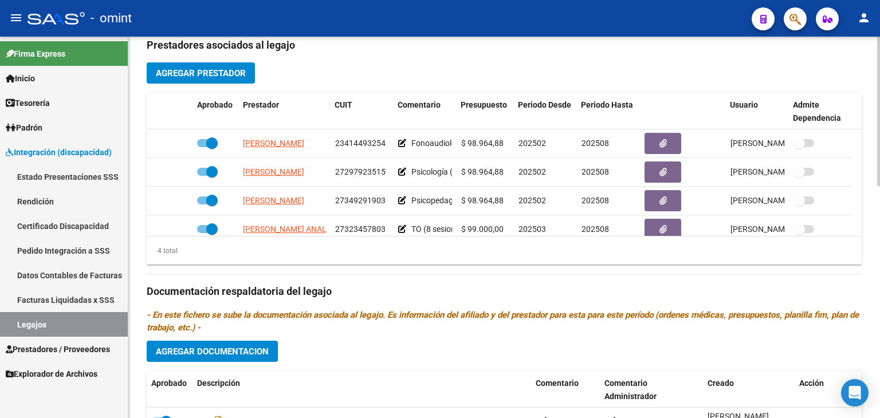
scroll to position [419, 0]
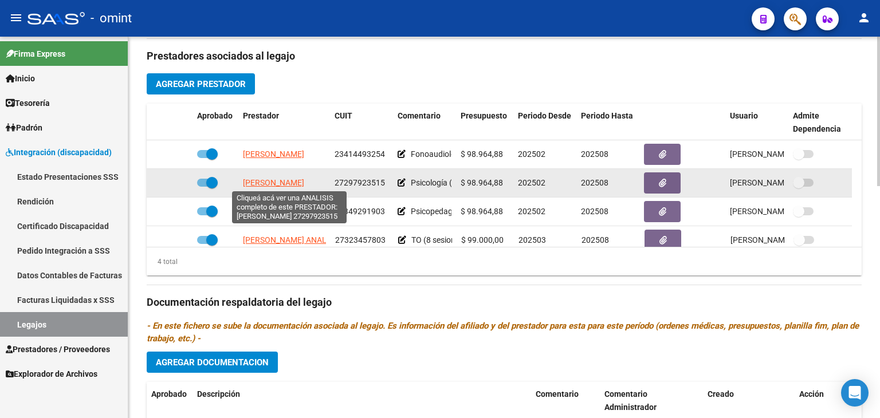
click at [284, 182] on span "GOMEZ JOHANNA ANAHI" at bounding box center [273, 182] width 61 height 9
type textarea "27297923515"
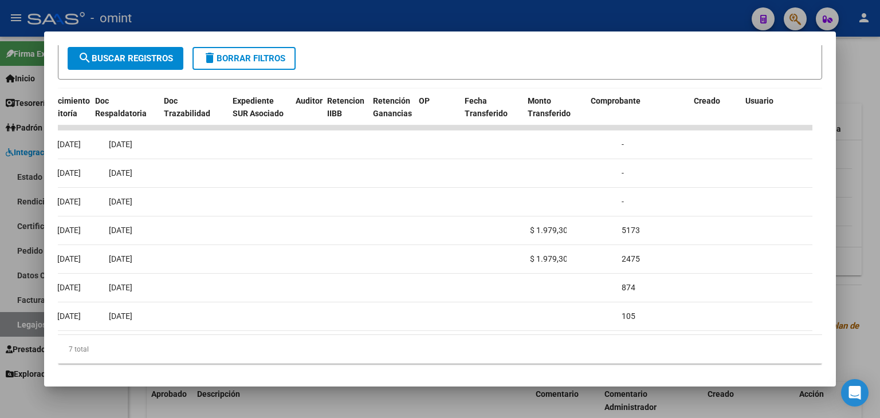
scroll to position [0, 0]
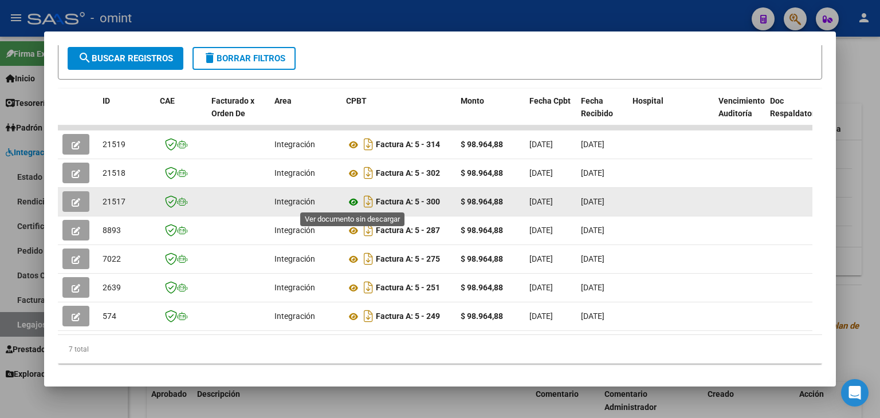
click at [355, 200] on icon at bounding box center [353, 202] width 15 height 14
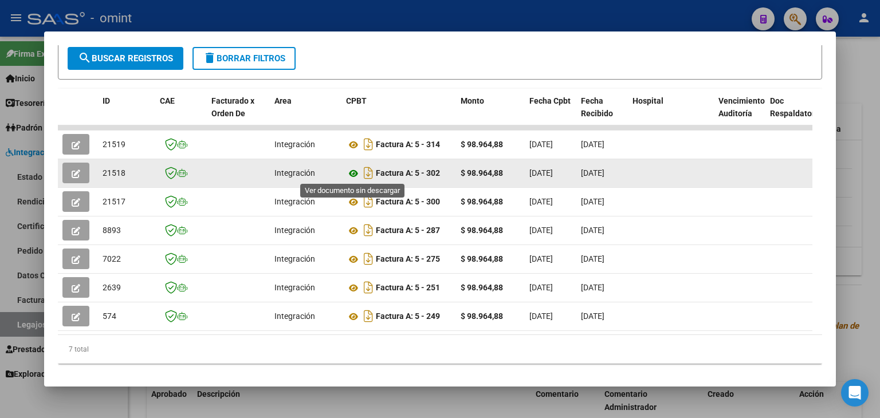
click at [349, 172] on icon at bounding box center [353, 174] width 15 height 14
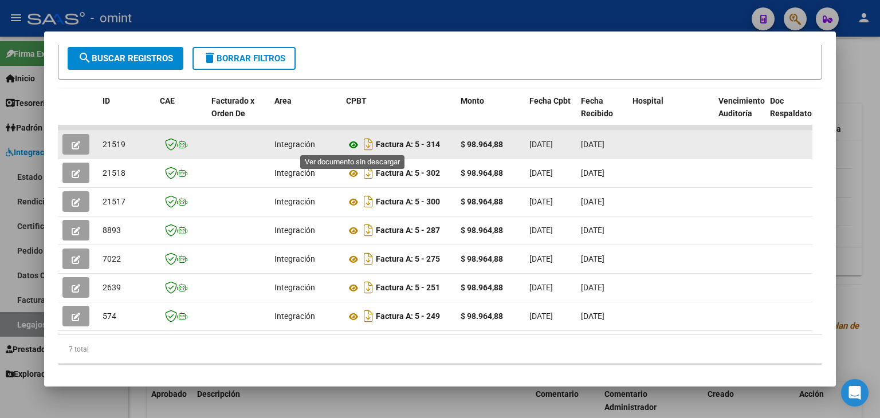
click at [352, 142] on icon at bounding box center [353, 145] width 15 height 14
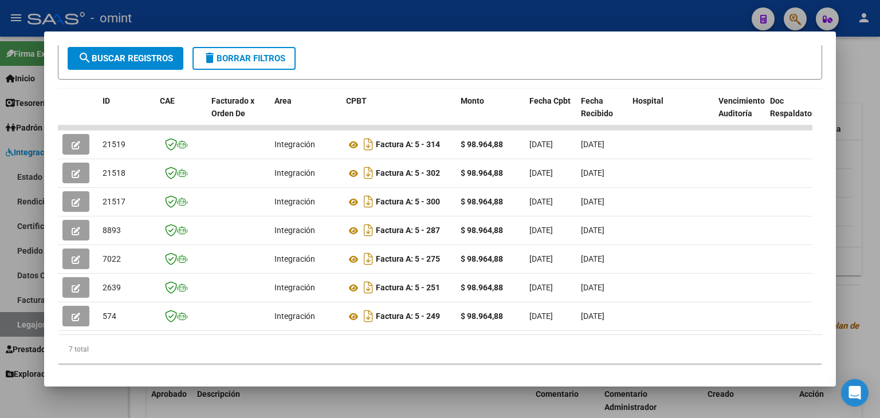
drag, startPoint x: 450, startPoint y: 53, endPoint x: 454, endPoint y: 44, distance: 9.5
click at [449, 52] on form "Filtros Id Fecha inicio – Fecha fin Fec. Rec. Desde / Hasta Pto. Venta Nro. Com…" at bounding box center [440, 32] width 764 height 93
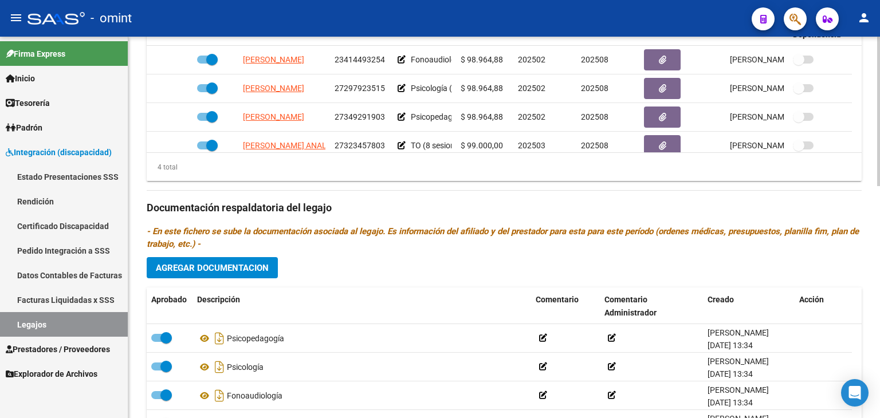
scroll to position [591, 0]
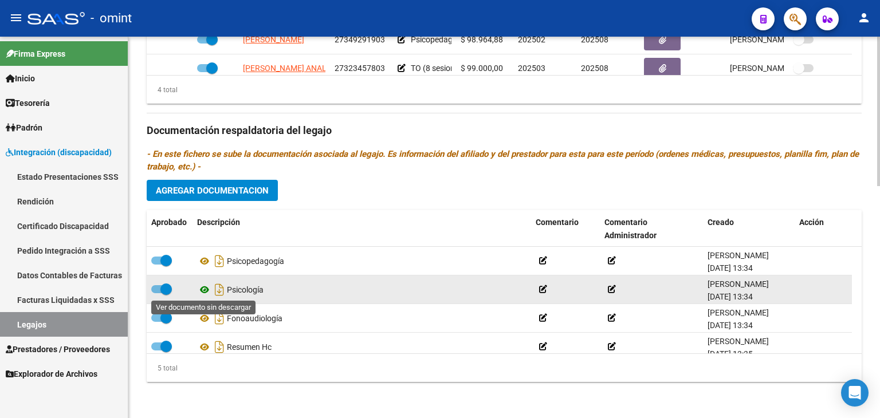
click at [203, 288] on icon at bounding box center [204, 290] width 15 height 14
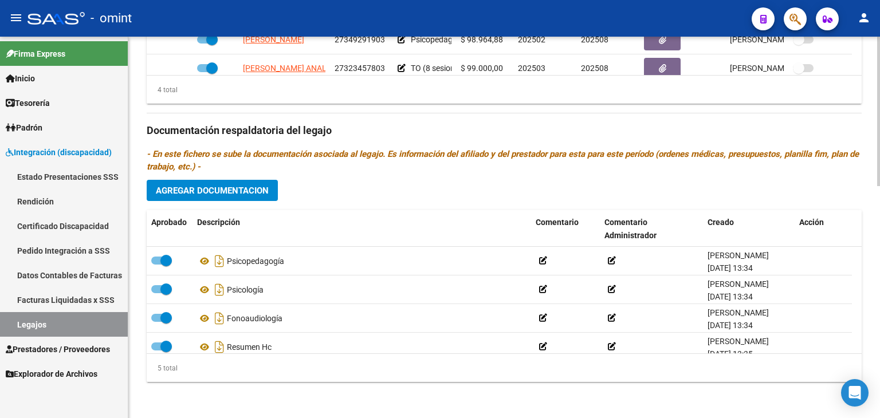
scroll to position [477, 0]
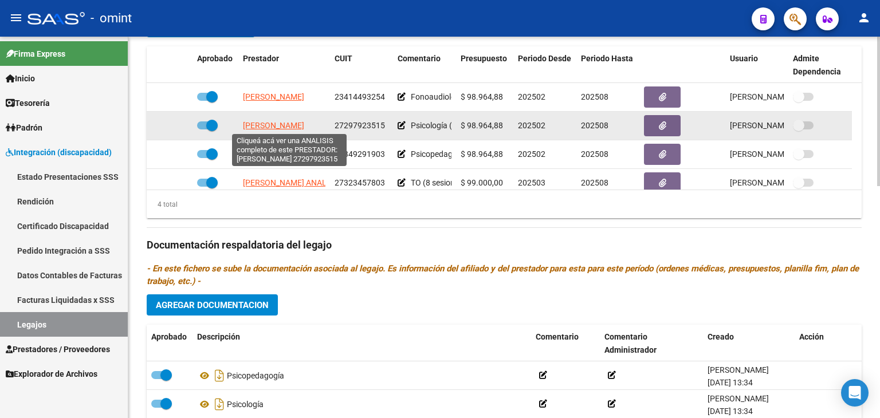
click at [257, 122] on span "GOMEZ JOHANNA ANAHI" at bounding box center [273, 125] width 61 height 9
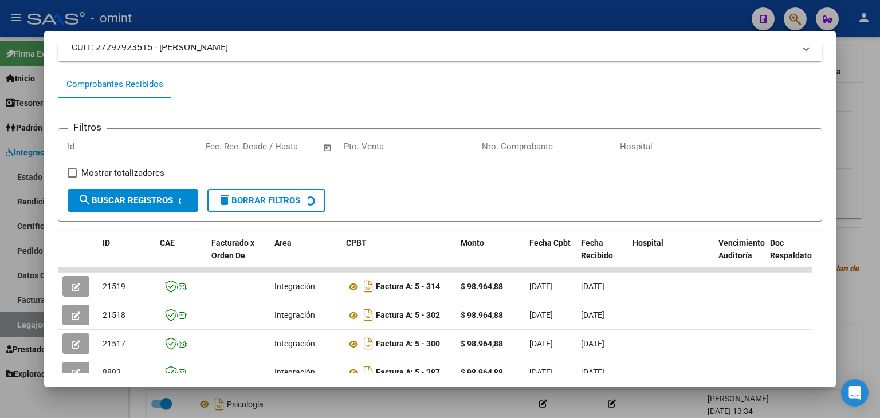
scroll to position [172, 0]
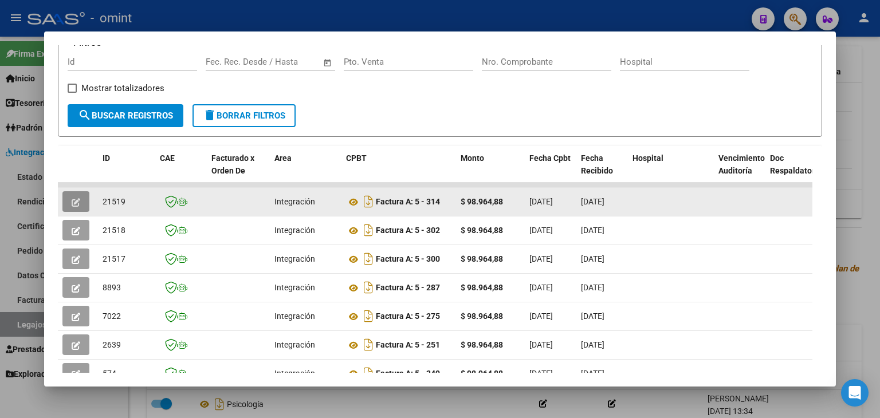
click at [81, 204] on button "button" at bounding box center [75, 201] width 27 height 21
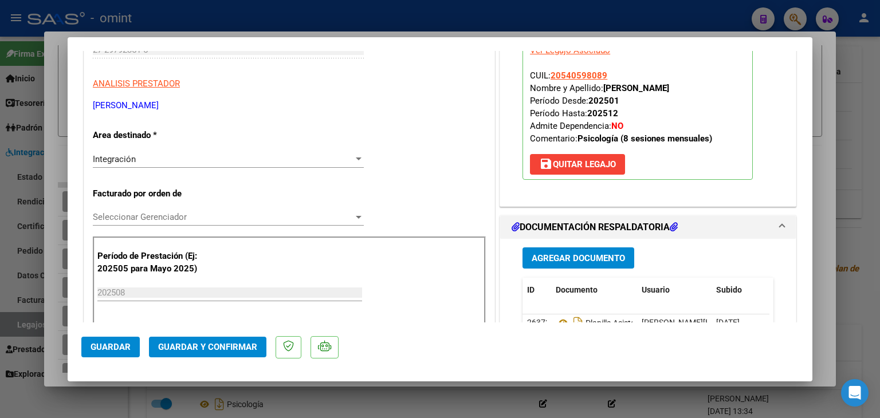
type input "$ 0,00"
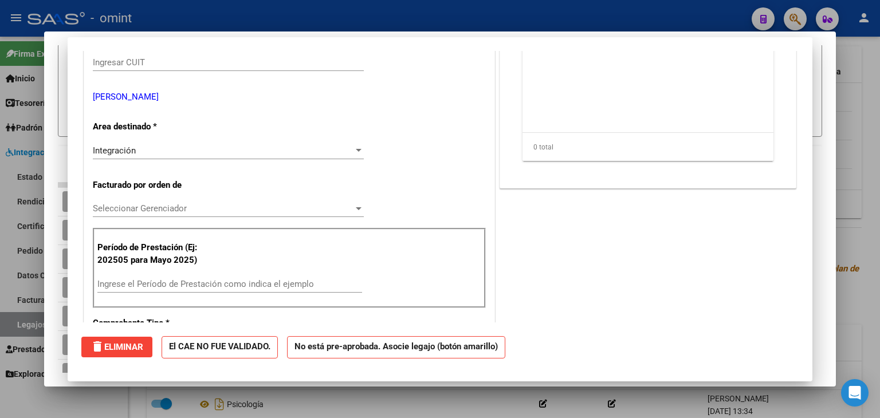
scroll to position [0, 0]
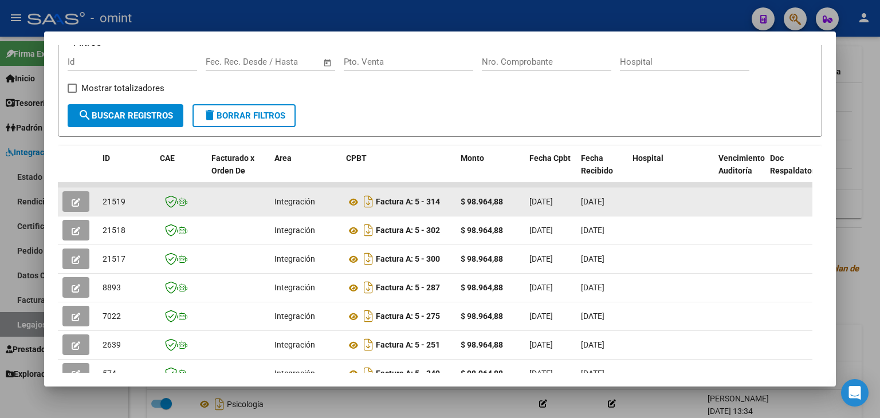
click at [112, 200] on span "21519" at bounding box center [114, 201] width 23 height 9
copy span "21519"
click at [73, 200] on icon "button" at bounding box center [76, 202] width 9 height 9
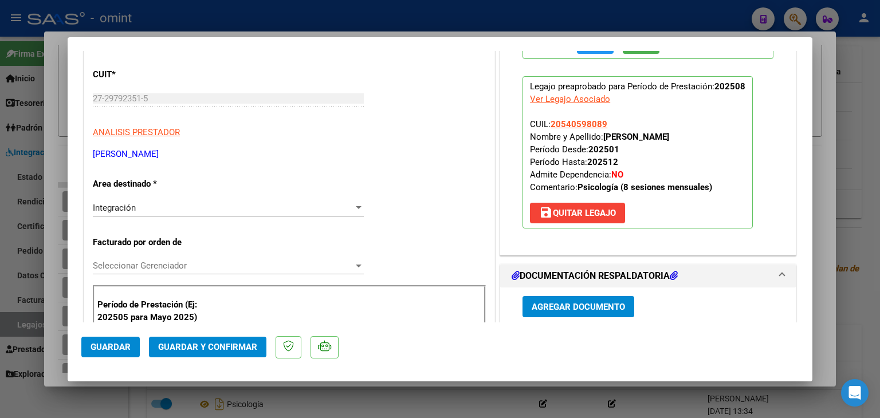
scroll to position [229, 0]
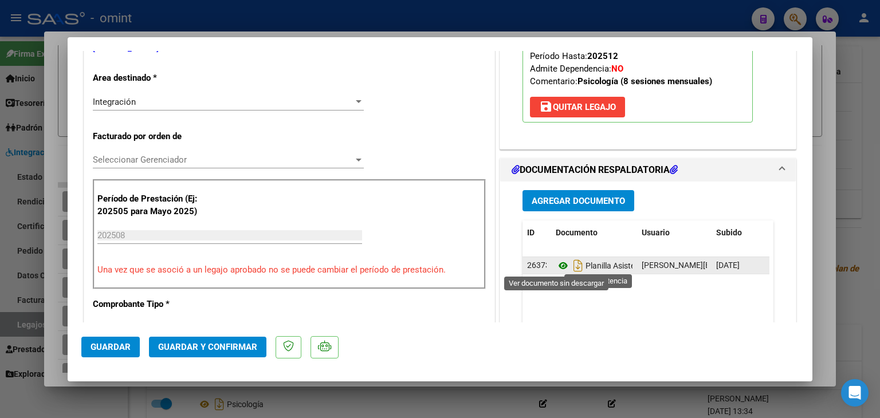
click at [556, 262] on icon at bounding box center [563, 266] width 15 height 14
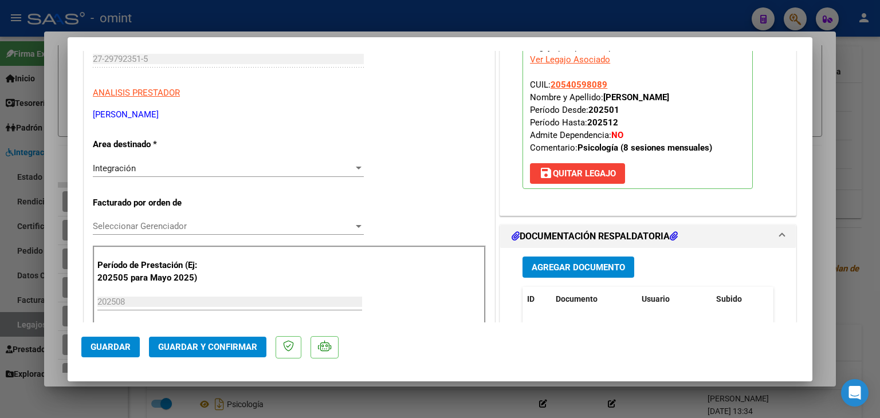
scroll to position [172, 0]
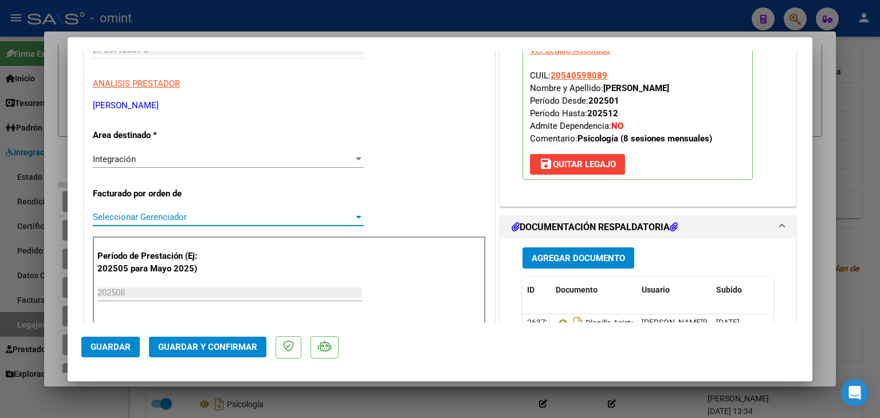
click at [145, 220] on span "Seleccionar Gerenciador" at bounding box center [223, 217] width 261 height 10
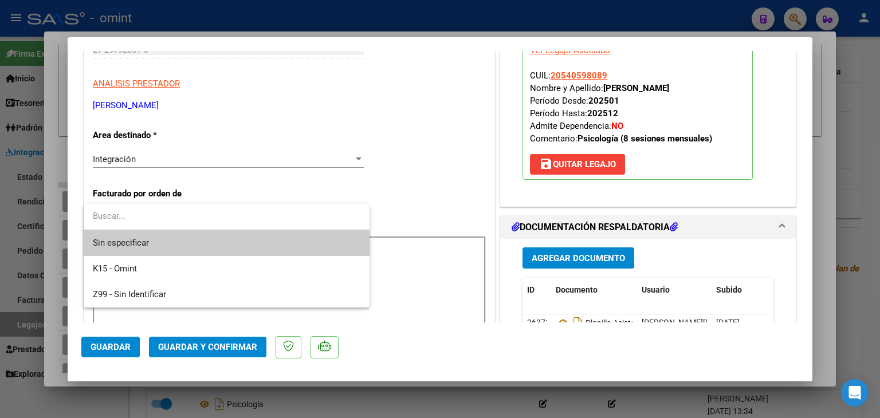
click at [143, 243] on span "Sin especificar" at bounding box center [227, 243] width 268 height 26
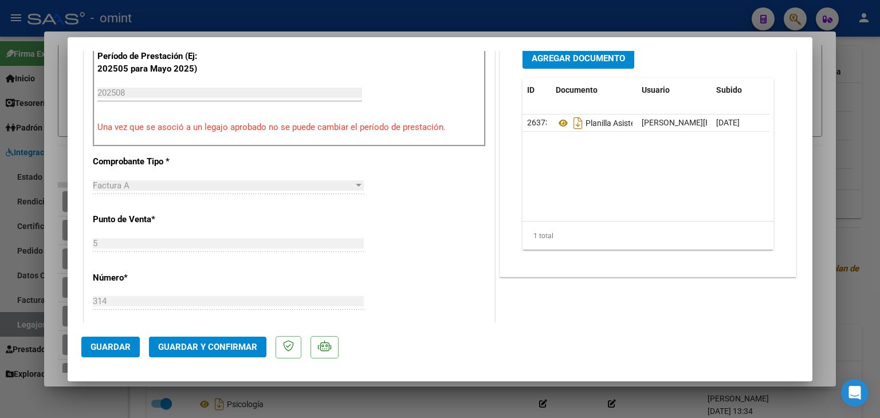
scroll to position [458, 0]
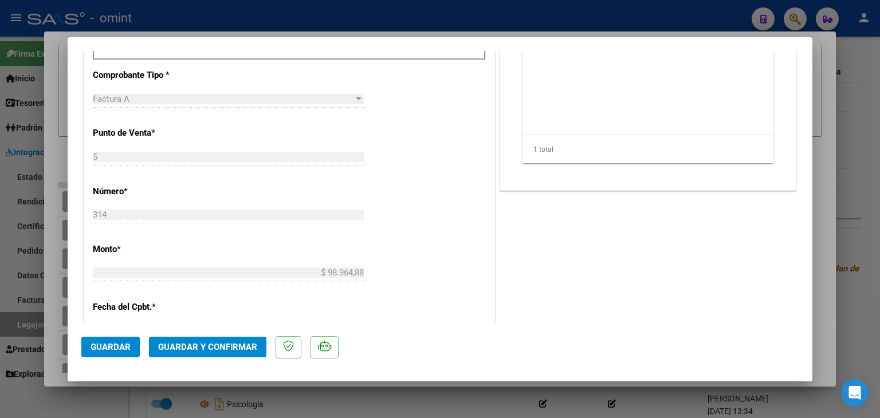
click at [219, 347] on span "Guardar y Confirmar" at bounding box center [207, 347] width 99 height 10
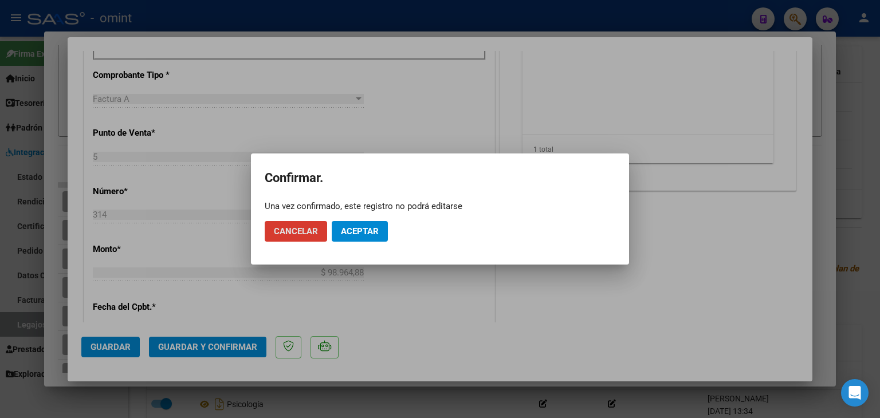
click at [357, 226] on span "Aceptar" at bounding box center [360, 231] width 38 height 10
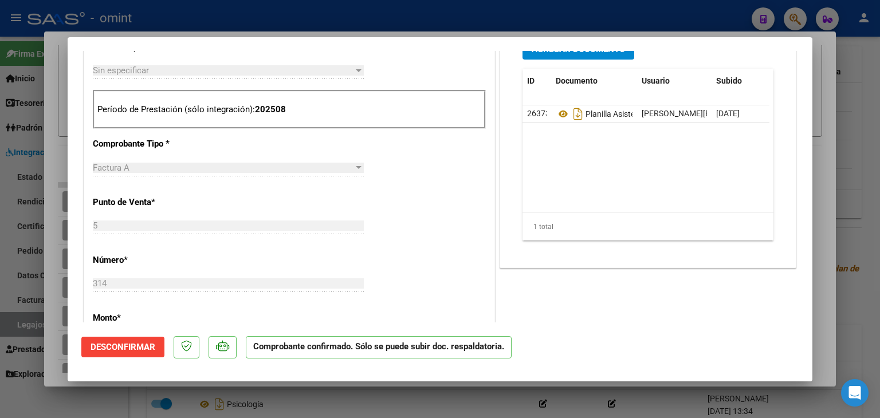
scroll to position [172, 0]
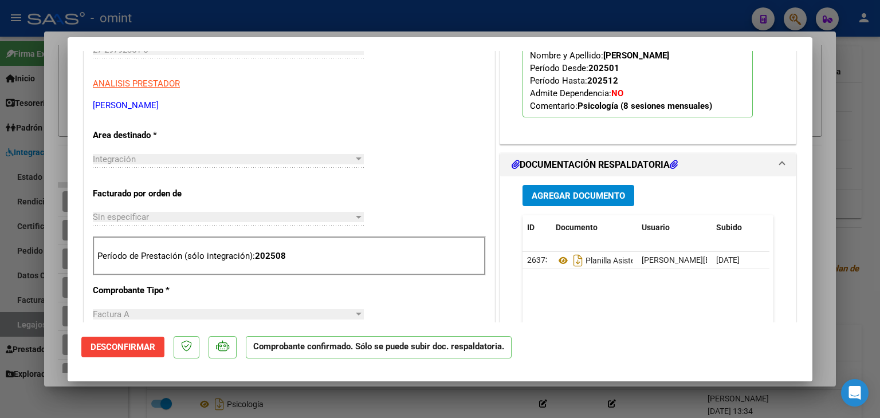
type input "$ 0,00"
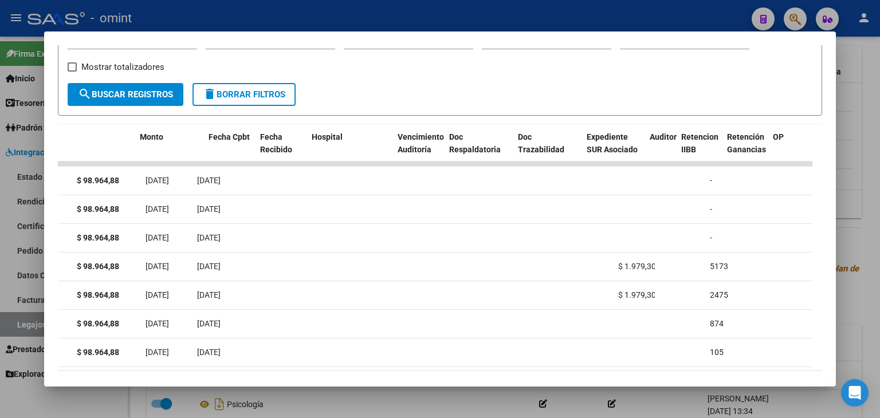
scroll to position [0, 30]
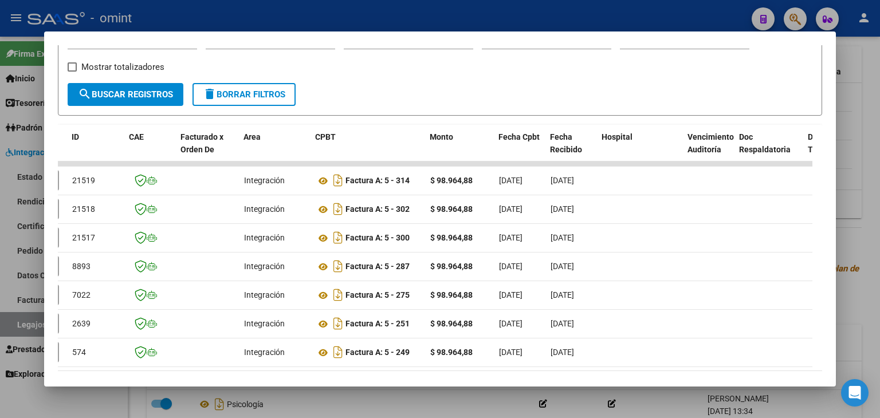
drag, startPoint x: 181, startPoint y: 374, endPoint x: 146, endPoint y: 372, distance: 35.0
click at [146, 372] on mat-dialog-container "Análisis Prestador - CUIT: 27297923515 cloud_download Exportar CSV ABM ARCA Imp…" at bounding box center [440, 210] width 792 height 356
drag, startPoint x: 274, startPoint y: 373, endPoint x: 191, endPoint y: 372, distance: 83.1
click at [196, 373] on mat-dialog-container "Análisis Prestador - CUIT: 27297923515 cloud_download Exportar CSV ABM ARCA Imp…" at bounding box center [440, 210] width 792 height 356
drag, startPoint x: 176, startPoint y: 369, endPoint x: 86, endPoint y: 365, distance: 90.6
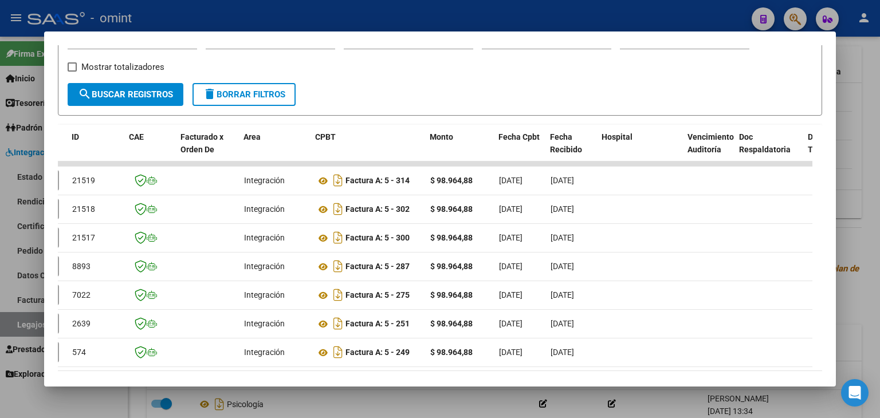
click at [86, 365] on datatable-body "21519 Integración Factura A: 5 - 314 $ 98.964,88 01/09/2025 11/09/2025 - 11/09/…" at bounding box center [435, 267] width 754 height 210
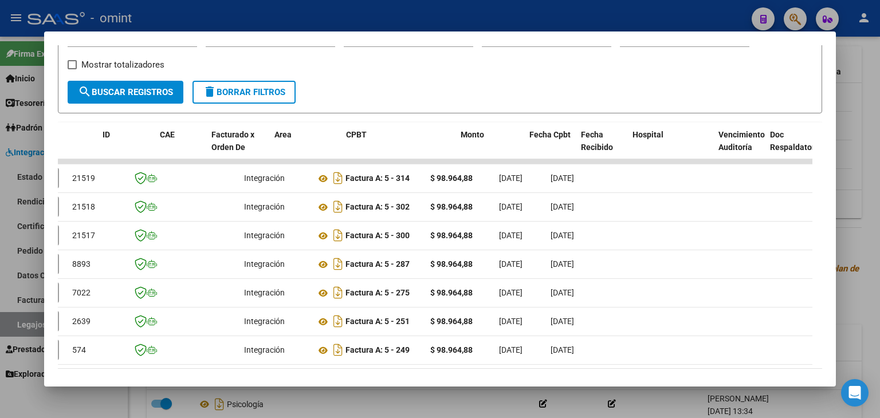
scroll to position [0, 0]
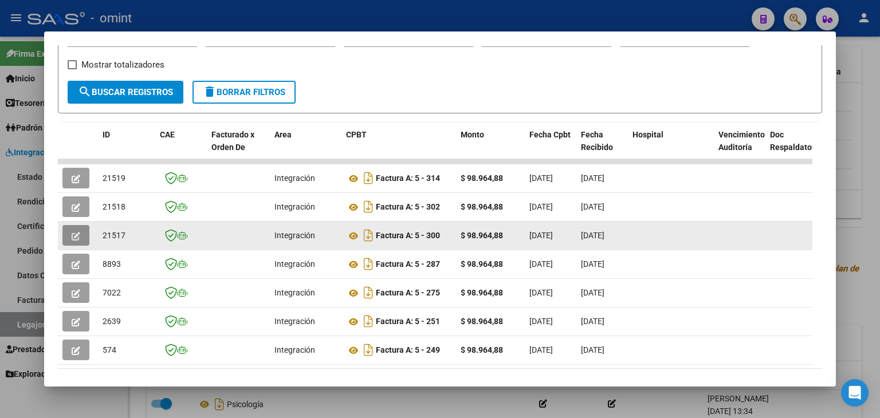
click at [77, 234] on icon "button" at bounding box center [76, 236] width 9 height 9
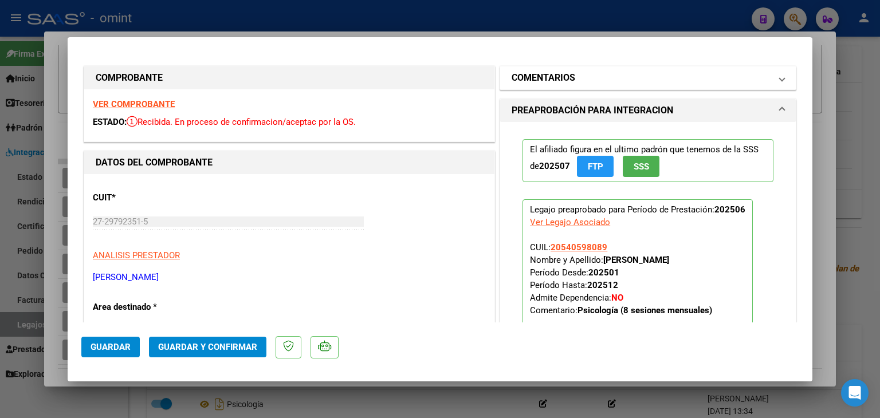
click at [558, 76] on h1 "COMENTARIOS" at bounding box center [544, 78] width 64 height 14
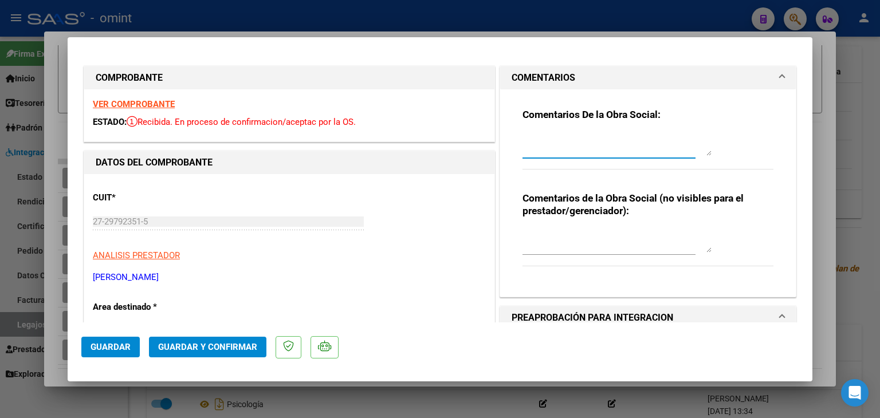
click at [556, 148] on textarea at bounding box center [616, 144] width 189 height 23
click at [611, 139] on textarea "ROSALES ENZO - Fc 300 la emisión debe ser posterior al 2/8. Re facturar" at bounding box center [616, 144] width 189 height 23
click at [562, 148] on textarea "ROSALES ENZO - Fc 300 (junio) la emisión debe ser posterior al 2/8. Re facturar" at bounding box center [616, 144] width 189 height 23
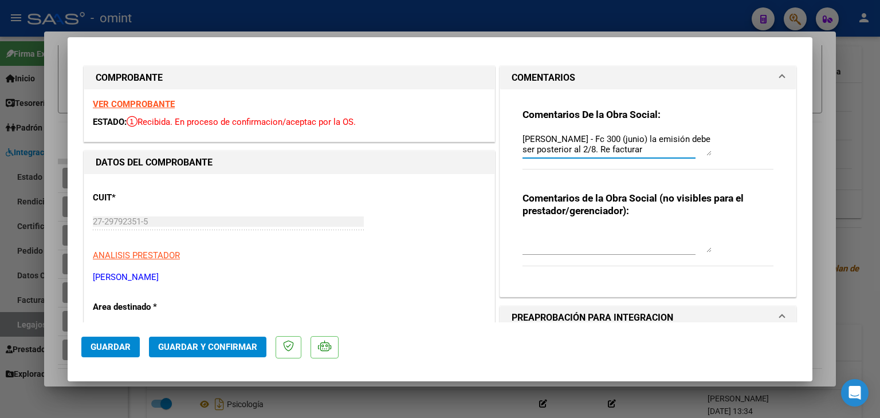
click at [641, 150] on textarea "ROSALES ENZO - Fc 300 (junio) la emisión debe ser posterior al 2/8. Re facturar" at bounding box center [616, 144] width 189 height 23
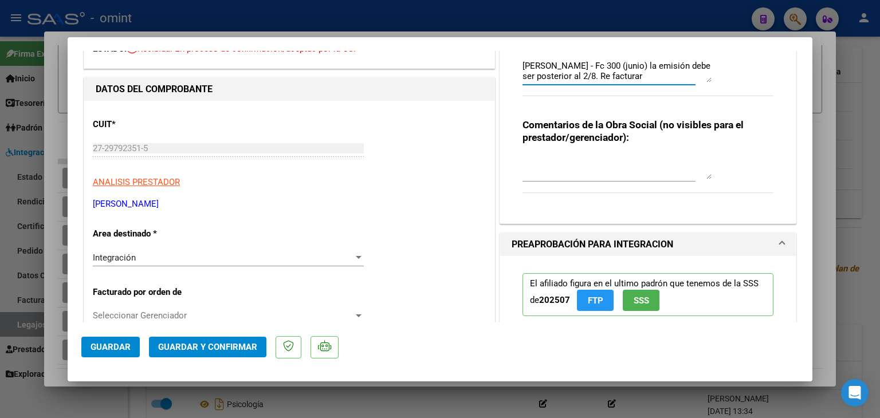
scroll to position [172, 0]
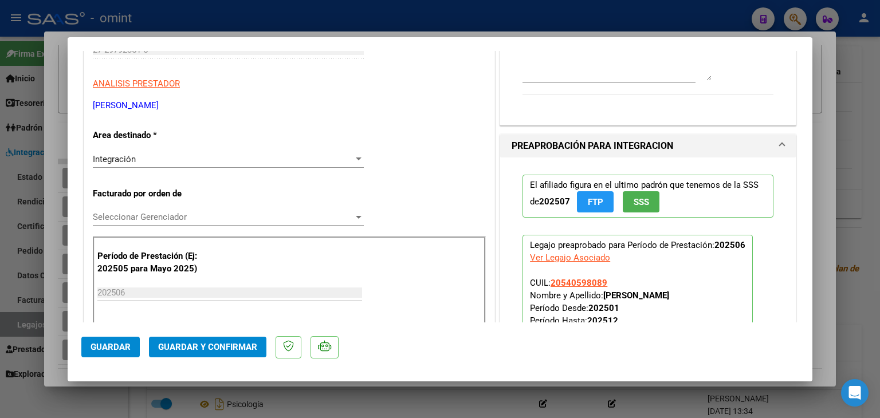
type textarea "ROSALES ENZO - Fc 300 (junio) la emisión debe ser posterior al 2/8. Re facturar"
click at [120, 154] on span "Integración" at bounding box center [114, 159] width 43 height 10
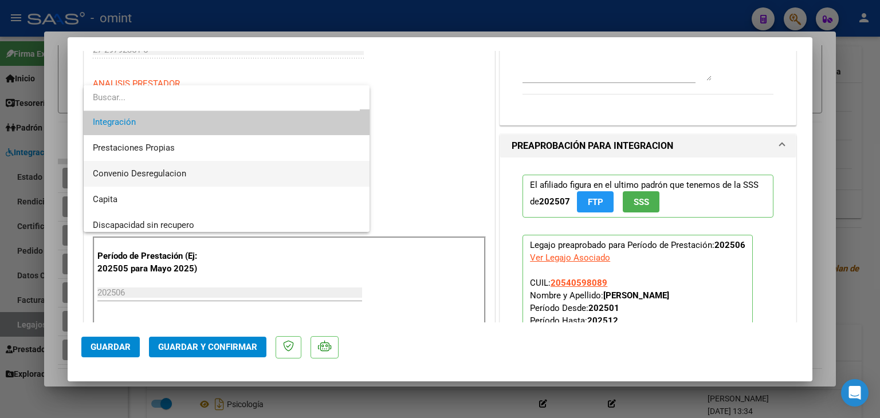
scroll to position [111, 0]
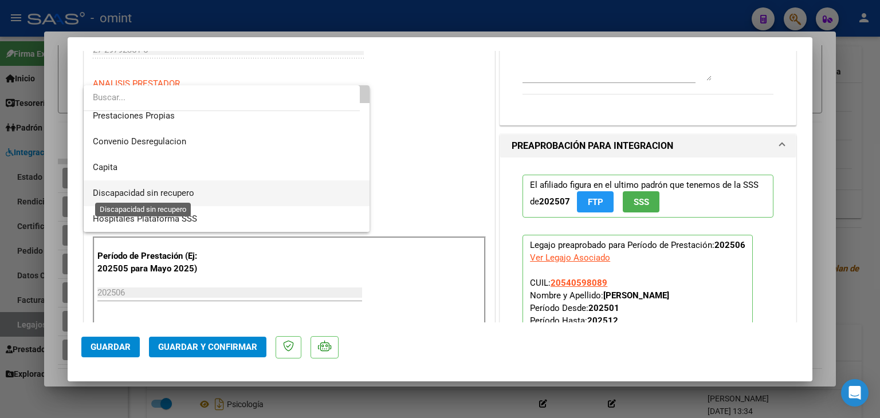
click at [142, 191] on span "Discapacidad sin recupero" at bounding box center [143, 193] width 101 height 10
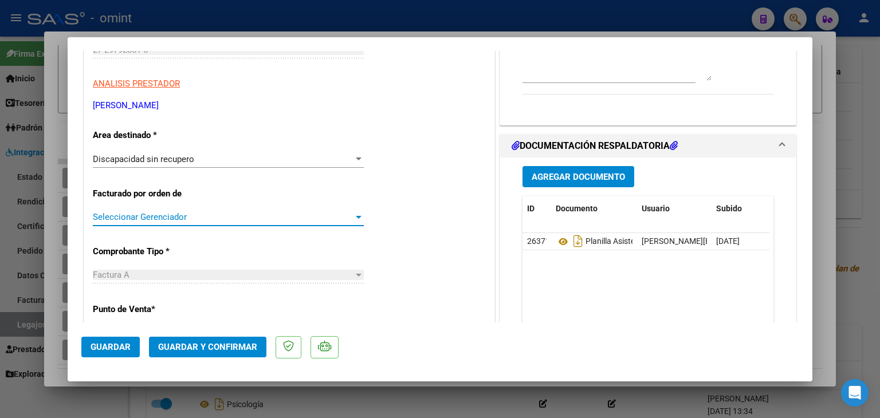
click at [145, 216] on span "Seleccionar Gerenciador" at bounding box center [223, 217] width 261 height 10
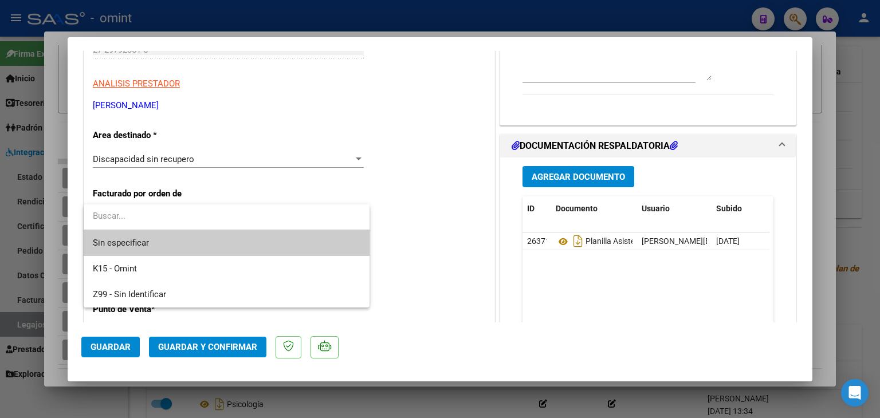
click at [137, 239] on span "Sin especificar" at bounding box center [227, 243] width 268 height 26
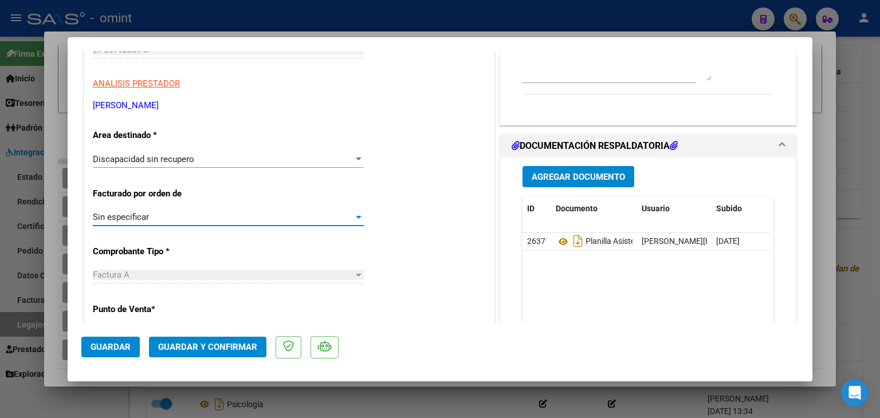
scroll to position [344, 0]
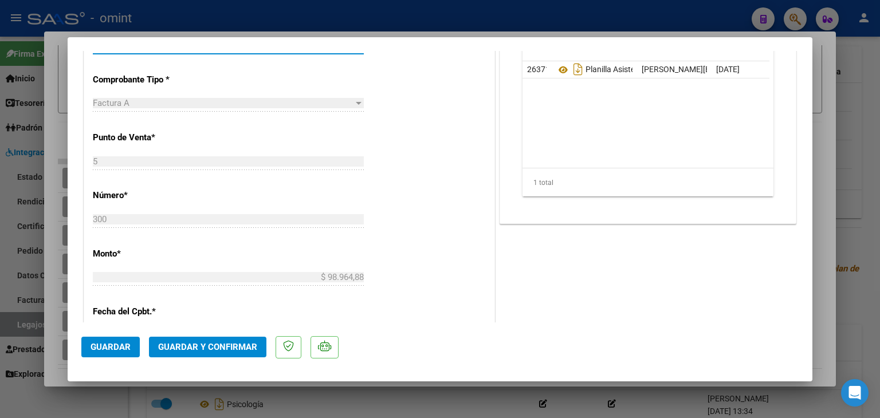
click at [106, 349] on span "Guardar" at bounding box center [111, 347] width 40 height 10
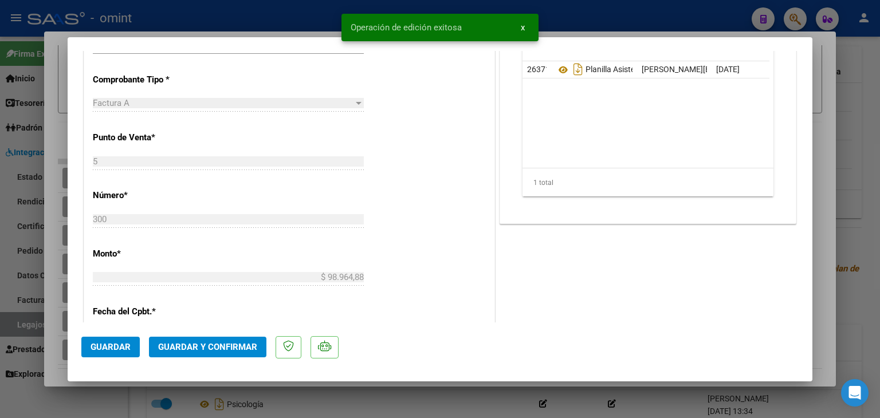
type input "$ 0,00"
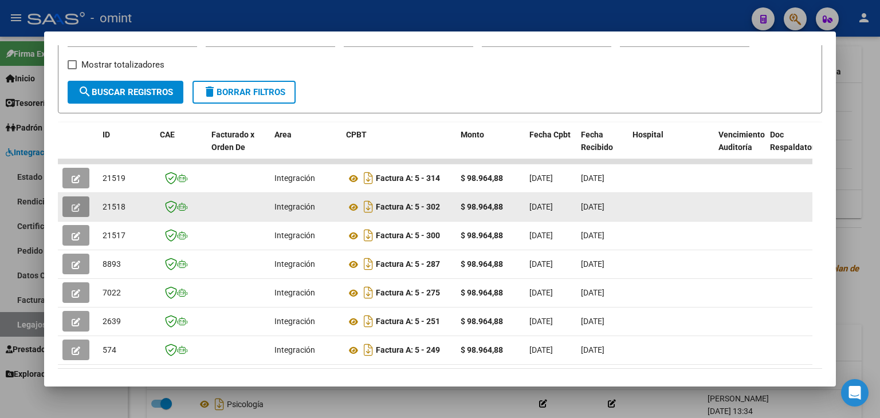
click at [73, 205] on icon "button" at bounding box center [76, 207] width 9 height 9
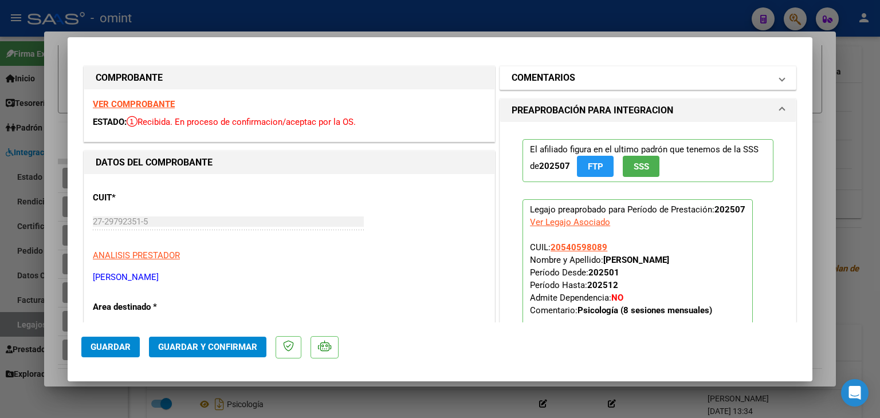
click at [564, 79] on h1 "COMENTARIOS" at bounding box center [544, 78] width 64 height 14
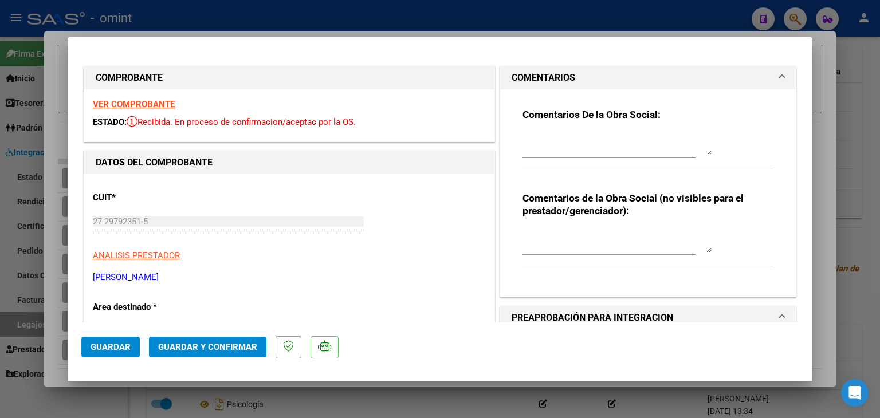
click at [564, 144] on textarea at bounding box center [616, 144] width 189 height 23
paste textarea "ROSALES ENZO - Fc 300 (junio) la emisión debe ser posterior al 2/8. Re facturar"
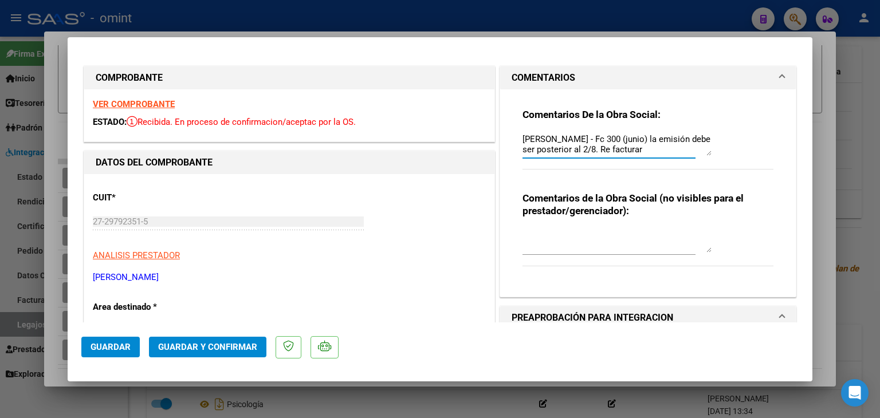
click at [608, 137] on textarea "ROSALES ENZO - Fc 300 (junio) la emisión debe ser posterior al 2/8. Re facturar" at bounding box center [616, 144] width 189 height 23
click at [624, 138] on textarea "ROSALES ENZO - Fc 302 (junio) la emisión debe ser posterior al 2/8. Re facturar" at bounding box center [616, 144] width 189 height 23
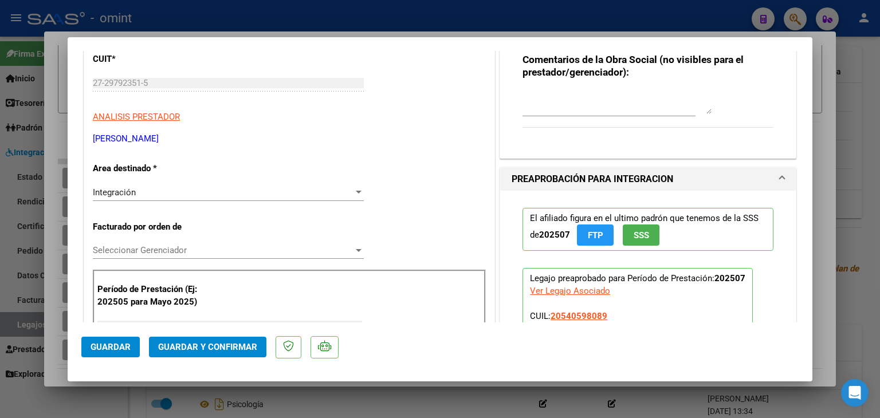
scroll to position [172, 0]
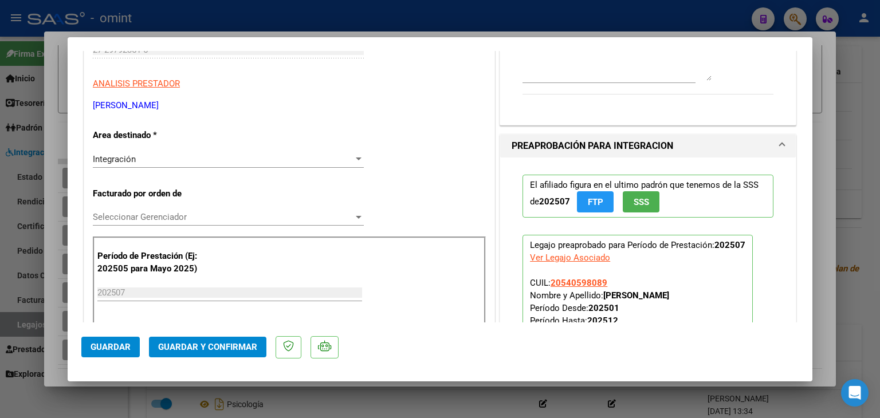
type textarea "ROSALES ENZO - Fc 302 (julio) la emisión debe ser posterior al 2/8. Re facturar"
click at [145, 154] on div "Integración" at bounding box center [223, 159] width 261 height 10
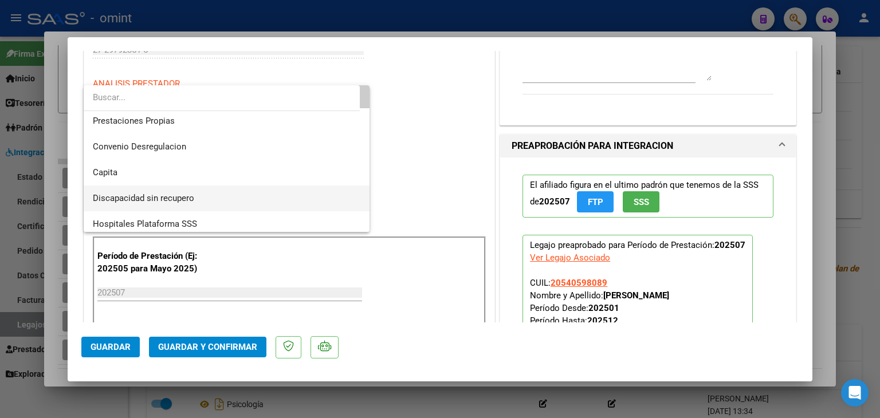
scroll to position [111, 0]
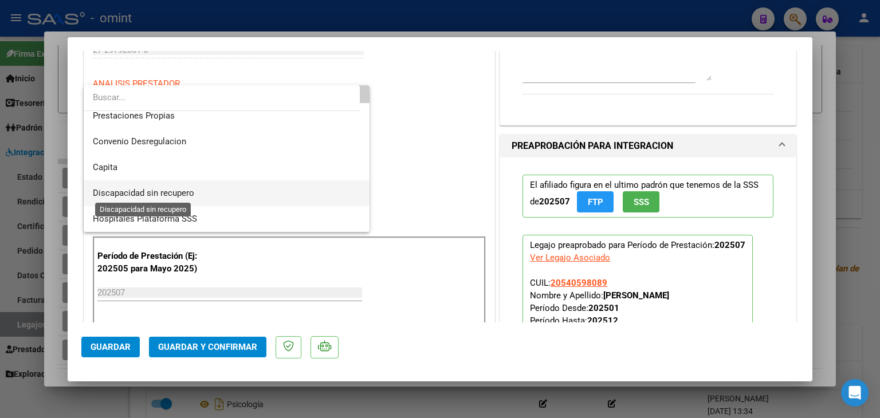
click at [147, 188] on span "Discapacidad sin recupero" at bounding box center [143, 193] width 101 height 10
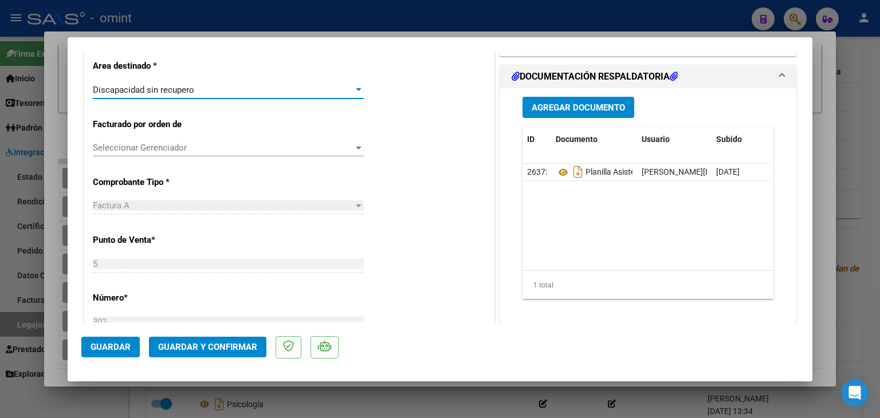
scroll to position [229, 0]
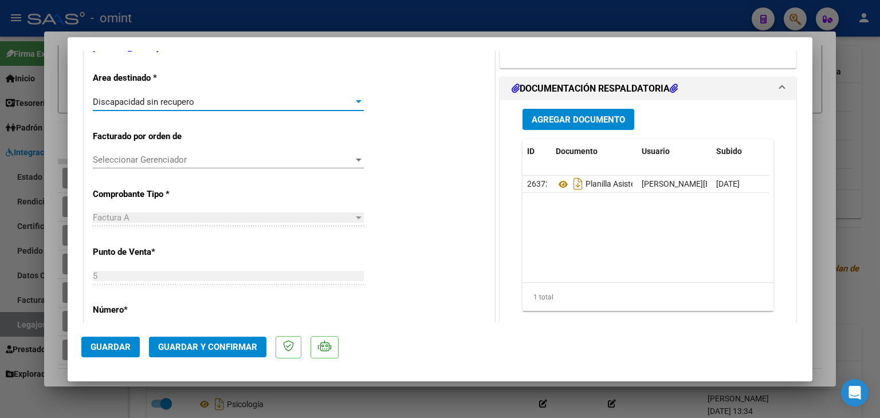
click at [134, 159] on span "Seleccionar Gerenciador" at bounding box center [223, 160] width 261 height 10
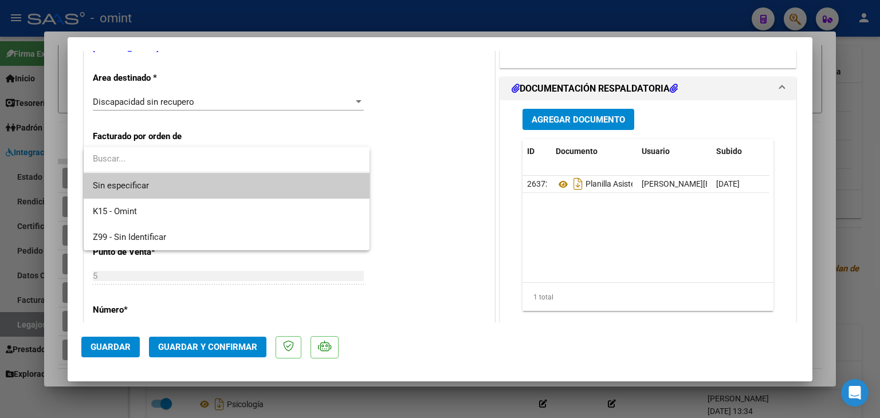
click at [140, 185] on span "Sin especificar" at bounding box center [227, 186] width 268 height 26
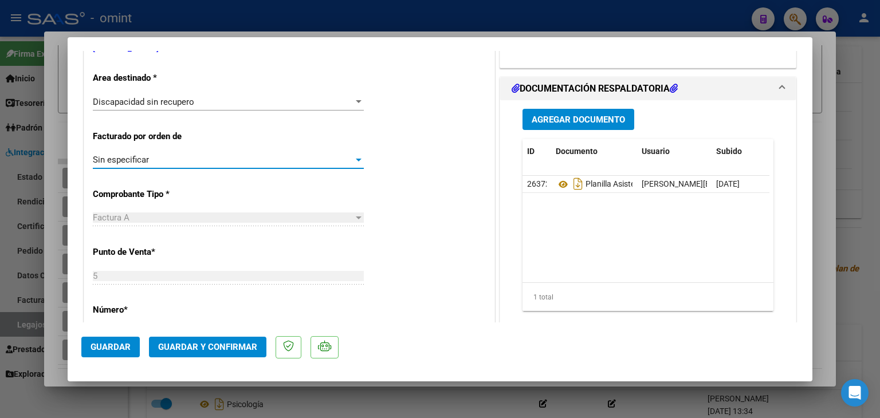
click at [114, 349] on span "Guardar" at bounding box center [111, 347] width 40 height 10
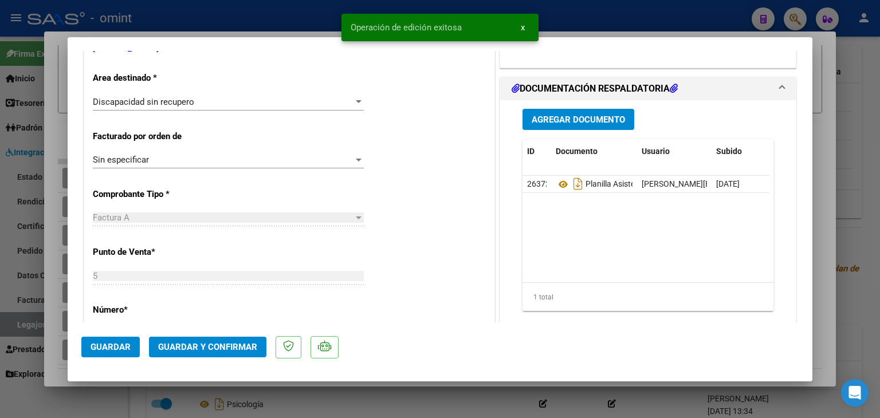
type input "$ 0,00"
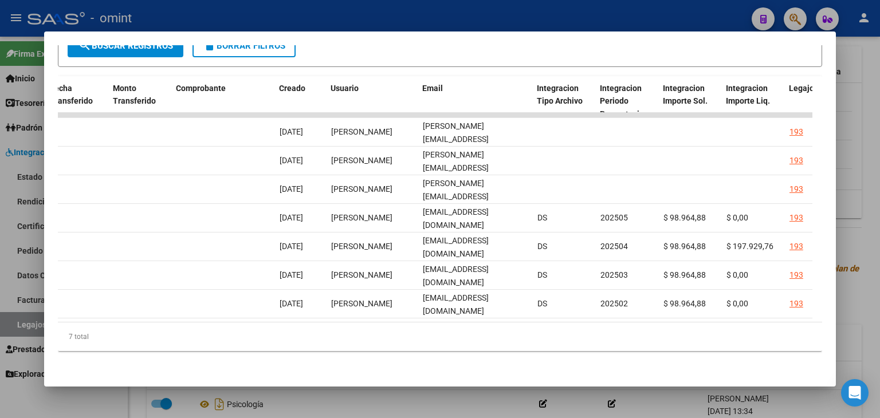
scroll to position [0, 0]
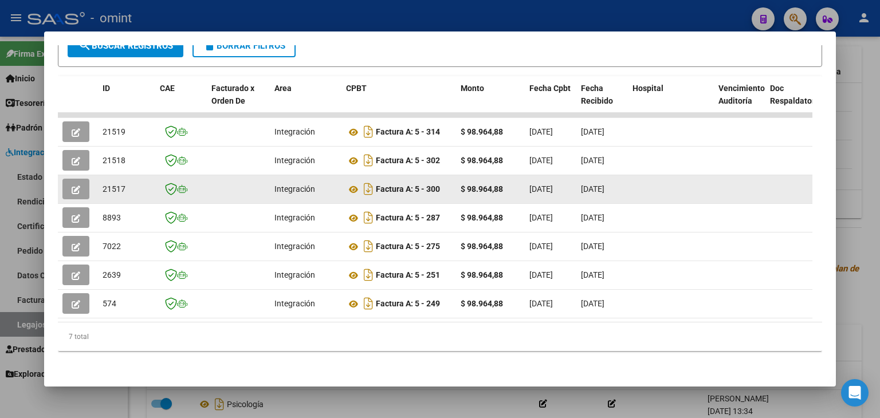
click at [78, 186] on icon "button" at bounding box center [76, 190] width 9 height 9
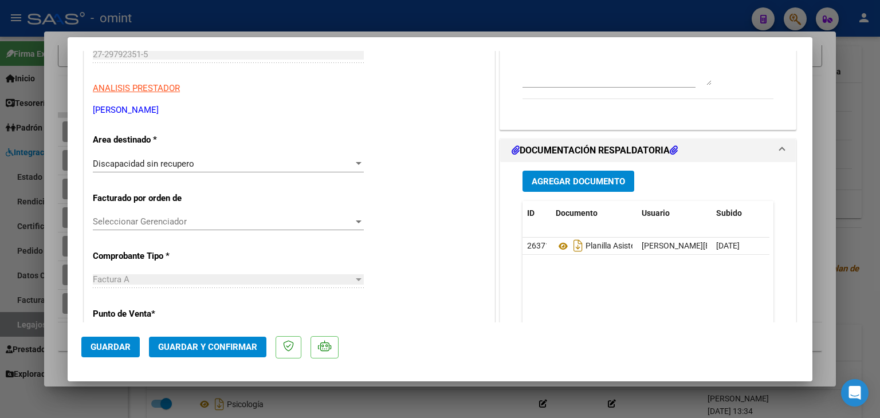
scroll to position [172, 0]
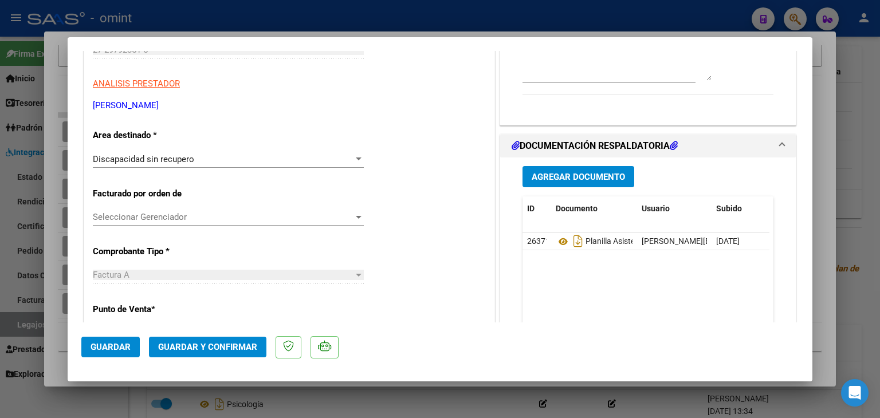
type input "$ 0,00"
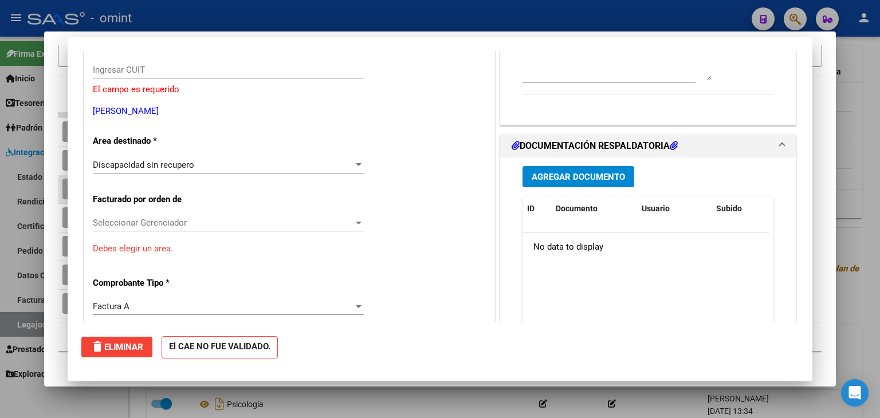
scroll to position [0, 0]
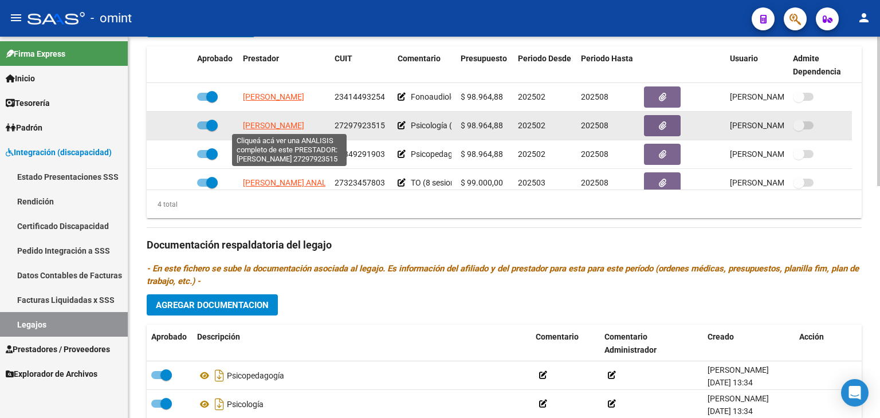
click at [265, 122] on span "GOMEZ JOHANNA ANAHI" at bounding box center [273, 125] width 61 height 9
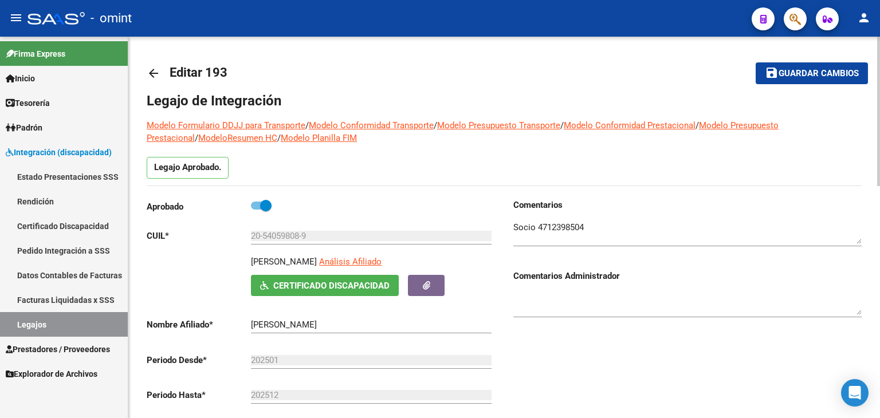
click at [824, 74] on span "Guardar cambios" at bounding box center [818, 74] width 80 height 10
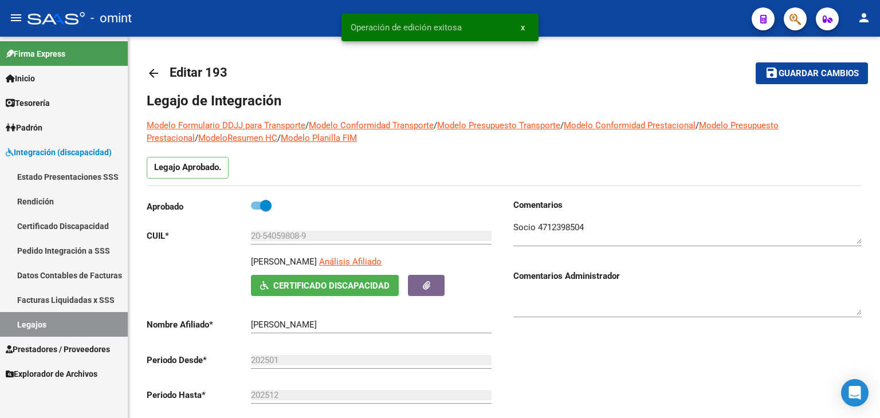
click at [50, 323] on link "Legajos" at bounding box center [64, 324] width 128 height 25
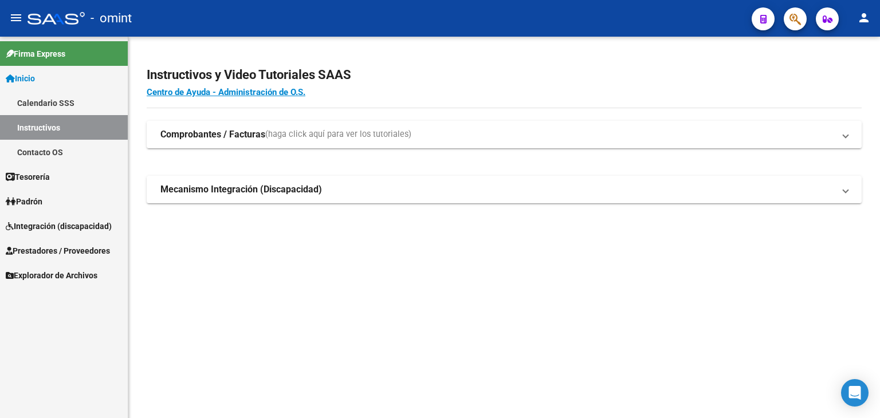
click at [40, 222] on span "Integración (discapacidad)" at bounding box center [59, 226] width 106 height 13
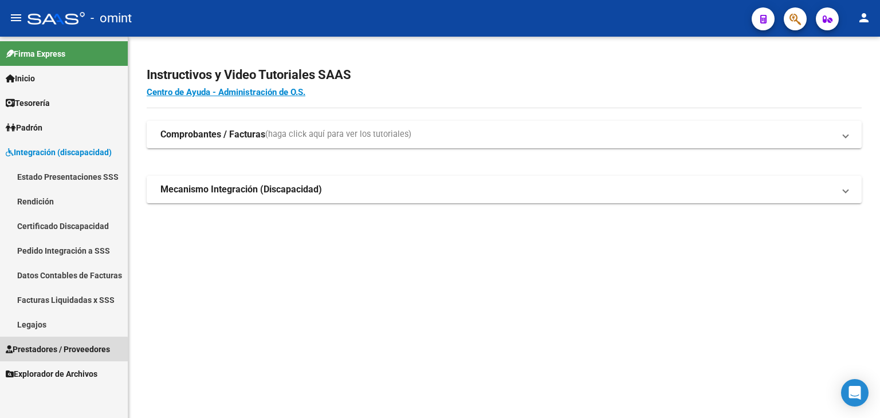
drag, startPoint x: 44, startPoint y: 351, endPoint x: 52, endPoint y: 331, distance: 22.1
click at [45, 351] on span "Prestadores / Proveedores" at bounding box center [58, 349] width 104 height 13
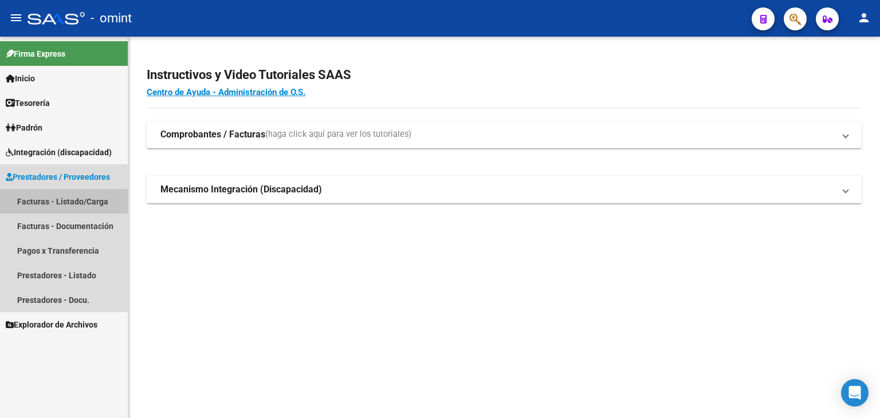
click at [49, 199] on link "Facturas - Listado/Carga" at bounding box center [64, 201] width 128 height 25
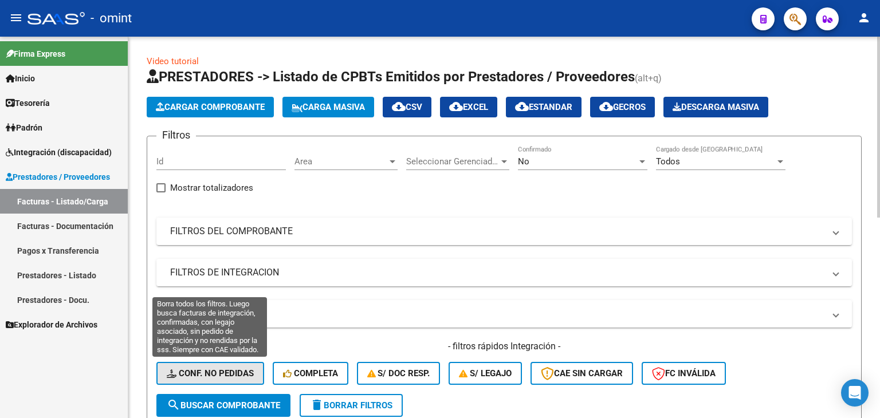
click at [232, 377] on span "Conf. no pedidas" at bounding box center [210, 373] width 87 height 10
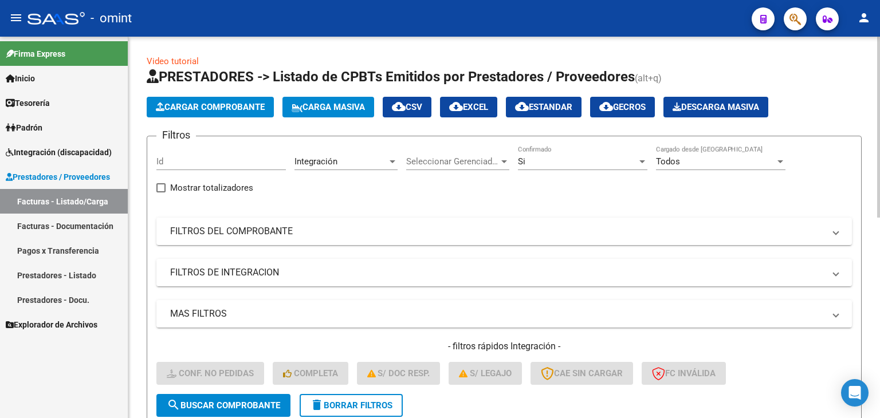
click at [200, 161] on input "Id" at bounding box center [220, 161] width 129 height 10
paste input "21519"
type input "21519"
click at [247, 405] on span "search Buscar Comprobante" at bounding box center [223, 405] width 113 height 10
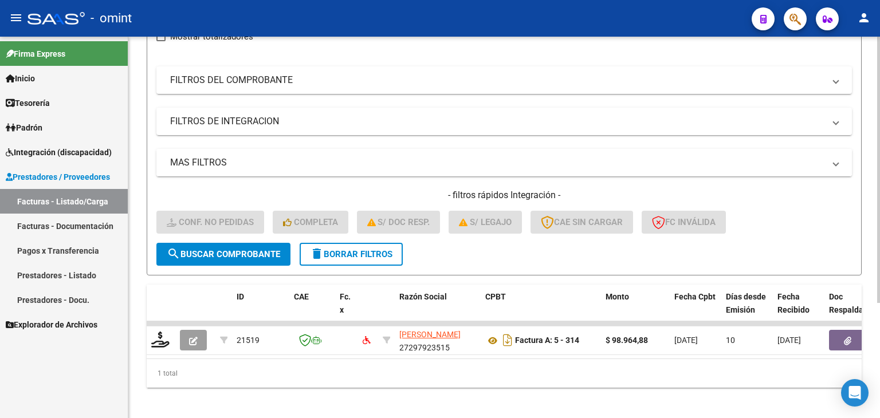
scroll to position [165, 0]
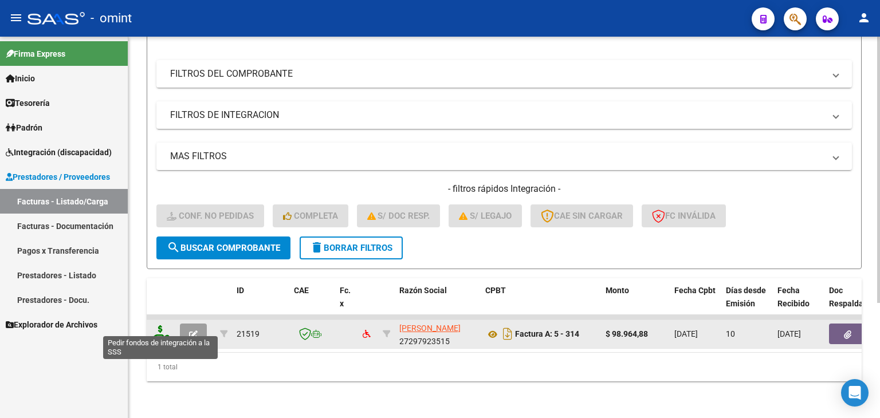
click at [158, 325] on icon at bounding box center [160, 333] width 18 height 16
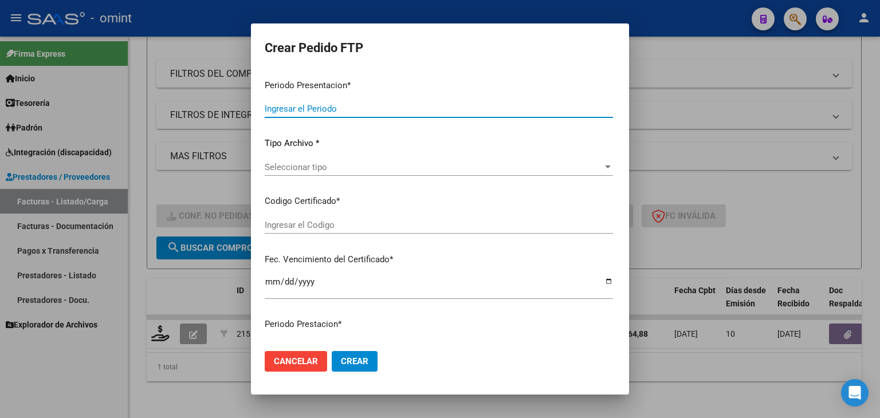
type input "202508"
type input "$ 98.964,88"
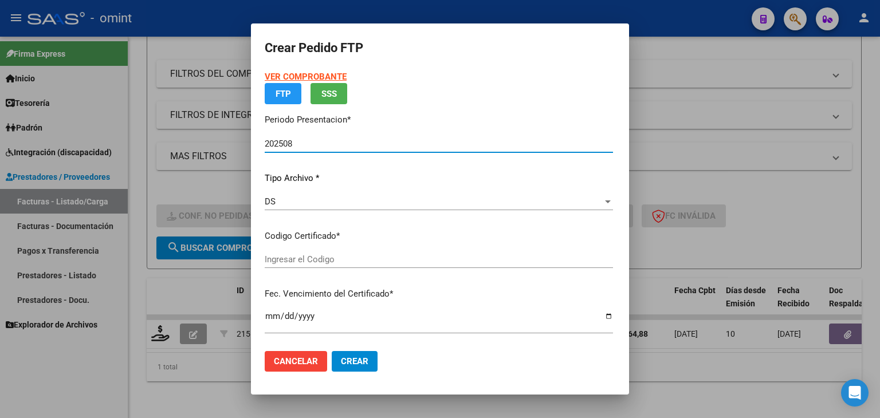
type input "2996076381"
type input "2026-12-13"
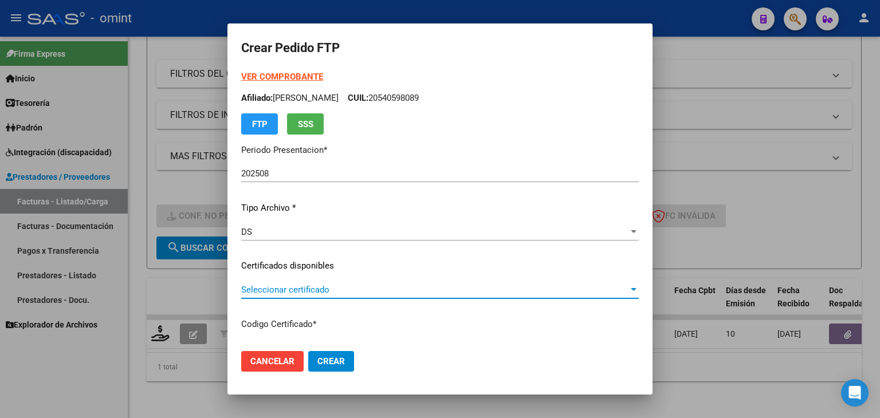
click at [259, 289] on span "Seleccionar certificado" at bounding box center [434, 290] width 387 height 10
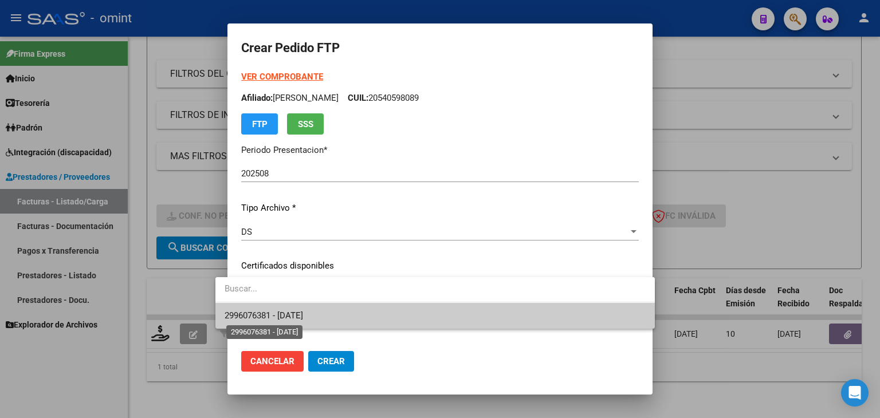
click at [283, 318] on span "2996076381 - 2026-12-13" at bounding box center [264, 315] width 78 height 10
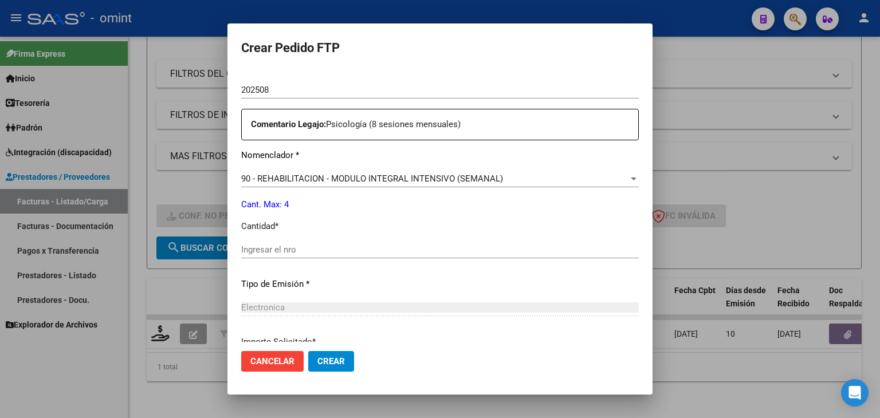
scroll to position [401, 0]
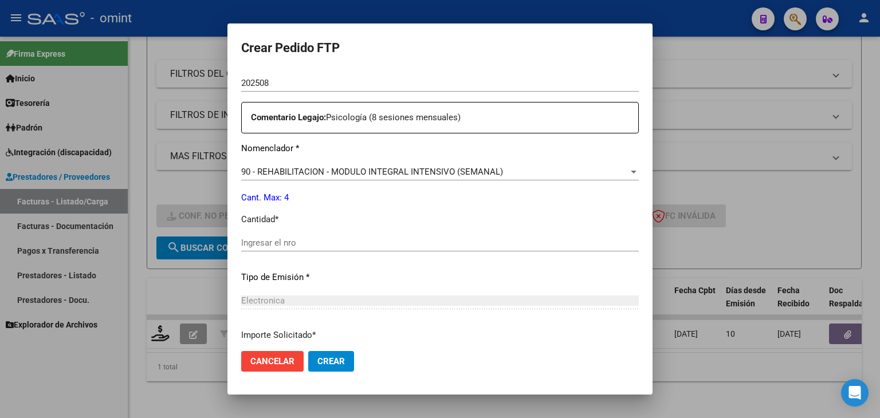
click at [272, 242] on input "Ingresar el nro" at bounding box center [440, 243] width 398 height 10
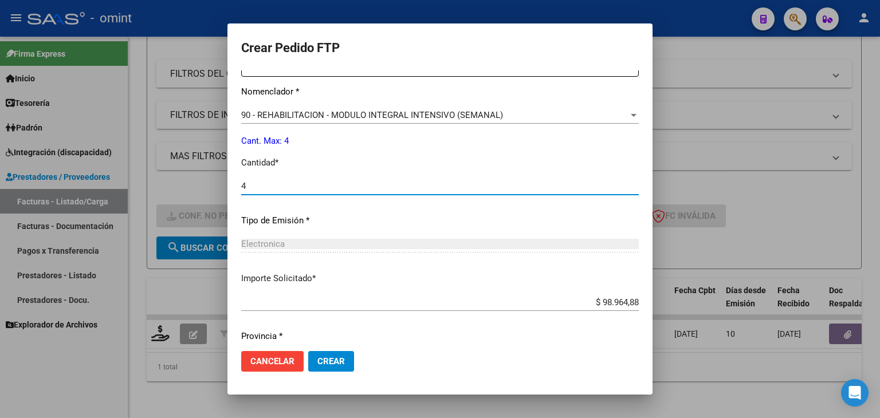
scroll to position [438, 0]
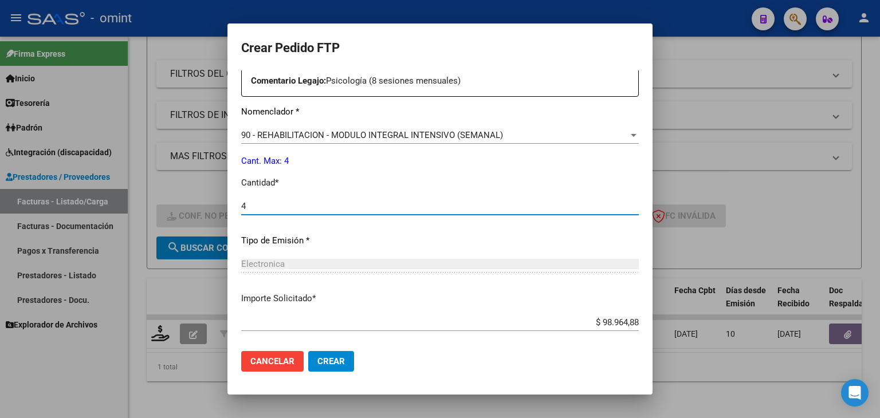
type input "4"
click at [320, 360] on span "Crear" at bounding box center [330, 361] width 27 height 10
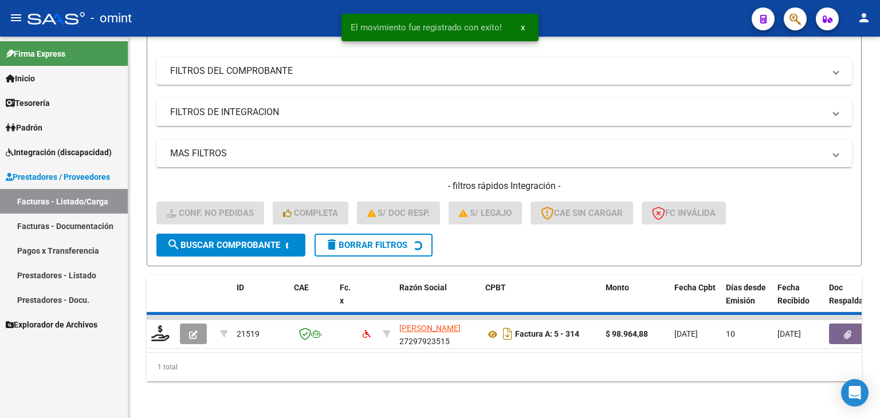
scroll to position [147, 0]
